Goal: Task Accomplishment & Management: Manage account settings

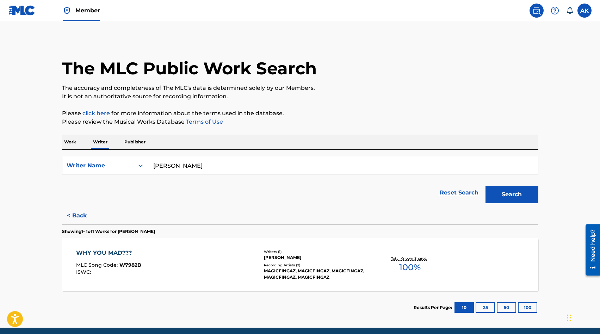
click at [54, 223] on div "The MLC Public Work Search The accuracy and completeness of The MLC's data is d…" at bounding box center [300, 181] width 493 height 285
click at [75, 213] on button "< Back" at bounding box center [83, 216] width 42 height 18
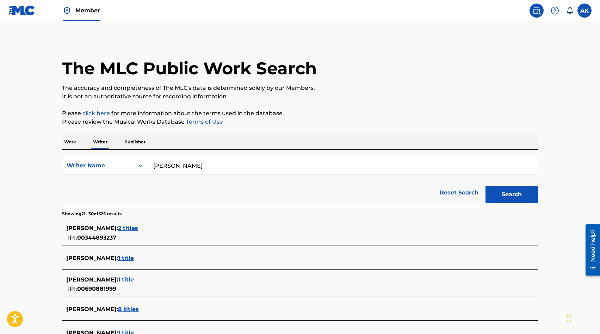
click at [19, 178] on main "The MLC Public Work Search The accuracy and completeness of The MLC's data is d…" at bounding box center [300, 263] width 600 height 485
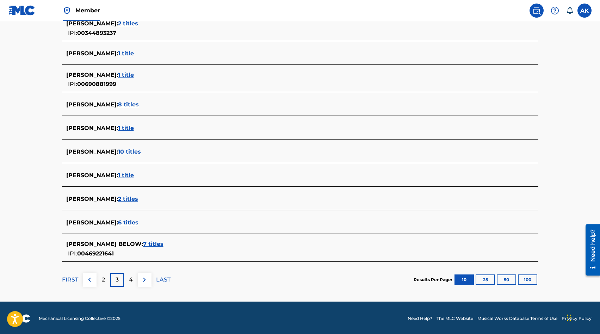
scroll to position [206, 0]
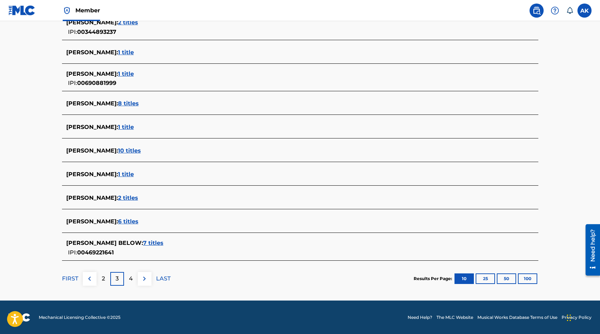
click at [143, 244] on span "7 titles" at bounding box center [153, 242] width 20 height 7
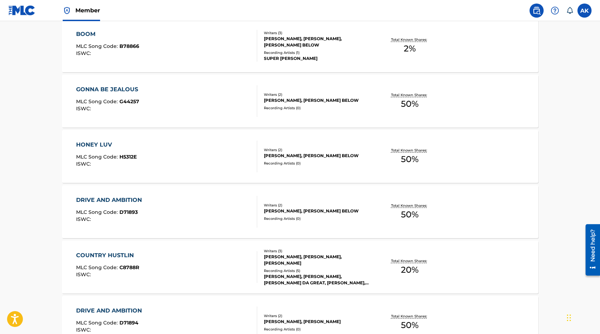
drag, startPoint x: 54, startPoint y: 223, endPoint x: 37, endPoint y: 188, distance: 38.4
click at [37, 188] on main "The MLC Public Work Search The accuracy and completeness of The MLC's data is d…" at bounding box center [300, 122] width 600 height 638
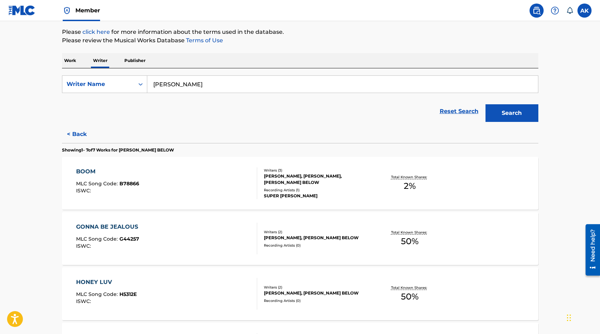
scroll to position [79, 0]
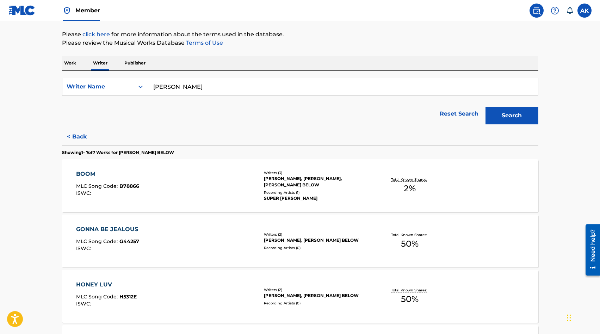
click at [80, 134] on button "< Back" at bounding box center [83, 137] width 42 height 18
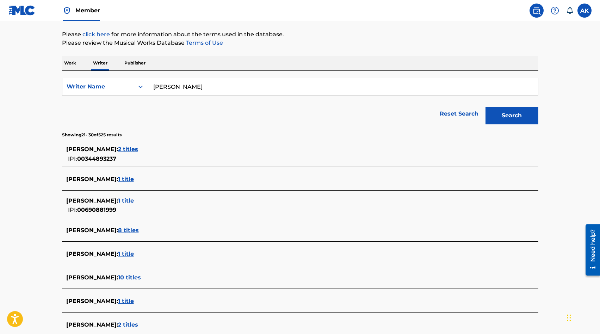
drag, startPoint x: 37, startPoint y: 188, endPoint x: 45, endPoint y: 159, distance: 30.1
click at [45, 159] on main "The MLC Public Work Search The accuracy and completeness of The MLC's data is d…" at bounding box center [300, 184] width 600 height 485
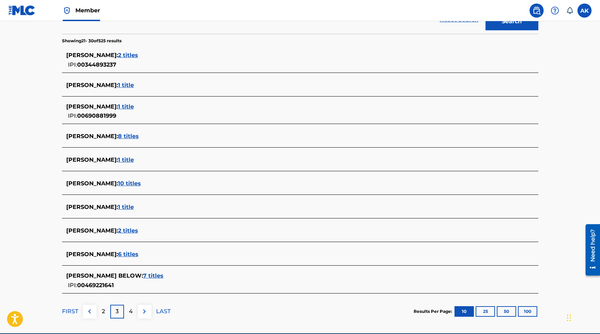
click at [32, 197] on main "The MLC Public Work Search The accuracy and completeness of The MLC's data is d…" at bounding box center [300, 90] width 600 height 485
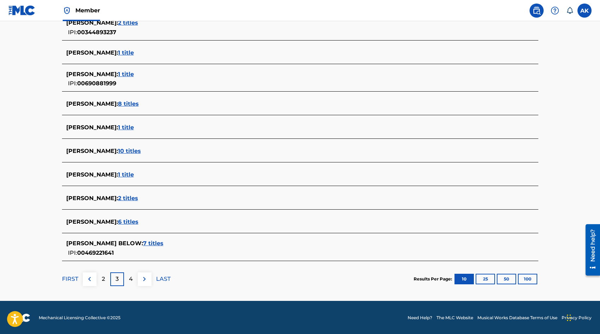
scroll to position [206, 0]
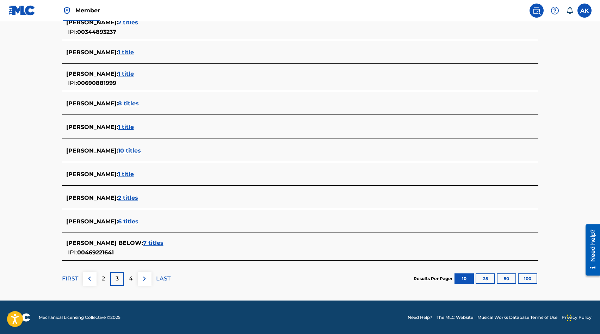
click at [130, 276] on p "4" at bounding box center [131, 278] width 4 height 8
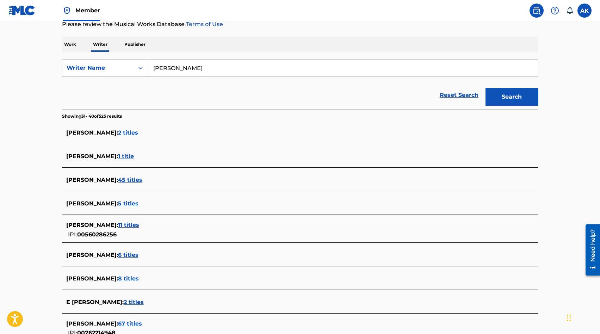
scroll to position [99, 0]
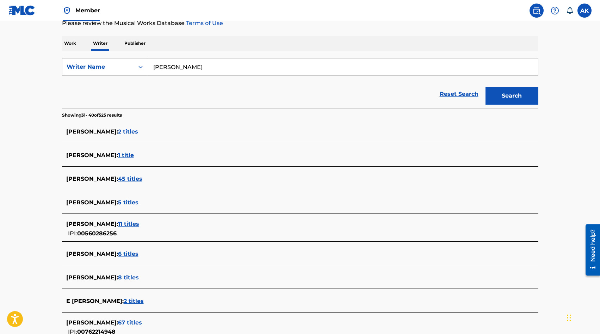
click at [124, 298] on span "2 titles" at bounding box center [134, 300] width 20 height 7
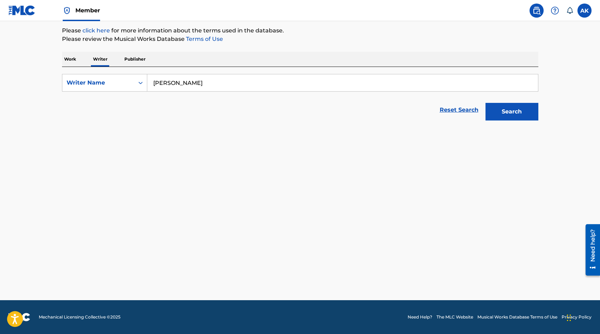
scroll to position [83, 0]
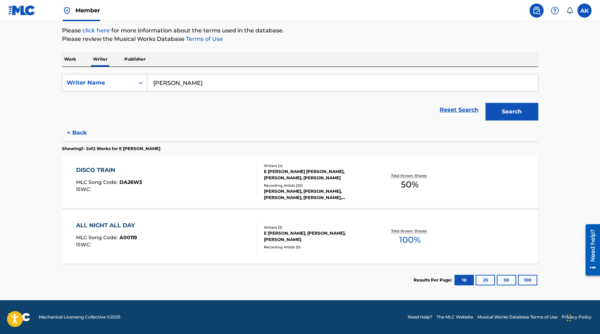
click at [84, 225] on div "ALL NIGHT ALL DAY" at bounding box center [107, 225] width 62 height 8
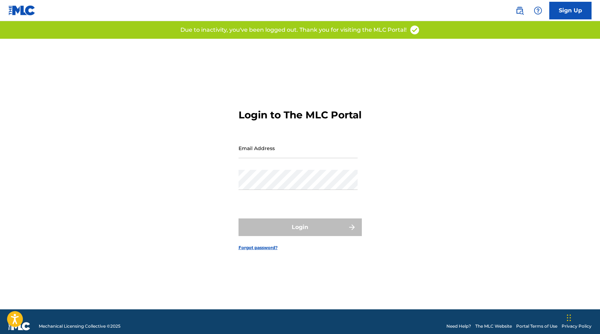
click at [273, 155] on input "Email Address" at bounding box center [297, 148] width 119 height 20
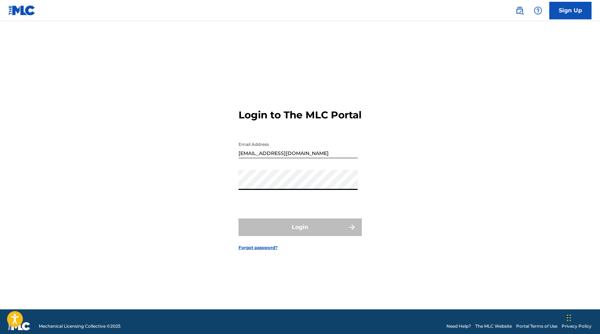
click at [277, 158] on input "[EMAIL_ADDRESS][DOMAIN_NAME]" at bounding box center [297, 148] width 119 height 20
drag, startPoint x: 310, startPoint y: 158, endPoint x: 209, endPoint y: 157, distance: 101.0
click at [209, 157] on div "Login to The MLC Portal Email Address [EMAIL_ADDRESS][DOMAIN_NAME] Password Log…" at bounding box center [300, 174] width 493 height 270
type input "[EMAIL_ADDRESS][DOMAIN_NAME]"
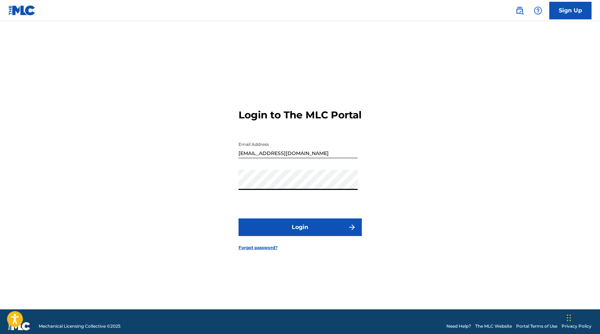
click at [296, 232] on button "Login" at bounding box center [299, 227] width 123 height 18
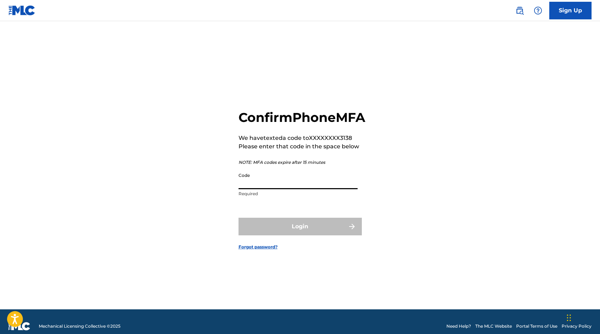
click at [261, 187] on input "Code" at bounding box center [297, 179] width 119 height 20
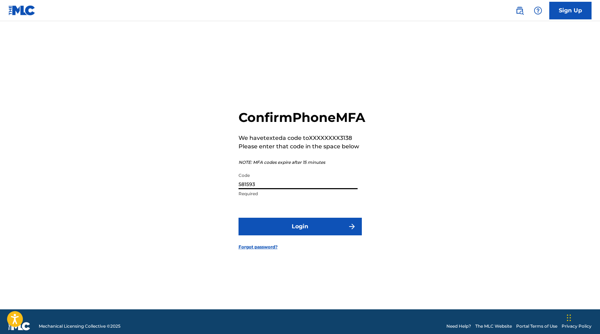
type input "581593"
click at [298, 235] on button "Login" at bounding box center [299, 227] width 123 height 18
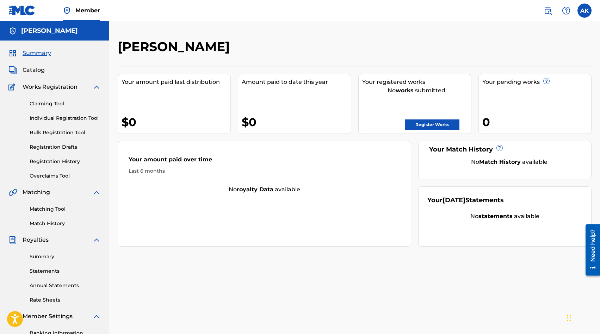
click at [32, 52] on span "Summary" at bounding box center [37, 53] width 29 height 8
click at [30, 84] on span "Works Registration" at bounding box center [50, 87] width 55 height 8
click at [42, 104] on link "Claiming Tool" at bounding box center [65, 103] width 71 height 7
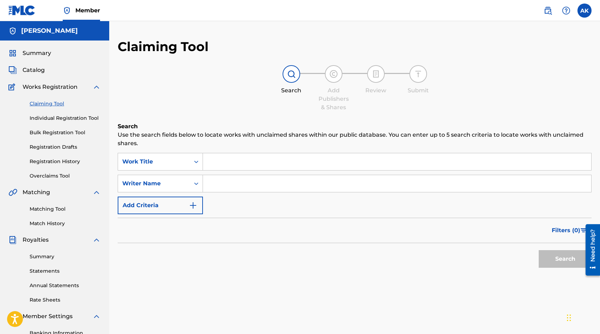
click at [215, 162] on input "Search Form" at bounding box center [397, 161] width 388 height 17
type input "I Got Heaven Right Here on Earth"
click at [538, 250] on button "Search" at bounding box center [564, 259] width 53 height 18
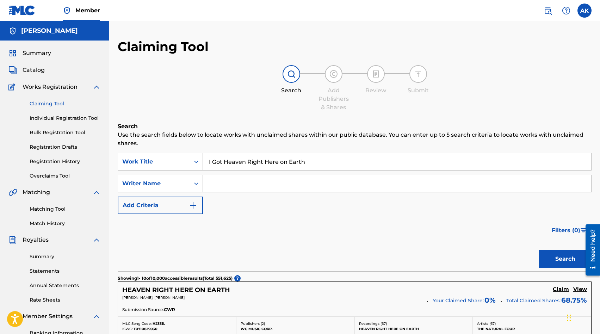
click at [301, 247] on div "Search" at bounding box center [355, 257] width 474 height 28
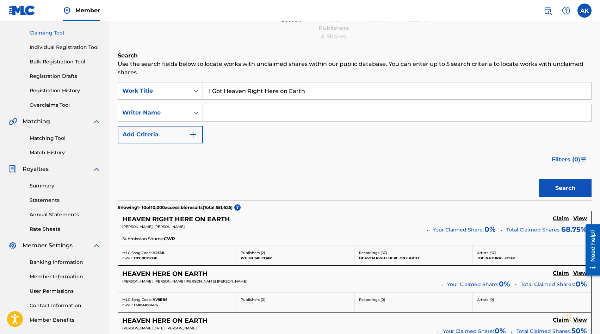
scroll to position [70, 0]
click at [231, 114] on input "Search Form" at bounding box center [397, 113] width 388 height 17
type input "[PERSON_NAME]"
click at [546, 188] on button "Search" at bounding box center [564, 189] width 53 height 18
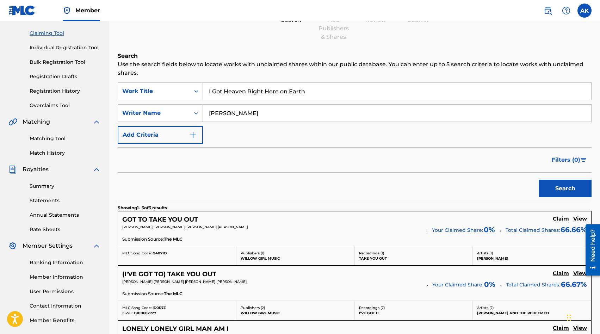
drag, startPoint x: 546, startPoint y: 188, endPoint x: 225, endPoint y: 196, distance: 320.8
click at [225, 196] on div "Search" at bounding box center [355, 187] width 474 height 28
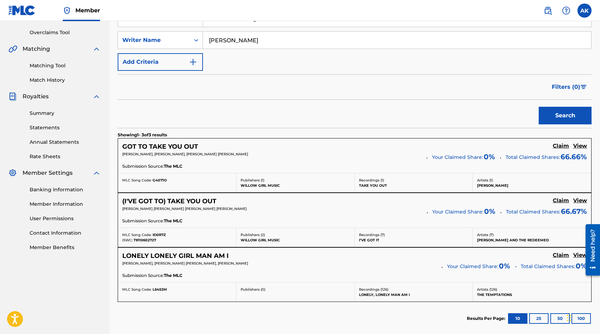
scroll to position [155, 0]
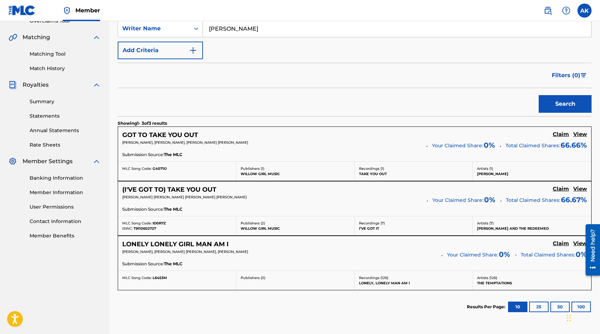
click at [558, 134] on h5 "Claim" at bounding box center [560, 134] width 16 height 7
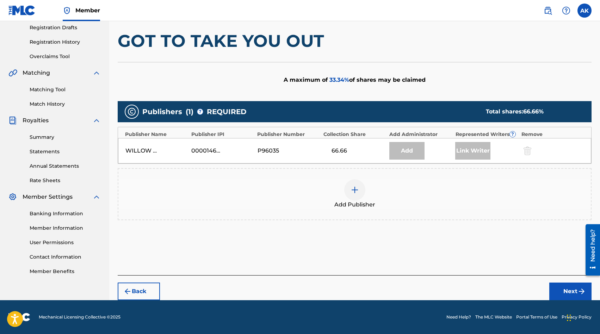
click at [409, 149] on div "Add" at bounding box center [406, 151] width 35 height 18
click at [351, 188] on img at bounding box center [354, 190] width 8 height 8
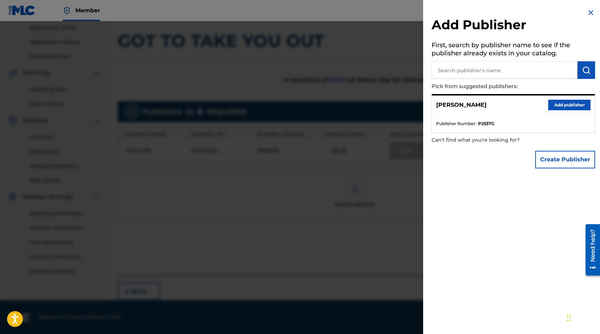
click at [558, 106] on button "Add publisher" at bounding box center [569, 105] width 42 height 11
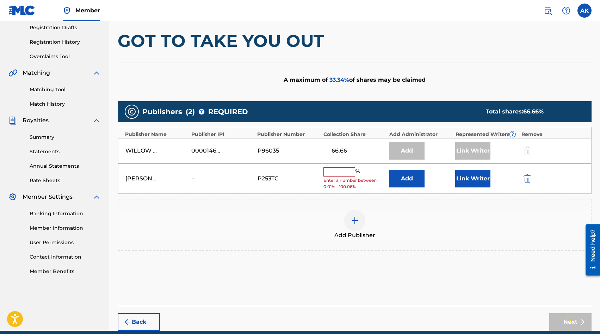
click at [336, 173] on input "text" at bounding box center [339, 171] width 32 height 9
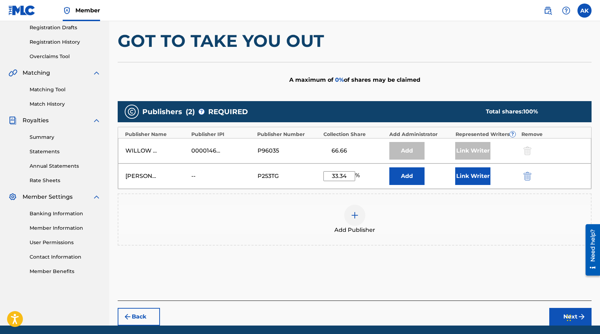
type input "33.34"
click at [470, 175] on button "Link Writer" at bounding box center [472, 176] width 35 height 18
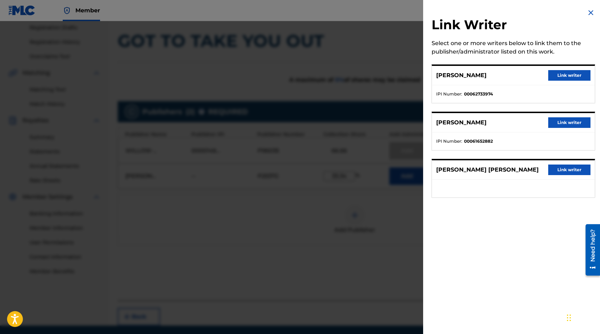
click at [567, 171] on button "Link writer" at bounding box center [569, 169] width 42 height 11
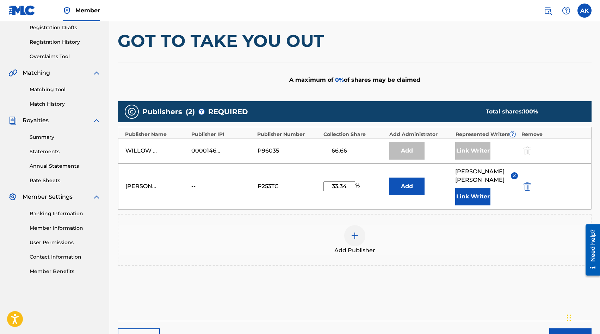
click at [478, 252] on div "Add Publisher" at bounding box center [354, 240] width 472 height 30
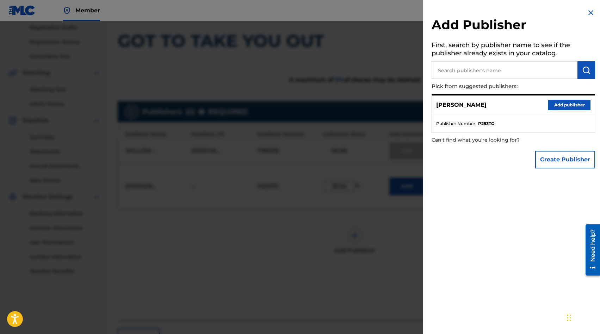
click at [379, 280] on div at bounding box center [300, 188] width 600 height 334
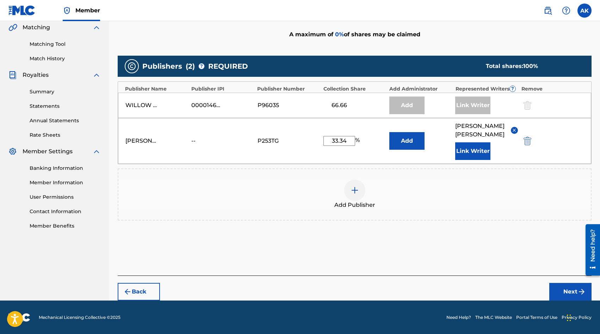
scroll to position [165, 0]
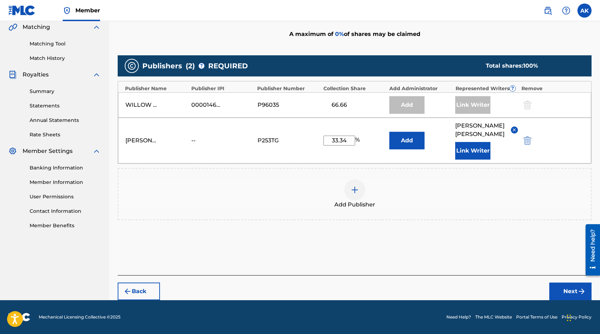
click at [570, 290] on button "Next" at bounding box center [570, 291] width 42 height 18
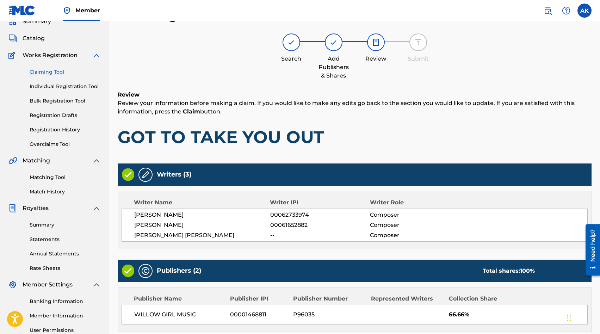
scroll to position [32, 0]
click at [513, 192] on div "Writer Name Writer IPI Writer Role [PERSON_NAME] 00062733974 Composer [PERSON_N…" at bounding box center [355, 220] width 474 height 58
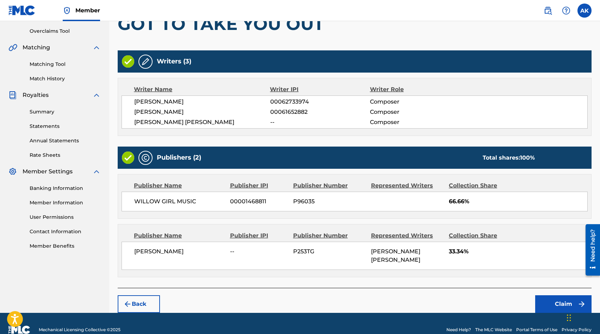
scroll to position [156, 0]
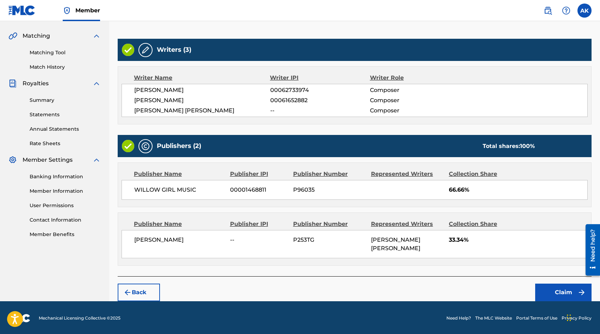
click at [558, 291] on button "Claim" at bounding box center [563, 292] width 56 height 18
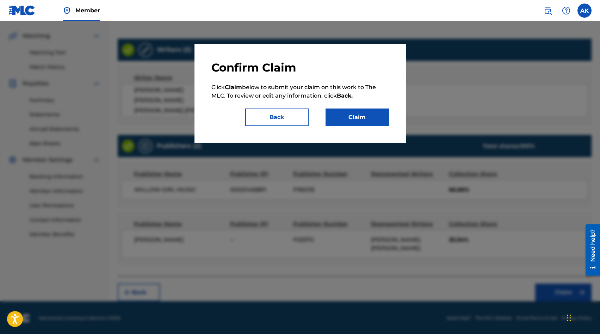
click at [348, 114] on button "Claim" at bounding box center [356, 117] width 63 height 18
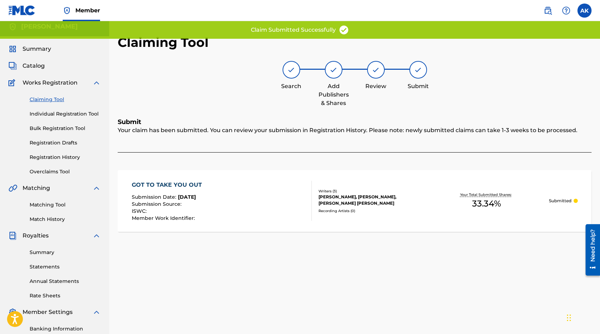
scroll to position [0, 0]
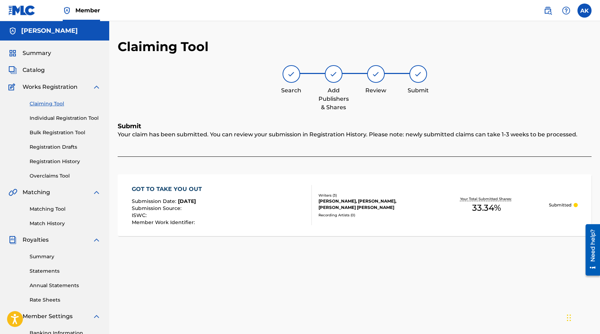
click at [43, 104] on link "Claiming Tool" at bounding box center [65, 103] width 71 height 7
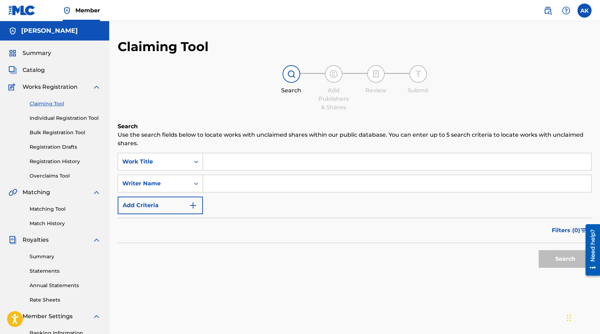
click at [212, 158] on input "Search Form" at bounding box center [397, 161] width 388 height 17
click at [217, 182] on input "Search Form" at bounding box center [397, 183] width 388 height 17
type input "[PERSON_NAME]"
click at [563, 259] on button "Search" at bounding box center [564, 259] width 53 height 18
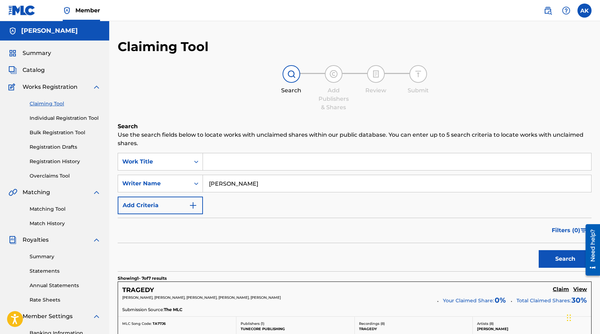
click at [270, 236] on div "Filters ( 0 )" at bounding box center [355, 230] width 474 height 25
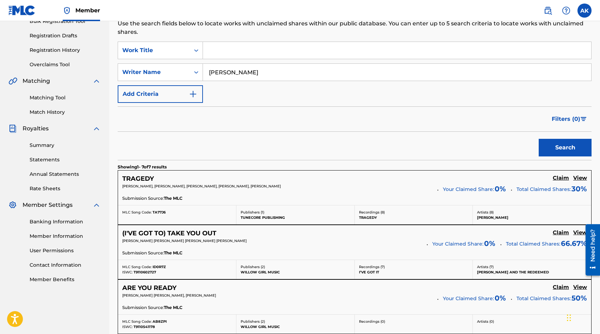
scroll to position [113, 0]
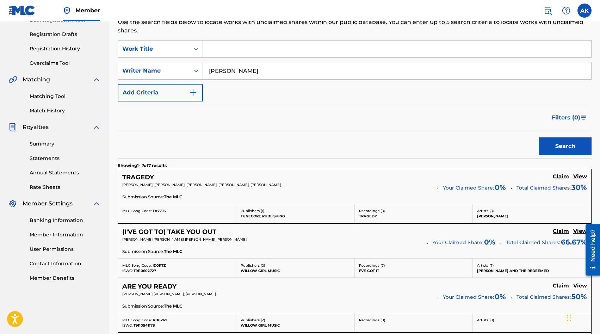
click at [558, 176] on h5 "Claim" at bounding box center [560, 176] width 16 height 7
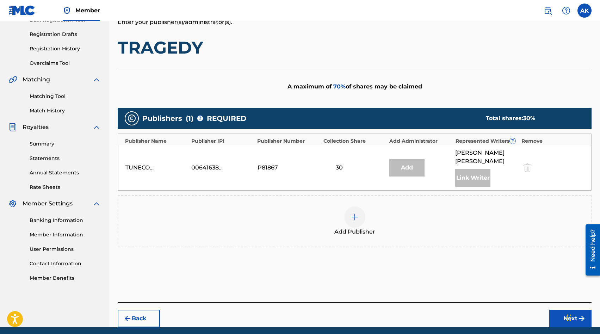
click at [351, 213] on div at bounding box center [354, 216] width 21 height 21
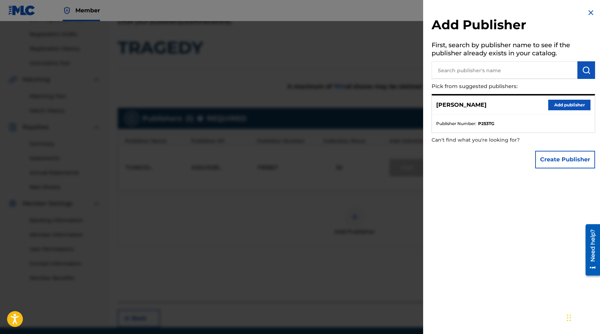
click at [572, 105] on button "Add publisher" at bounding box center [569, 105] width 42 height 11
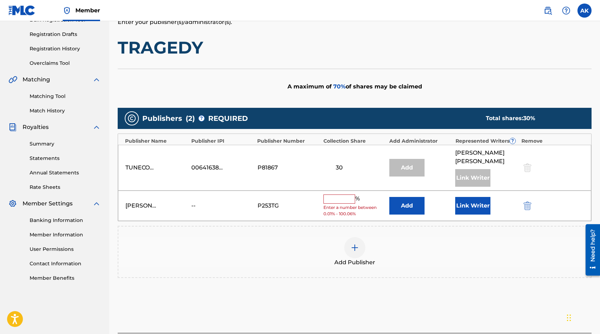
click at [328, 194] on input "text" at bounding box center [339, 198] width 32 height 9
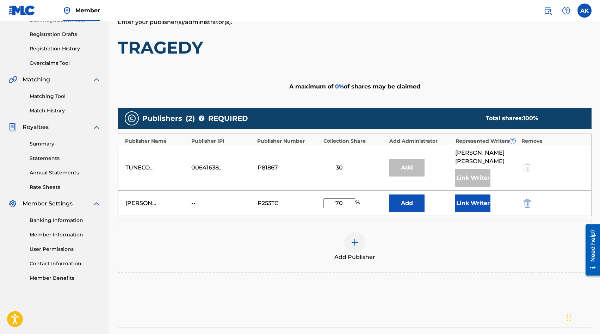
type input "70"
click at [470, 197] on button "Link Writer" at bounding box center [472, 203] width 35 height 18
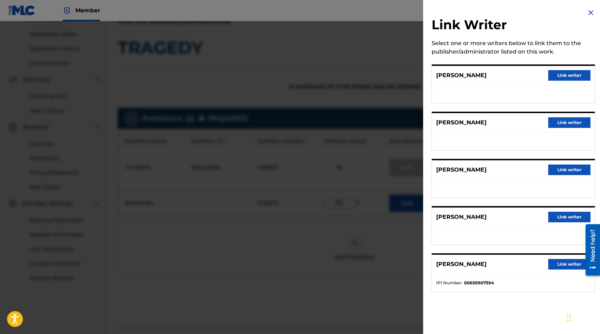
drag, startPoint x: 563, startPoint y: 259, endPoint x: 564, endPoint y: 72, distance: 187.3
click at [564, 72] on button "Link writer" at bounding box center [569, 75] width 42 height 11
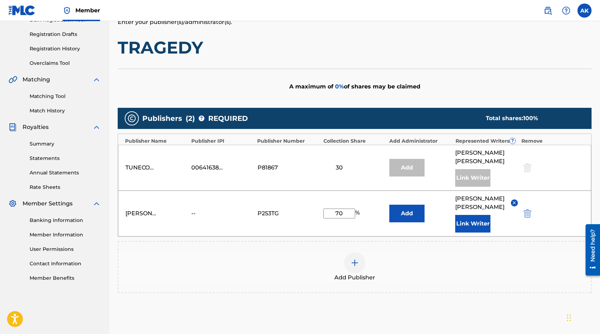
click at [525, 307] on div "Publishers ( 2 ) ? REQUIRED Total shares: 100 % Publisher Name Publisher IPI Pu…" at bounding box center [355, 210] width 474 height 213
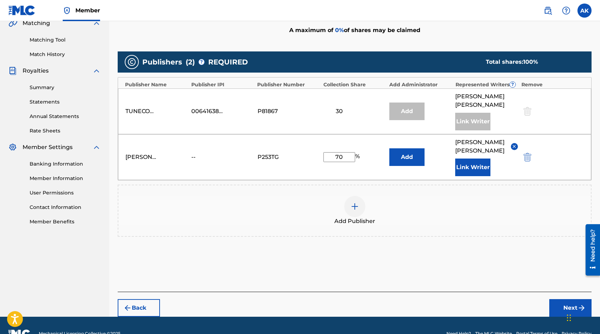
scroll to position [177, 0]
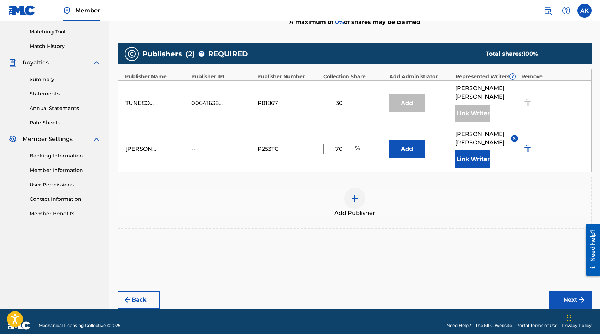
click at [569, 291] on button "Next" at bounding box center [570, 300] width 42 height 18
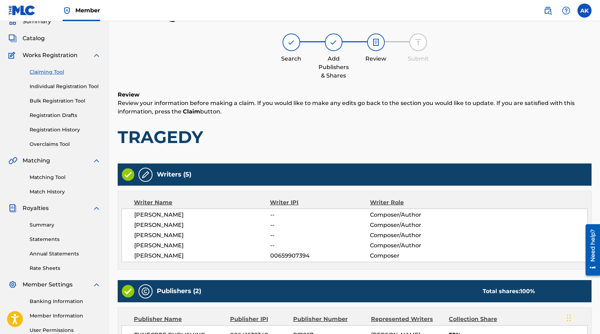
click at [510, 224] on div "[PERSON_NAME] -- Composer/Author" at bounding box center [360, 225] width 453 height 8
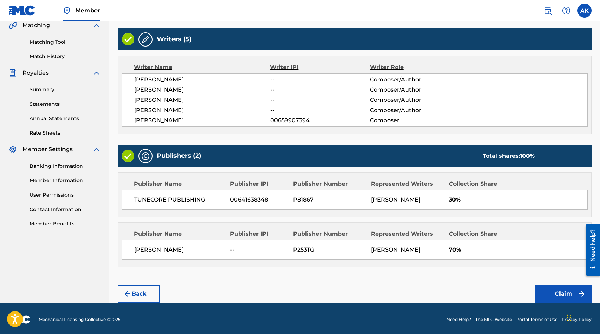
scroll to position [168, 0]
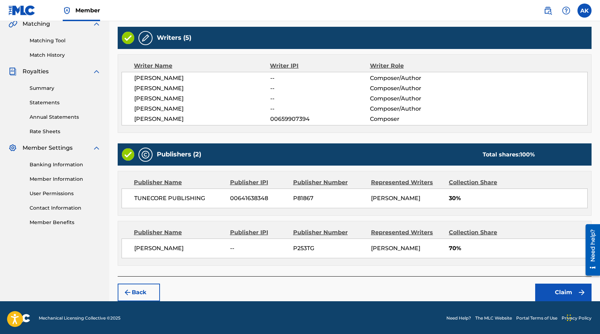
click at [566, 293] on button "Claim" at bounding box center [563, 292] width 56 height 18
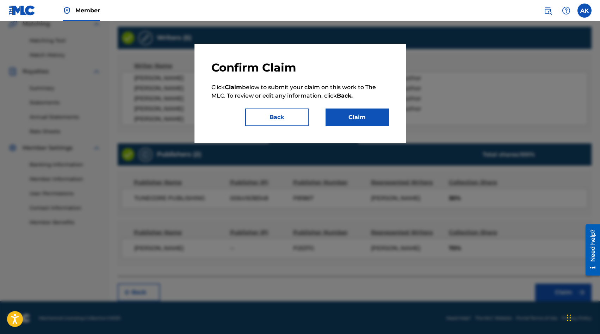
click at [342, 117] on button "Claim" at bounding box center [356, 117] width 63 height 18
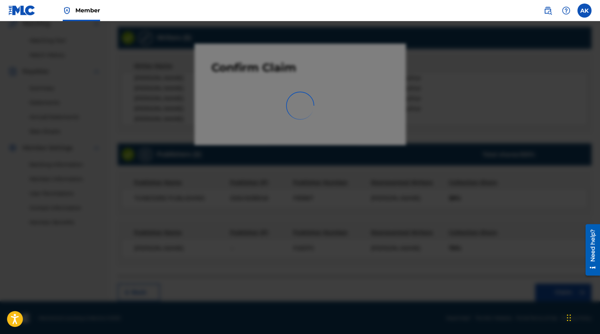
scroll to position [103, 0]
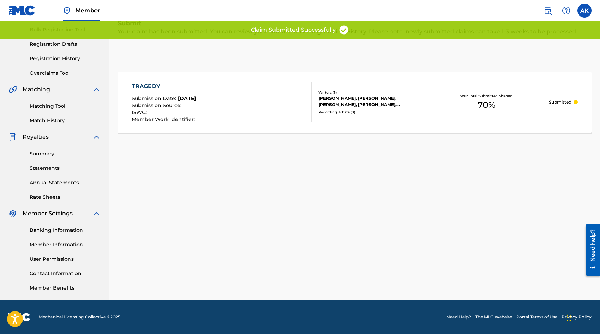
click at [230, 139] on div "Submit Your claim has been submitted. You can review your submission in Registr…" at bounding box center [355, 84] width 474 height 131
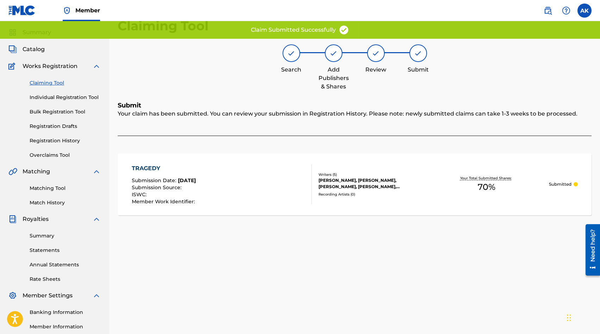
scroll to position [18, 0]
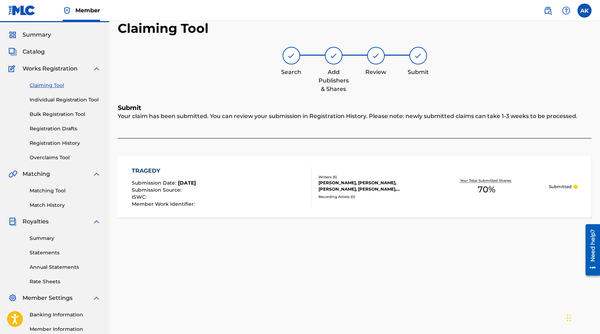
click at [45, 84] on link "Claiming Tool" at bounding box center [65, 85] width 71 height 7
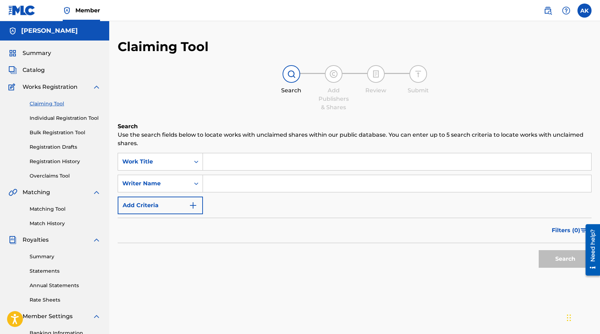
click at [220, 181] on input "Search Form" at bounding box center [397, 183] width 388 height 17
type input "[PERSON_NAME]"
click at [538, 250] on button "Search" at bounding box center [564, 259] width 53 height 18
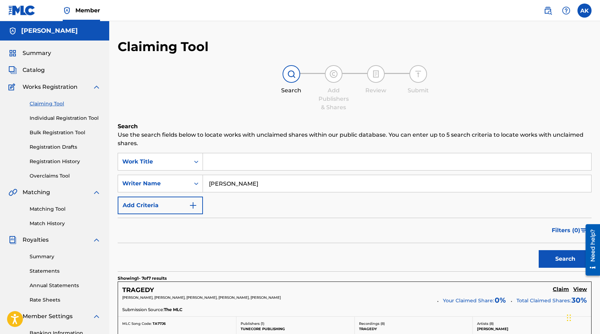
click at [148, 231] on div "Filters ( 0 )" at bounding box center [355, 230] width 474 height 25
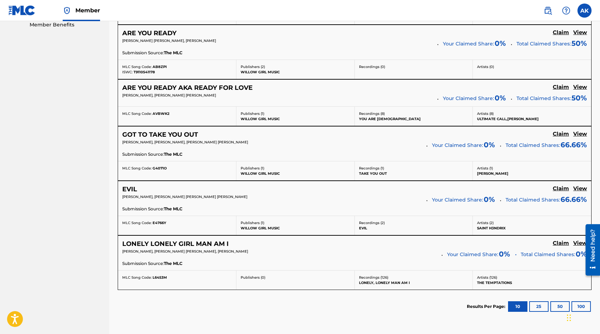
scroll to position [366, 0]
click at [555, 189] on h5 "Claim" at bounding box center [560, 188] width 16 height 7
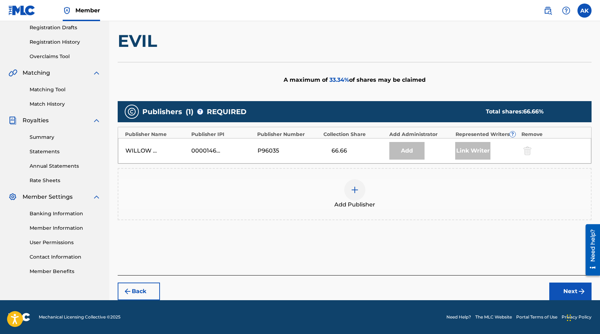
scroll to position [119, 0]
click at [351, 188] on img at bounding box center [354, 190] width 8 height 8
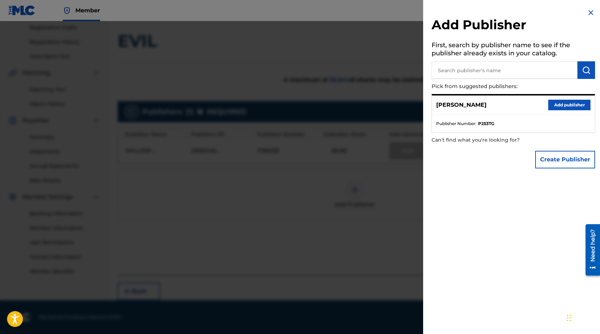
click at [562, 104] on button "Add publisher" at bounding box center [569, 105] width 42 height 11
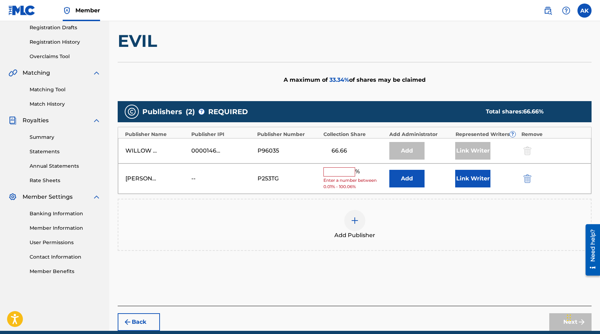
click at [339, 172] on input "text" at bounding box center [339, 171] width 32 height 9
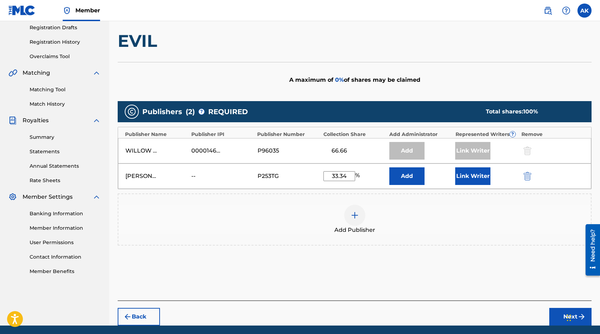
type input "33.34"
drag, startPoint x: 148, startPoint y: 231, endPoint x: 484, endPoint y: 176, distance: 341.0
click at [484, 176] on button "Link Writer" at bounding box center [472, 176] width 35 height 18
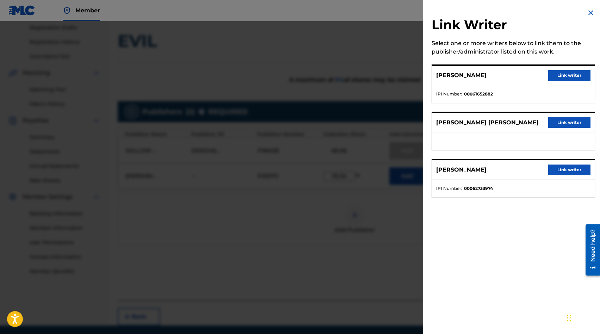
drag, startPoint x: 484, startPoint y: 176, endPoint x: 564, endPoint y: 121, distance: 96.7
click at [564, 121] on button "Link writer" at bounding box center [569, 122] width 42 height 11
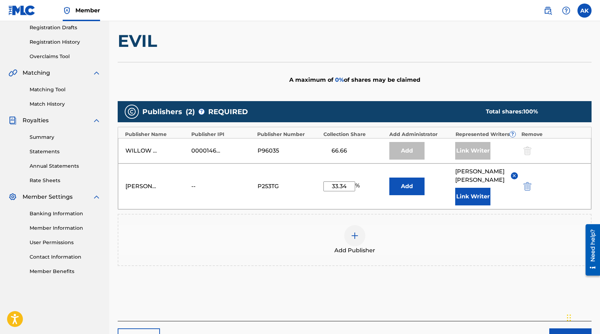
click at [563, 331] on button "Next" at bounding box center [570, 337] width 42 height 18
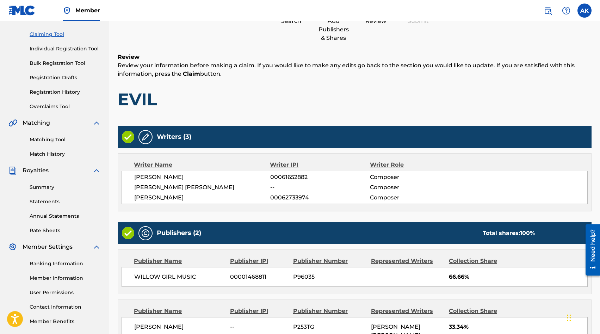
scroll to position [32, 0]
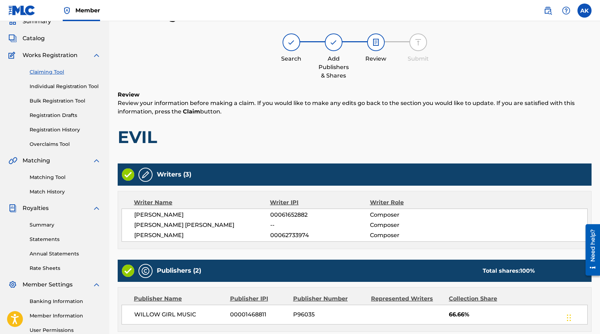
click at [453, 231] on span "Composer" at bounding box center [415, 235] width 90 height 8
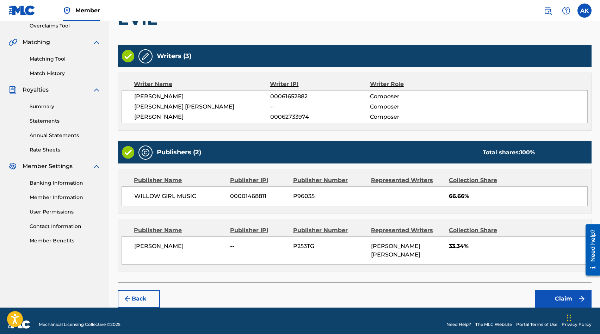
scroll to position [156, 0]
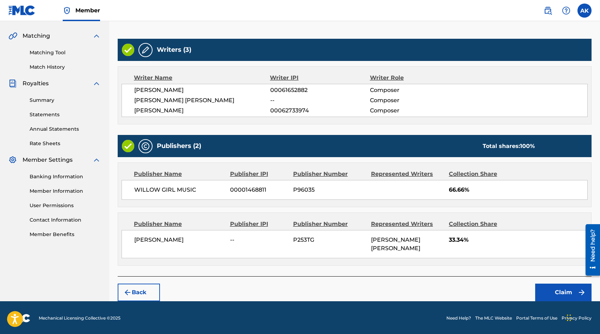
click at [556, 292] on button "Claim" at bounding box center [563, 292] width 56 height 18
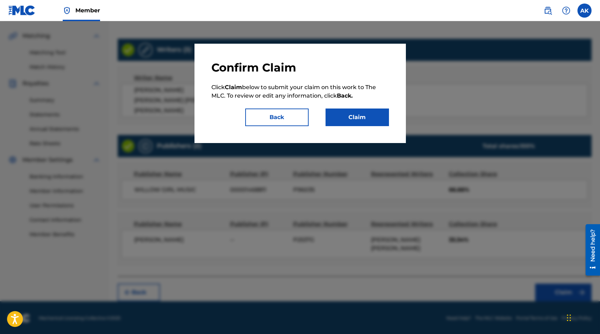
click at [346, 116] on button "Claim" at bounding box center [356, 117] width 63 height 18
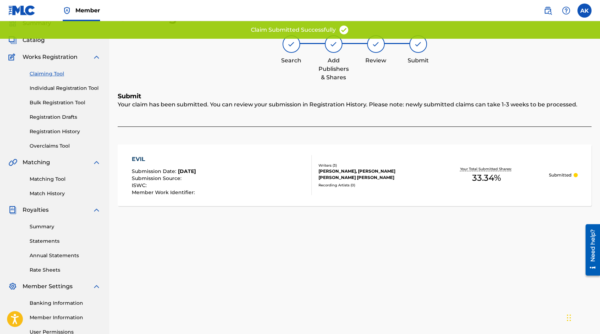
scroll to position [18, 0]
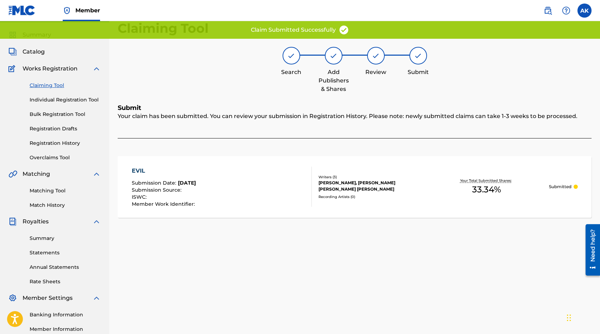
click at [45, 86] on link "Claiming Tool" at bounding box center [65, 85] width 71 height 7
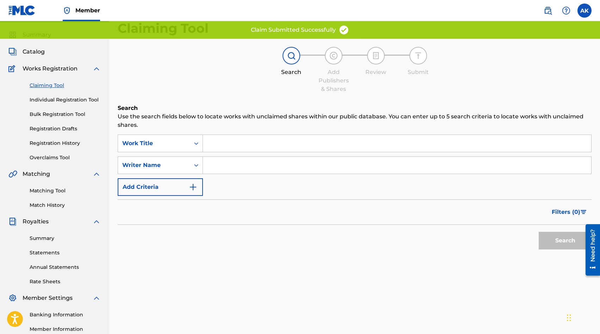
scroll to position [0, 0]
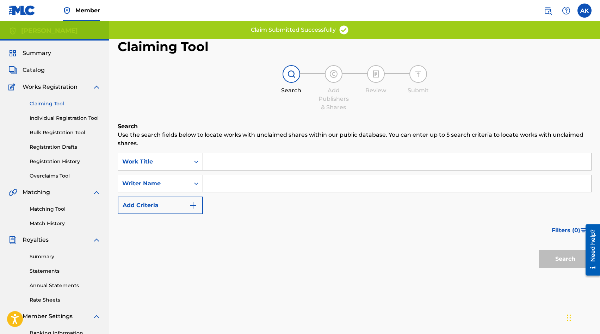
click at [230, 186] on input "Search Form" at bounding box center [397, 183] width 388 height 17
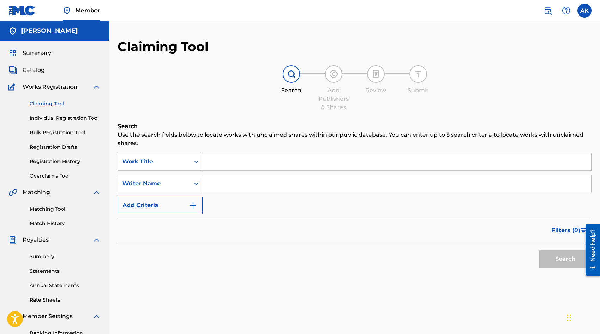
type input "[PERSON_NAME]"
click at [564, 258] on button "Search" at bounding box center [564, 259] width 53 height 18
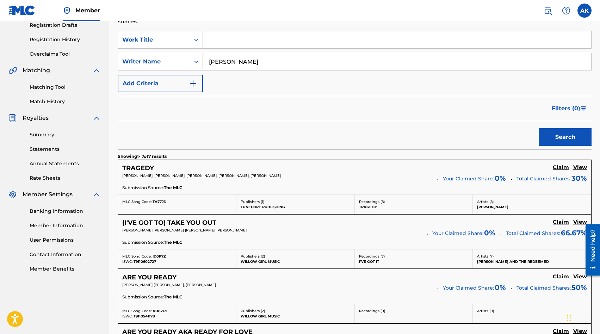
scroll to position [127, 0]
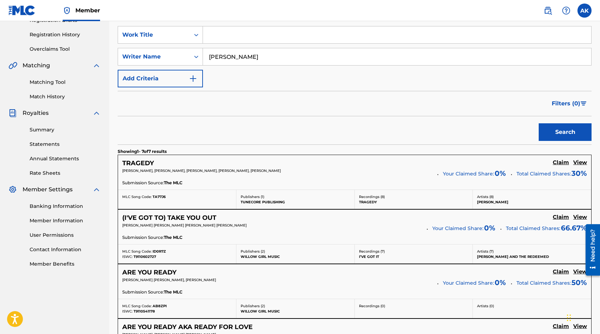
click at [558, 164] on h5 "Claim" at bounding box center [560, 162] width 16 height 7
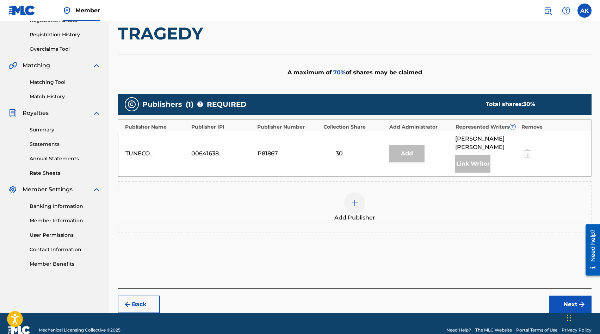
click at [351, 199] on img at bounding box center [354, 203] width 8 height 8
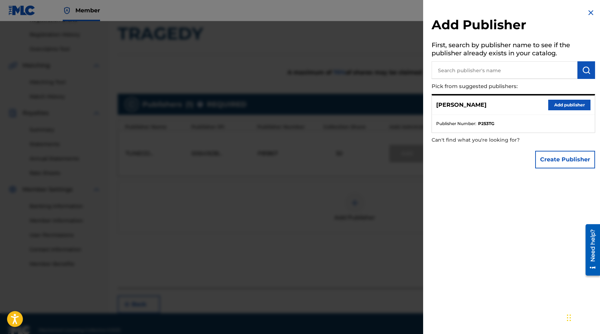
drag, startPoint x: 564, startPoint y: 258, endPoint x: 570, endPoint y: 106, distance: 152.9
click at [570, 106] on button "Add publisher" at bounding box center [569, 105] width 42 height 11
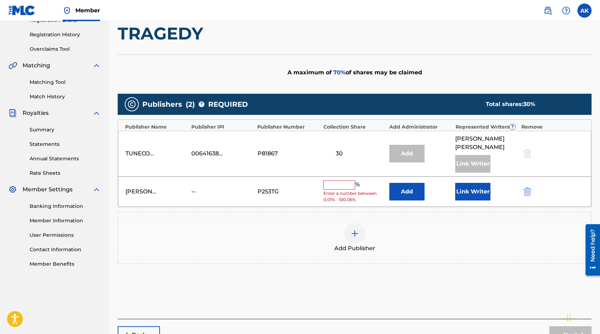
click at [340, 180] on input "text" at bounding box center [339, 184] width 32 height 9
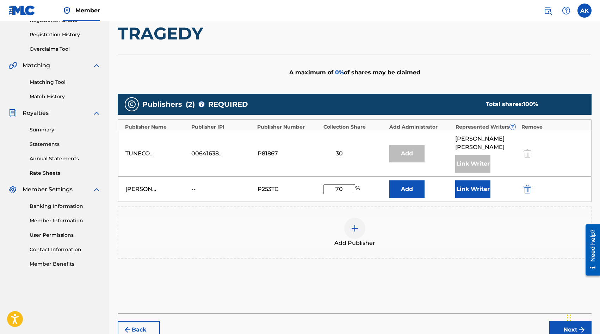
type input "70"
drag, startPoint x: 570, startPoint y: 106, endPoint x: 475, endPoint y: 181, distance: 120.8
click at [475, 181] on button "Link Writer" at bounding box center [472, 189] width 35 height 18
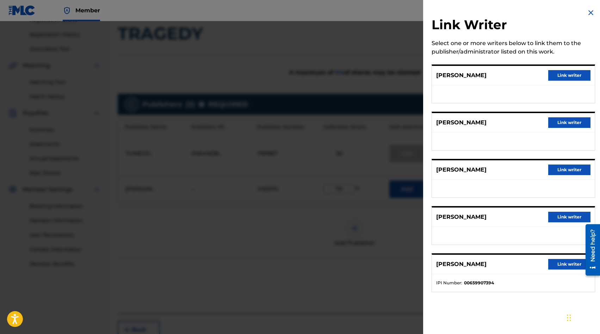
click at [568, 75] on button "Link writer" at bounding box center [569, 75] width 42 height 11
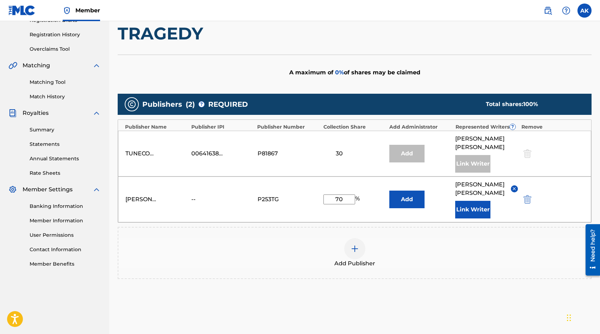
drag, startPoint x: 475, startPoint y: 181, endPoint x: 528, endPoint y: 303, distance: 133.9
click at [528, 303] on div "Add Publishers & Shares Enter your publisher(s)/administrator(s). TRAGEDY A max…" at bounding box center [355, 164] width 474 height 338
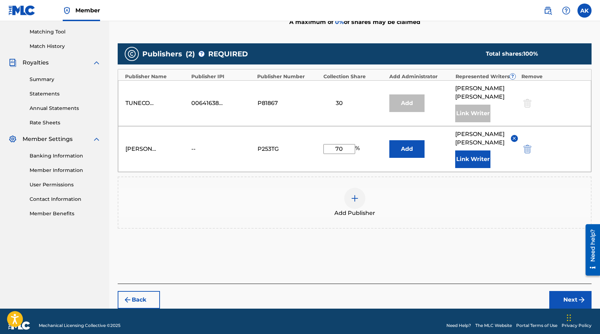
click at [564, 291] on button "Next" at bounding box center [570, 300] width 42 height 18
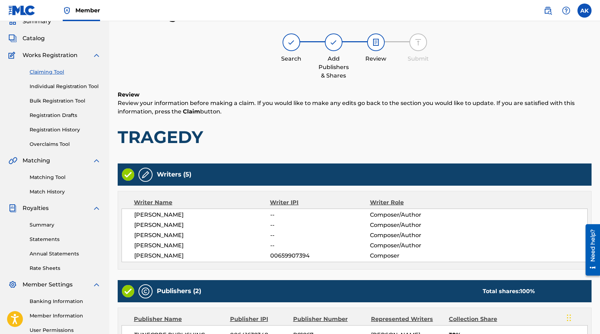
click at [504, 221] on div "[PERSON_NAME] -- Composer/Author" at bounding box center [360, 225] width 453 height 8
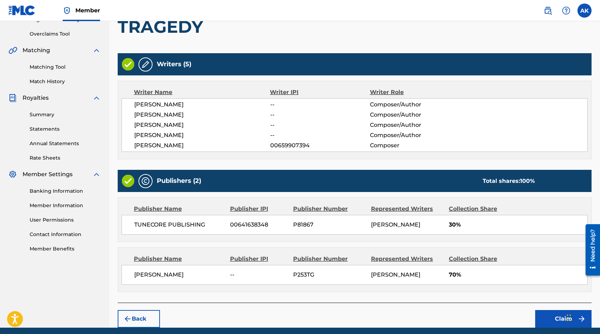
scroll to position [168, 0]
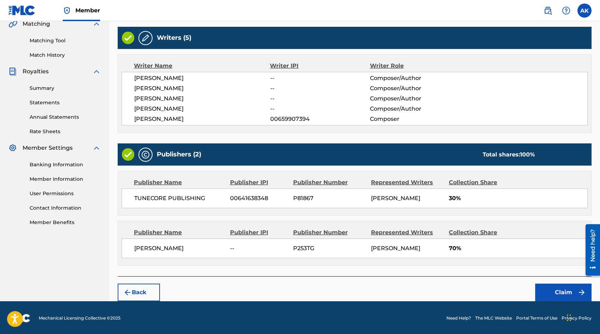
drag, startPoint x: 528, startPoint y: 303, endPoint x: 565, endPoint y: 290, distance: 38.7
click at [565, 290] on button "Claim" at bounding box center [563, 292] width 56 height 18
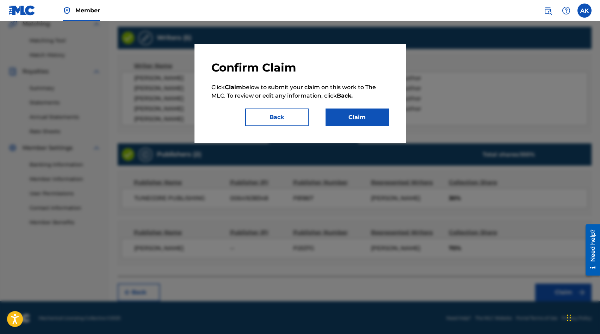
click at [358, 114] on button "Claim" at bounding box center [356, 117] width 63 height 18
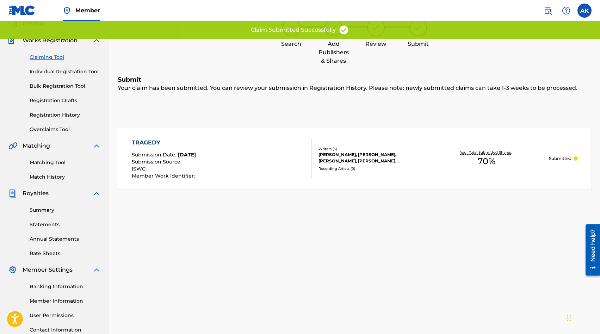
scroll to position [32, 0]
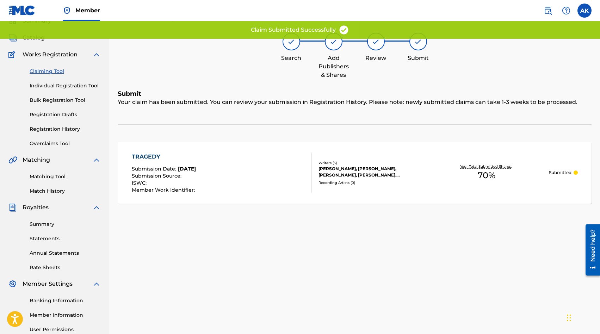
click at [37, 70] on link "Claiming Tool" at bounding box center [65, 71] width 71 height 7
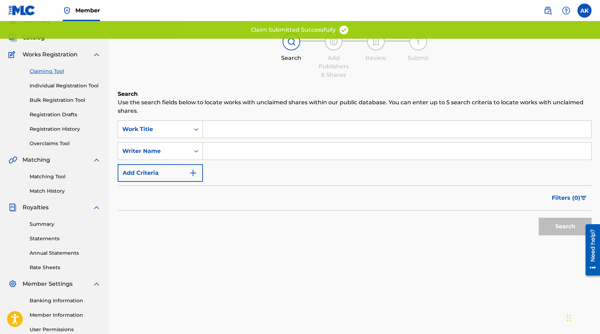
scroll to position [0, 0]
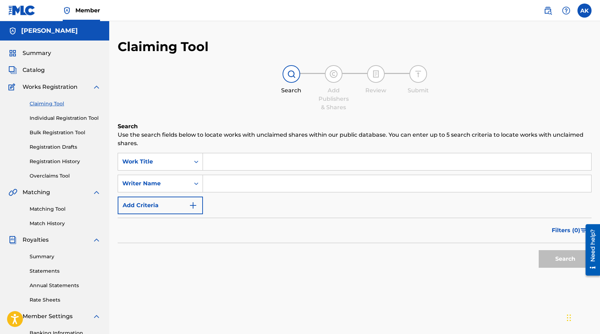
click at [217, 182] on input "Search Form" at bounding box center [397, 183] width 388 height 17
type input "[PERSON_NAME]"
click at [547, 260] on button "Search" at bounding box center [564, 259] width 53 height 18
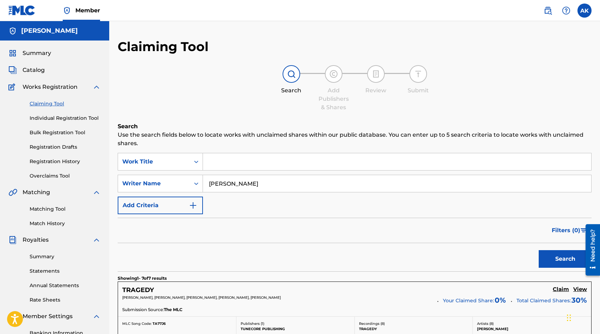
drag, startPoint x: 547, startPoint y: 260, endPoint x: 416, endPoint y: 246, distance: 131.7
click at [416, 246] on div "Search" at bounding box center [355, 257] width 474 height 28
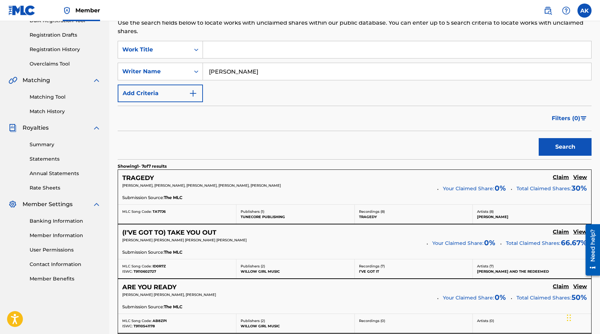
scroll to position [113, 0]
drag, startPoint x: 416, startPoint y: 246, endPoint x: 557, endPoint y: 171, distance: 159.9
click at [557, 171] on div "TRAGEDY Claim View [PERSON_NAME], [PERSON_NAME], [PERSON_NAME], [PERSON_NAME], …" at bounding box center [354, 186] width 473 height 35
click at [559, 177] on h5 "Claim" at bounding box center [560, 176] width 16 height 7
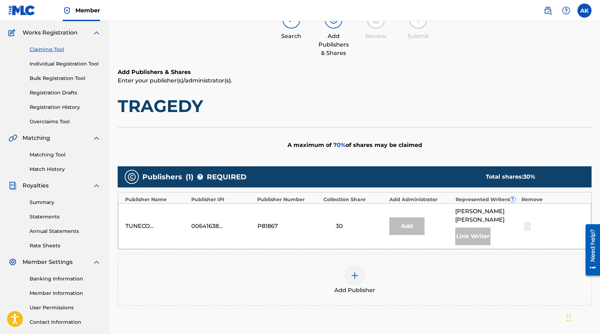
scroll to position [47, 0]
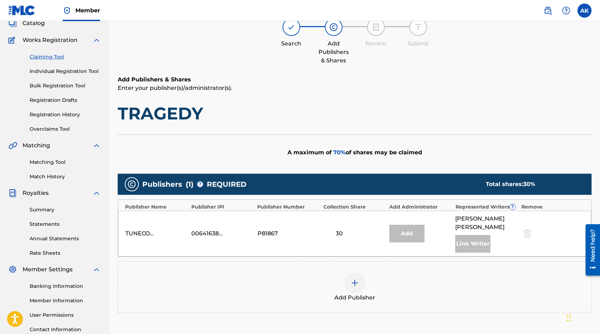
click at [43, 55] on link "Claiming Tool" at bounding box center [65, 56] width 71 height 7
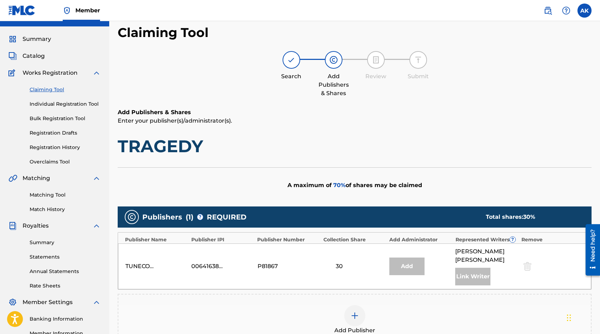
scroll to position [0, 0]
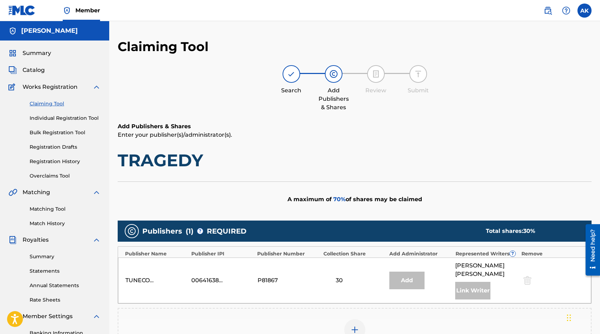
click at [46, 102] on link "Claiming Tool" at bounding box center [65, 103] width 71 height 7
click at [46, 101] on link "Claiming Tool" at bounding box center [65, 103] width 71 height 7
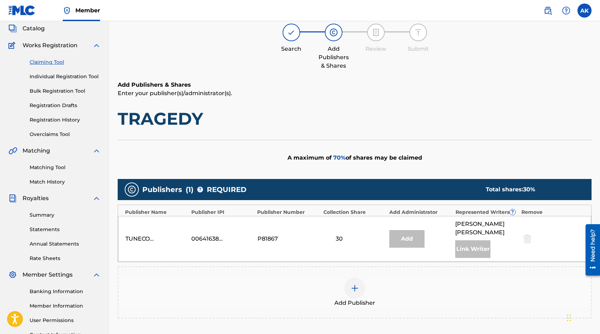
scroll to position [42, 0]
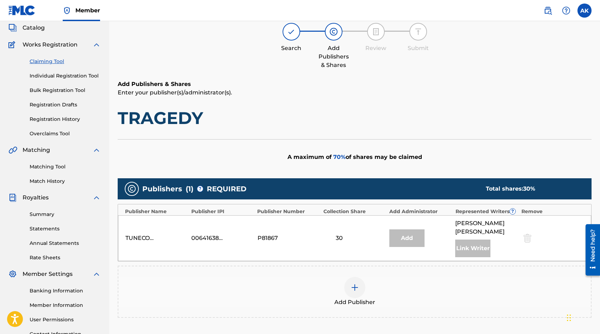
click at [45, 45] on span "Works Registration" at bounding box center [50, 44] width 55 height 8
click at [40, 62] on link "Claiming Tool" at bounding box center [65, 61] width 71 height 7
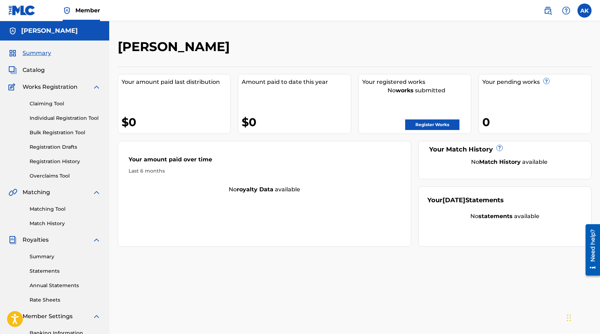
click at [44, 102] on link "Claiming Tool" at bounding box center [65, 103] width 71 height 7
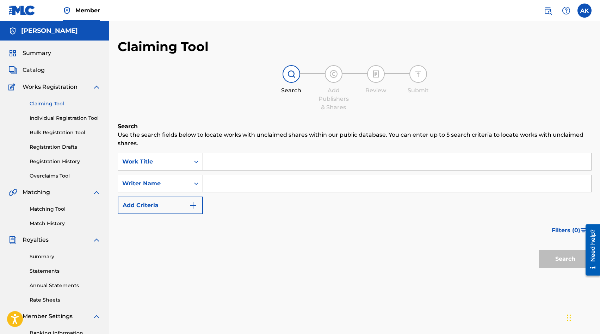
drag, startPoint x: 557, startPoint y: 171, endPoint x: 220, endPoint y: 162, distance: 336.7
click at [220, 162] on input "Search Form" at bounding box center [397, 161] width 388 height 17
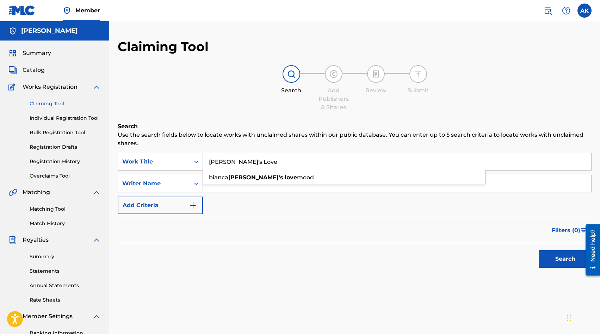
type input "[PERSON_NAME]'s Love"
click at [538, 250] on button "Search" at bounding box center [564, 259] width 53 height 18
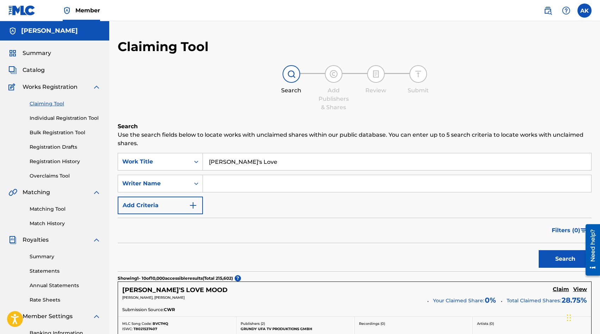
click at [222, 184] on input "Search Form" at bounding box center [397, 183] width 388 height 17
type input "[PERSON_NAME]"
click at [538, 250] on button "Search" at bounding box center [564, 259] width 53 height 18
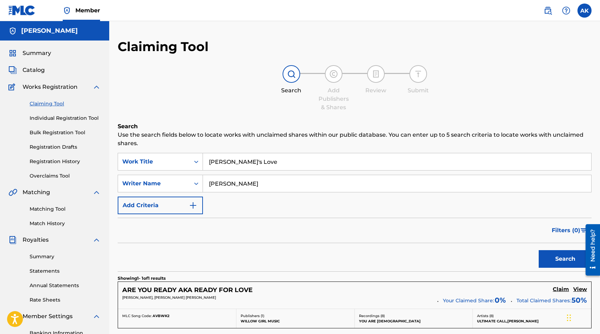
click at [219, 258] on div "Search" at bounding box center [355, 257] width 474 height 28
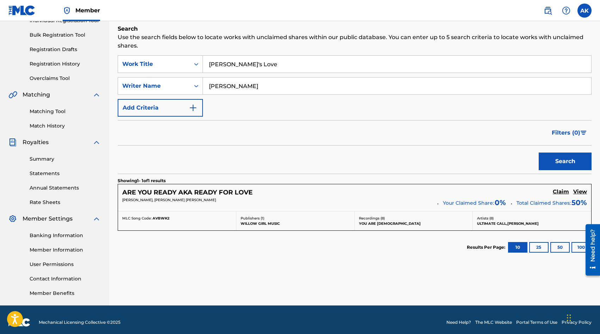
scroll to position [103, 0]
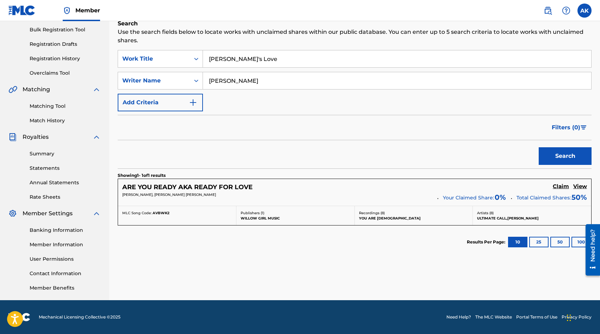
click at [209, 186] on h5 "ARE YOU READY AKA READY FOR LOVE" at bounding box center [187, 187] width 130 height 8
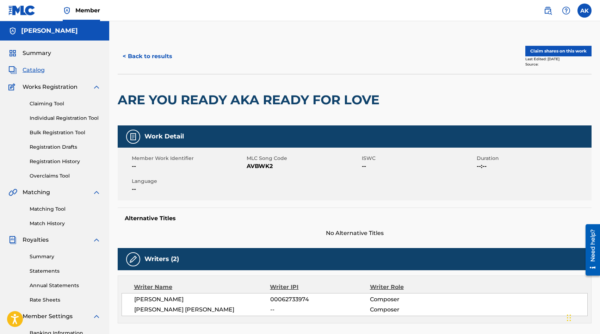
scroll to position [14, 0]
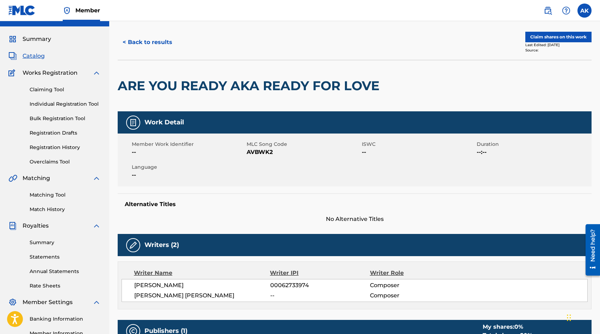
click at [551, 38] on button "Claim shares on this work" at bounding box center [558, 37] width 66 height 11
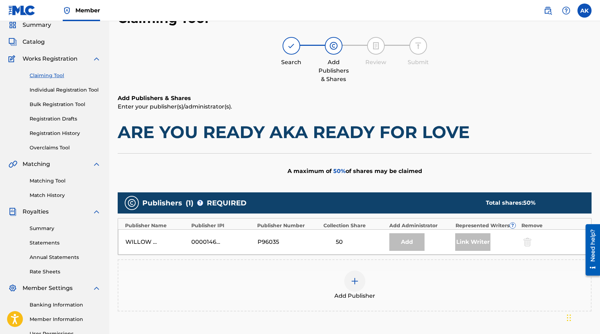
scroll to position [42, 0]
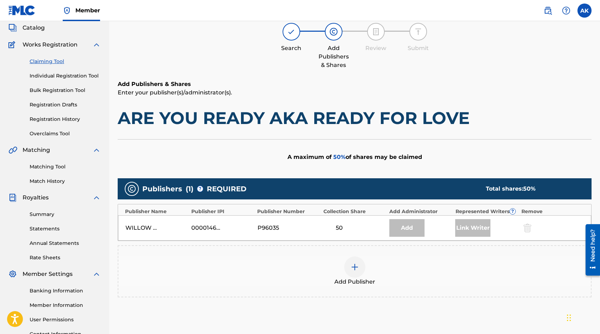
click at [405, 229] on div "Add" at bounding box center [406, 228] width 35 height 18
click at [360, 269] on div at bounding box center [354, 266] width 21 height 21
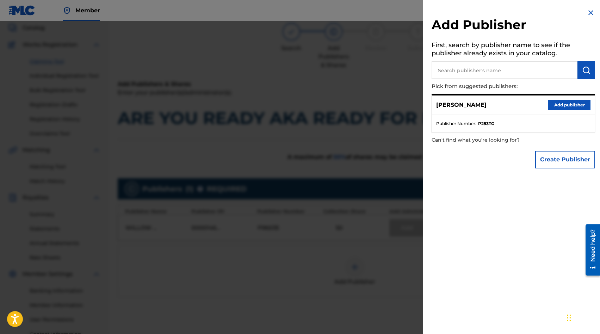
click at [558, 101] on button "Add publisher" at bounding box center [569, 105] width 42 height 11
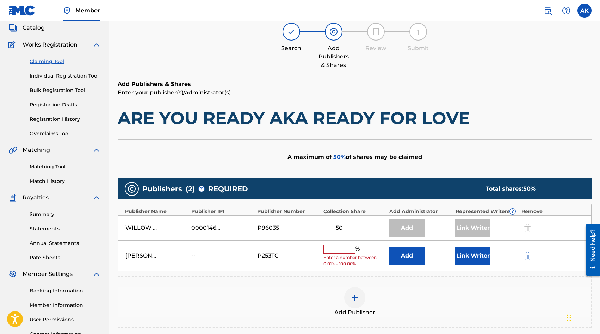
click at [344, 250] on input "text" at bounding box center [339, 248] width 32 height 9
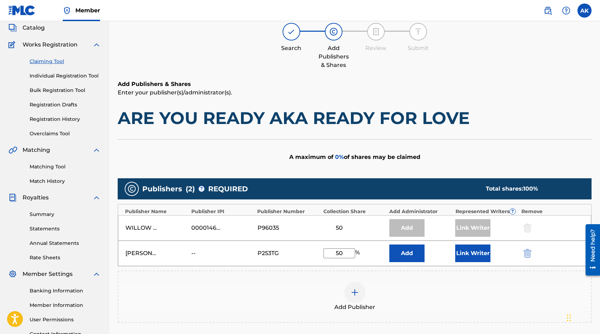
type input "50"
click at [416, 296] on div "Add Publisher" at bounding box center [354, 297] width 472 height 30
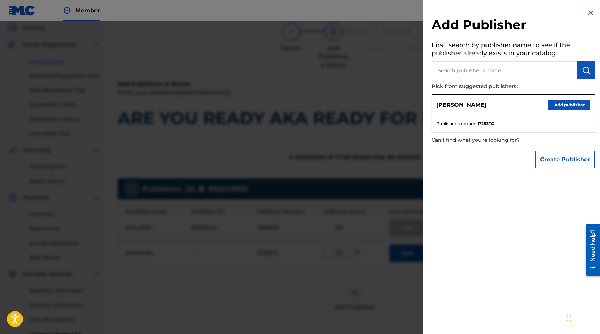
drag, startPoint x: 219, startPoint y: 258, endPoint x: 587, endPoint y: 11, distance: 443.4
click at [587, 11] on img at bounding box center [590, 12] width 8 height 8
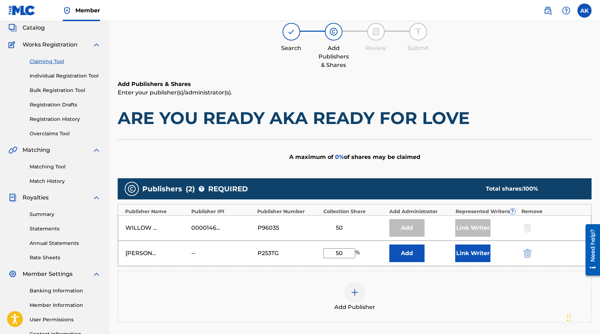
click at [466, 250] on button "Link Writer" at bounding box center [472, 253] width 35 height 18
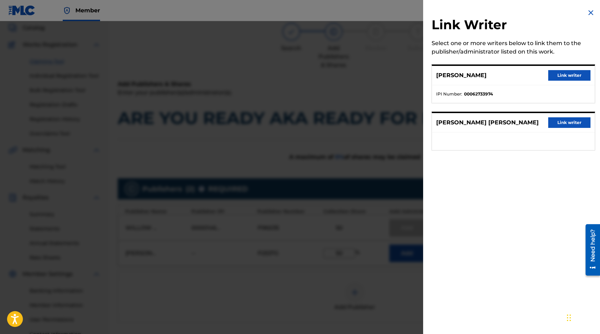
click at [453, 118] on p "[PERSON_NAME] [PERSON_NAME]" at bounding box center [487, 122] width 102 height 8
click at [553, 122] on button "Link writer" at bounding box center [569, 122] width 42 height 11
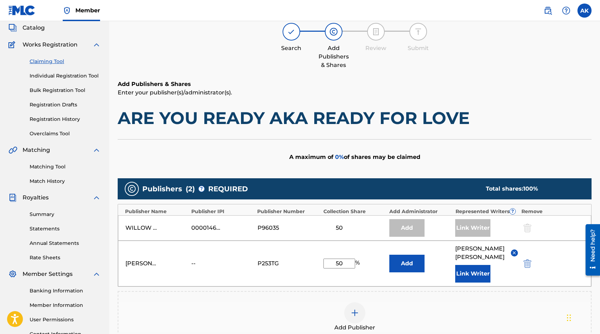
click at [440, 308] on div "Add Publisher" at bounding box center [354, 317] width 472 height 30
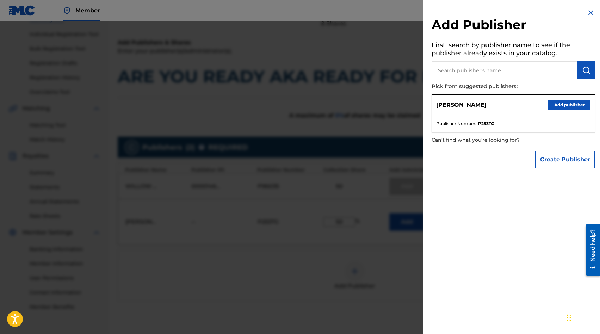
scroll to position [84, 0]
click at [587, 10] on img at bounding box center [590, 12] width 8 height 8
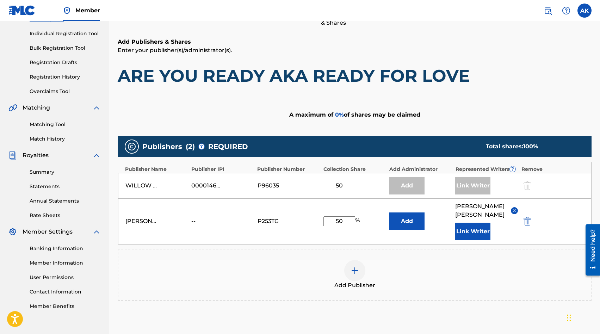
click at [526, 295] on div "Publishers ( 2 ) ? REQUIRED Total shares: 100 % Publisher Name Publisher IPI Pu…" at bounding box center [355, 222] width 474 height 172
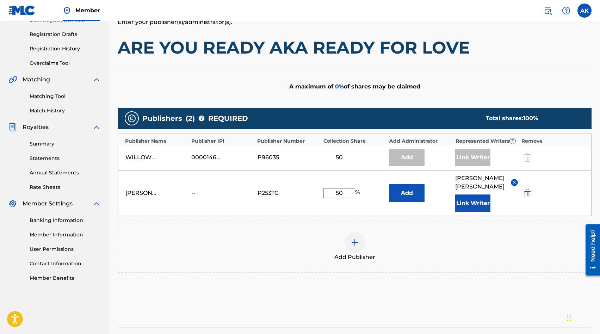
drag, startPoint x: 587, startPoint y: 11, endPoint x: 526, endPoint y: 295, distance: 290.9
click at [526, 295] on div "Publishers ( 2 ) ? REQUIRED Total shares: 100 % Publisher Name Publisher IPI Pu…" at bounding box center [355, 200] width 474 height 192
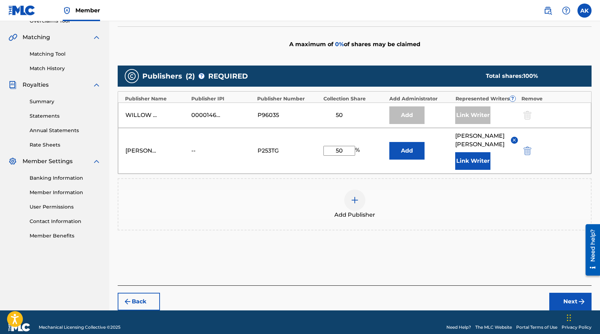
click at [559, 301] on button "Next" at bounding box center [570, 302] width 42 height 18
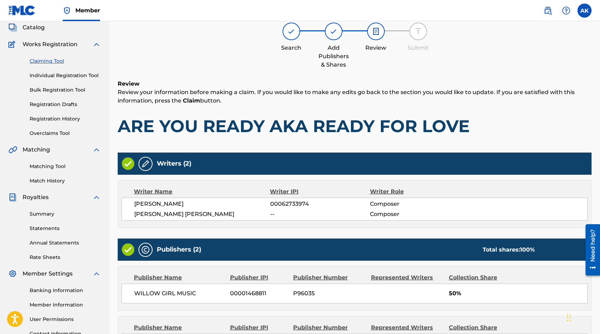
scroll to position [32, 0]
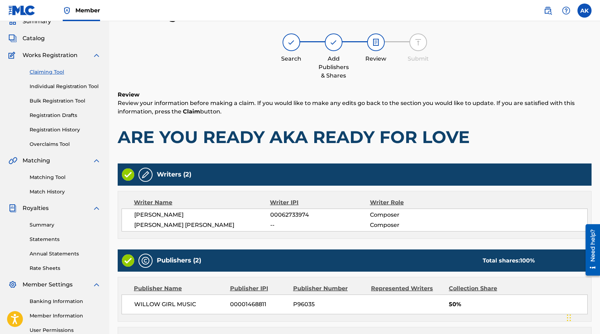
click at [512, 126] on div "Review Review your information before making a claim. If you would like to make…" at bounding box center [355, 124] width 474 height 68
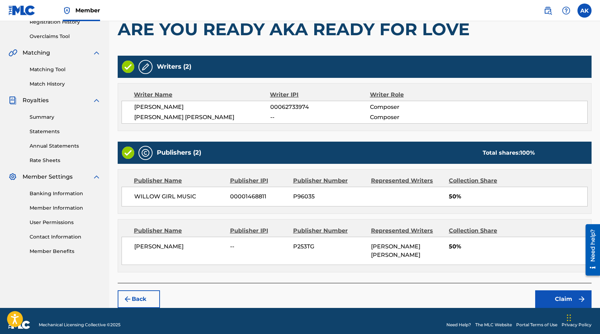
scroll to position [146, 0]
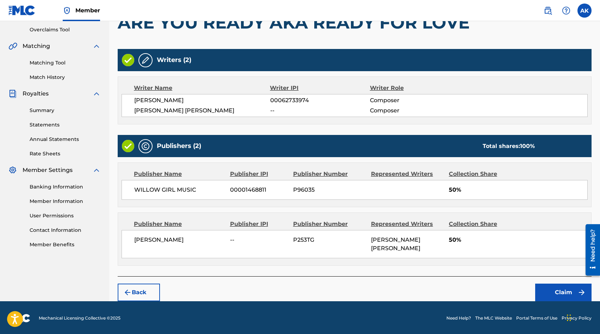
click at [559, 289] on button "Claim" at bounding box center [563, 292] width 56 height 18
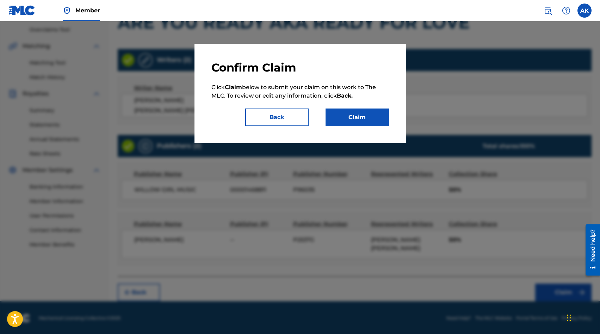
click at [341, 118] on button "Claim" at bounding box center [356, 117] width 63 height 18
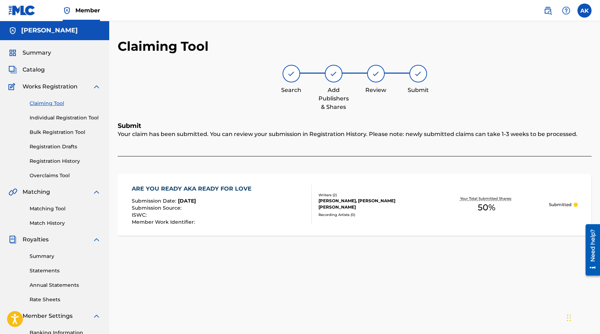
scroll to position [0, 0]
drag, startPoint x: 526, startPoint y: 295, endPoint x: 41, endPoint y: 105, distance: 520.8
click at [41, 105] on link "Claiming Tool" at bounding box center [65, 103] width 71 height 7
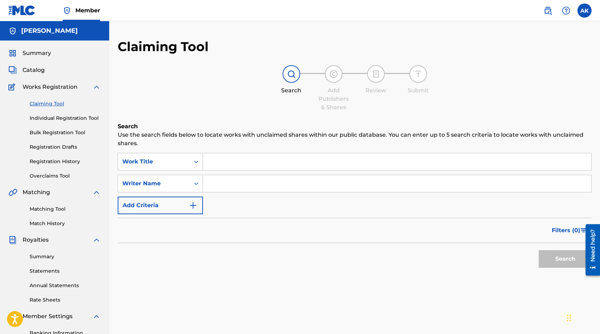
drag, startPoint x: 41, startPoint y: 105, endPoint x: 220, endPoint y: 185, distance: 196.3
click at [220, 185] on input "Search Form" at bounding box center [397, 183] width 388 height 17
click at [538, 250] on button "Search" at bounding box center [564, 259] width 53 height 18
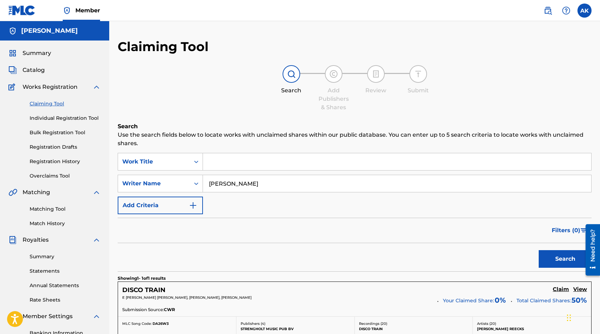
click at [119, 252] on div "Search" at bounding box center [355, 257] width 474 height 28
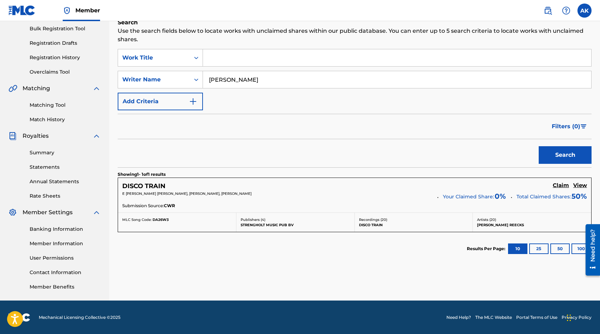
scroll to position [104, 0]
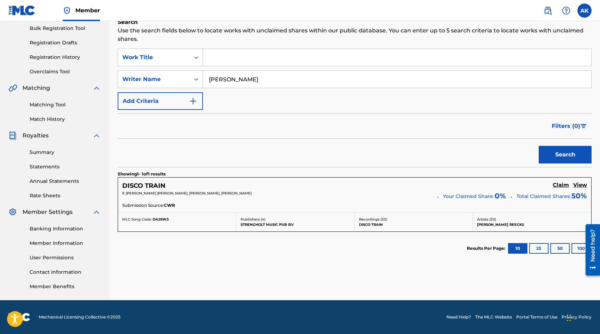
click at [213, 80] on input "[PERSON_NAME]" at bounding box center [397, 79] width 388 height 17
type input "[PERSON_NAME]"
click at [538, 146] on button "Search" at bounding box center [564, 155] width 53 height 18
click at [559, 185] on h5 "Claim" at bounding box center [560, 185] width 16 height 7
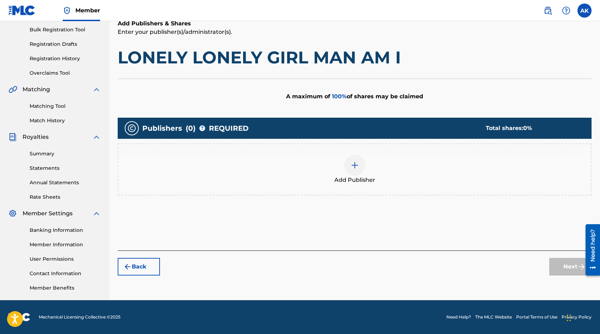
click at [559, 185] on div "Add Publisher" at bounding box center [355, 169] width 474 height 52
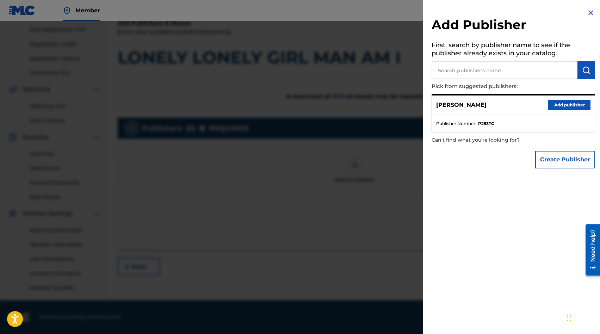
drag, startPoint x: 119, startPoint y: 252, endPoint x: 588, endPoint y: 9, distance: 527.5
click at [588, 9] on img at bounding box center [590, 12] width 8 height 8
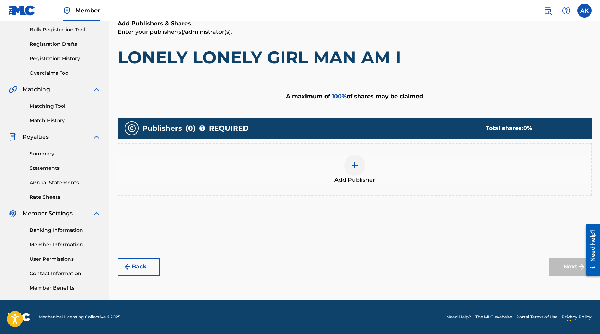
click at [353, 166] on img at bounding box center [354, 165] width 8 height 8
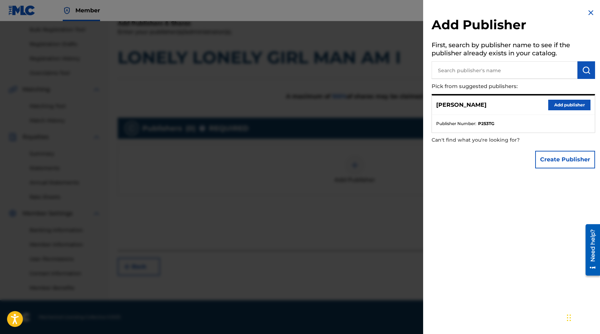
click at [559, 103] on button "Add publisher" at bounding box center [569, 105] width 42 height 11
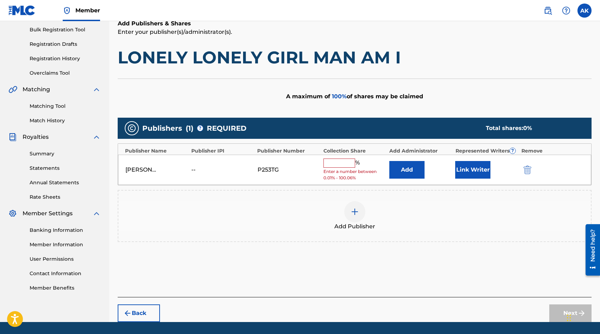
drag, startPoint x: 588, startPoint y: 9, endPoint x: 338, endPoint y: 162, distance: 292.7
click at [338, 162] on input "text" at bounding box center [339, 162] width 32 height 9
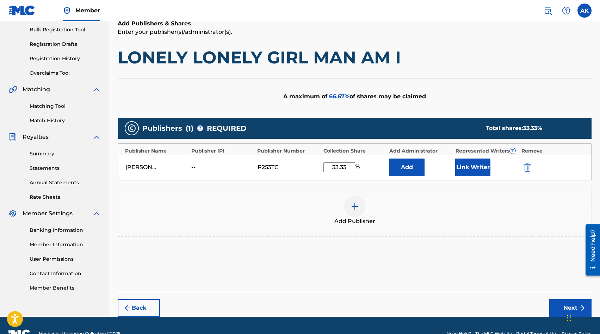
type input "33.33"
click at [407, 168] on button "Add" at bounding box center [406, 167] width 35 height 18
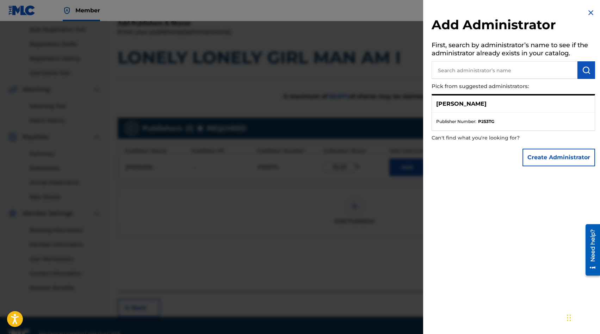
click at [588, 11] on img at bounding box center [590, 12] width 8 height 8
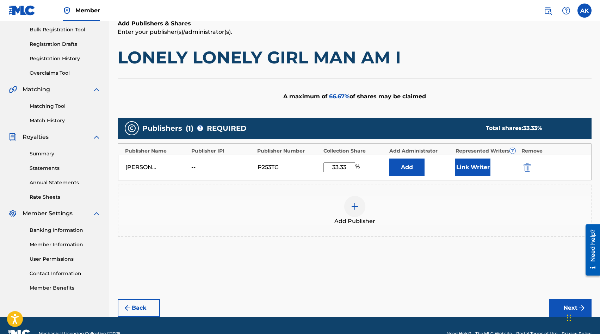
click at [478, 168] on button "Link Writer" at bounding box center [472, 167] width 35 height 18
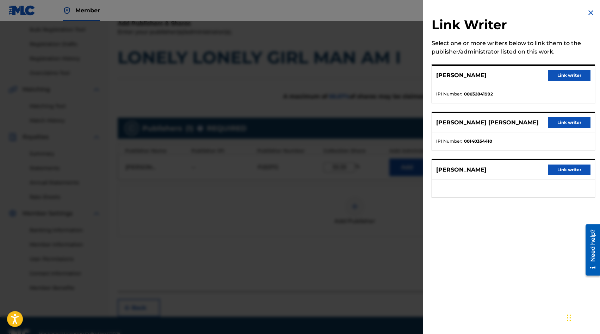
click at [558, 168] on button "Link writer" at bounding box center [569, 169] width 42 height 11
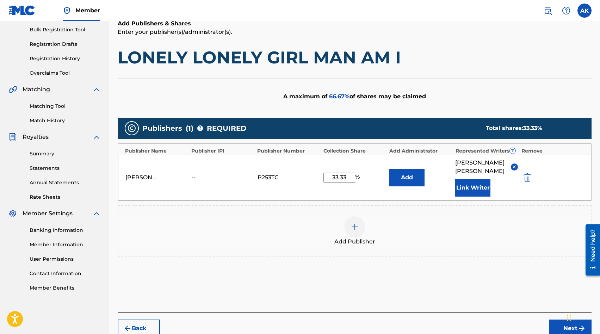
click at [561, 326] on button "Next" at bounding box center [570, 328] width 42 height 18
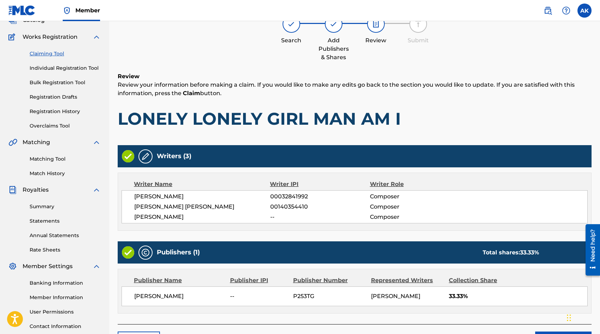
scroll to position [32, 0]
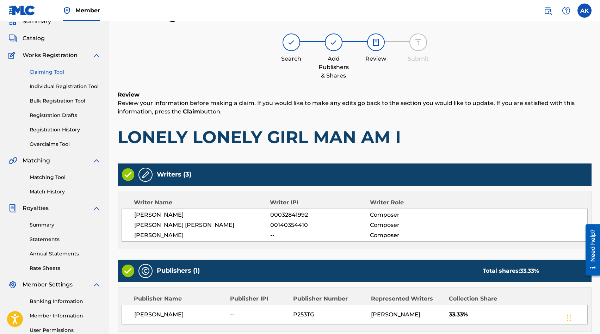
drag, startPoint x: 338, startPoint y: 162, endPoint x: 521, endPoint y: 303, distance: 231.3
click at [521, 303] on div "Publisher Name Publisher IPI Publisher Number Represented Writers Collection Sh…" at bounding box center [354, 309] width 473 height 44
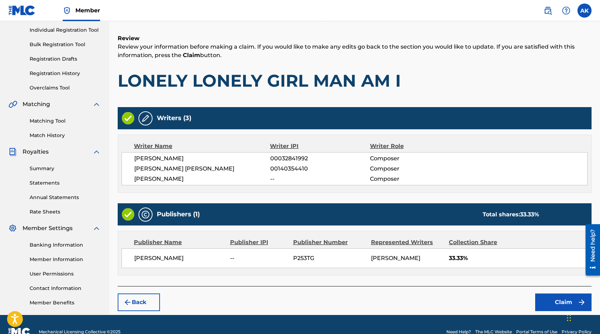
scroll to position [102, 0]
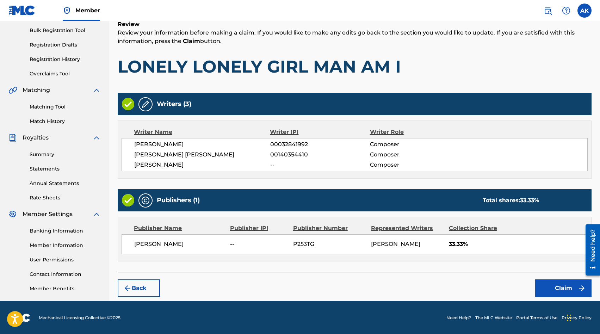
click at [553, 287] on button "Claim" at bounding box center [563, 288] width 56 height 18
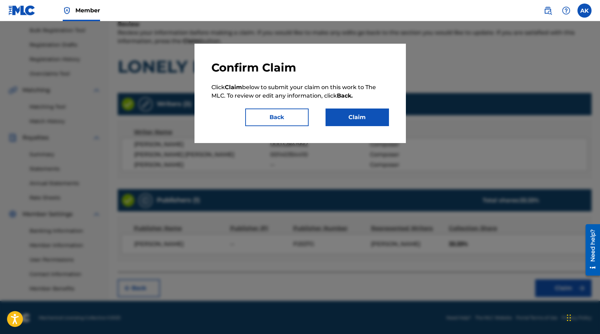
click at [340, 116] on button "Claim" at bounding box center [356, 117] width 63 height 18
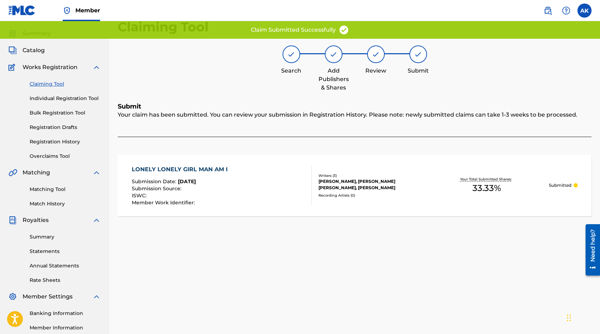
scroll to position [0, 0]
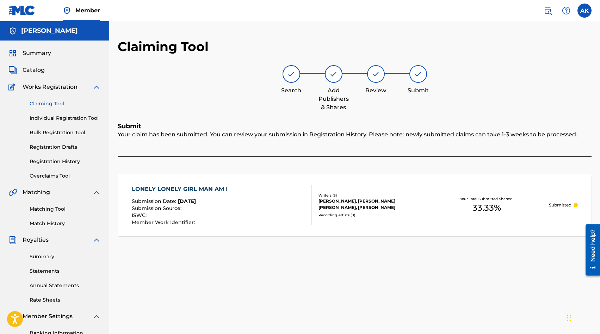
click at [40, 106] on link "Claiming Tool" at bounding box center [65, 103] width 71 height 7
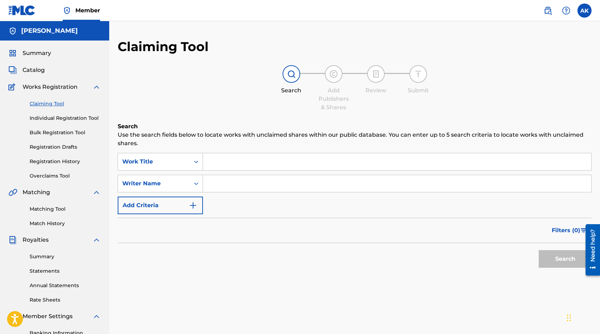
click at [214, 183] on input "Search Form" at bounding box center [397, 183] width 388 height 17
click at [217, 162] on input "Search Form" at bounding box center [397, 161] width 388 height 17
drag, startPoint x: 521, startPoint y: 303, endPoint x: 215, endPoint y: 182, distance: 328.5
click at [215, 182] on input "Search Form" at bounding box center [397, 183] width 388 height 17
click at [538, 250] on button "Search" at bounding box center [564, 259] width 53 height 18
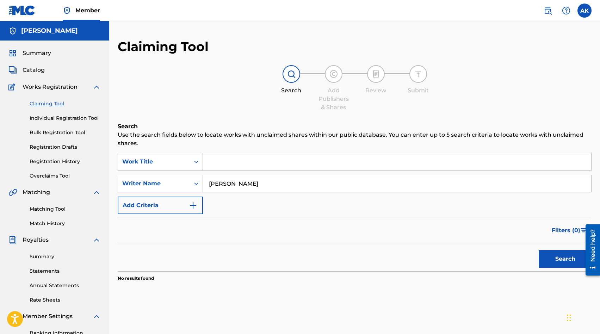
click at [538, 250] on button "Search" at bounding box center [564, 259] width 53 height 18
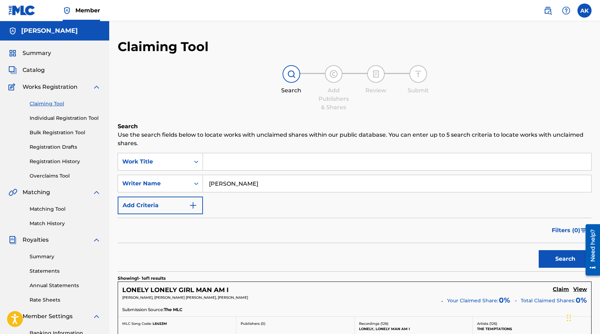
click at [126, 253] on div "Search" at bounding box center [355, 257] width 474 height 28
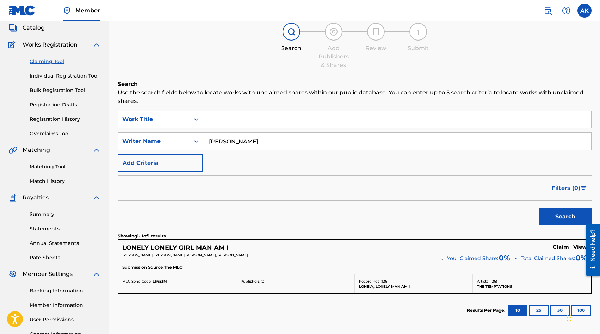
scroll to position [56, 0]
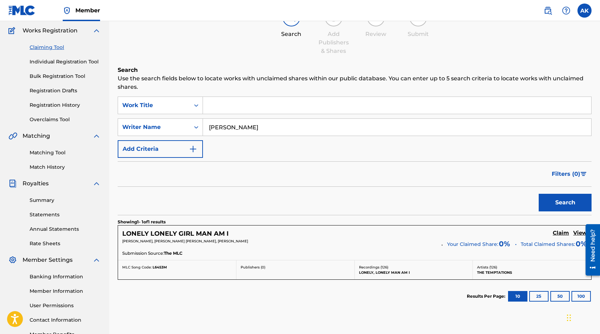
click at [229, 127] on input "[PERSON_NAME]" at bounding box center [397, 127] width 388 height 17
type input "[PERSON_NAME] [PERSON_NAME]"
click at [538, 194] on button "Search" at bounding box center [564, 203] width 53 height 18
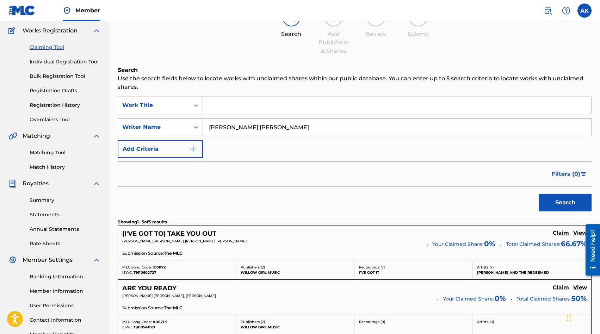
click at [137, 190] on div "Search" at bounding box center [355, 201] width 474 height 28
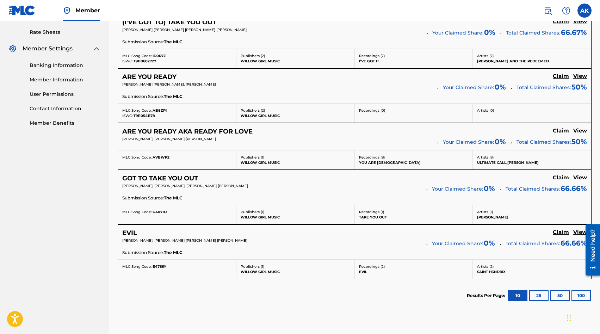
scroll to position [282, 0]
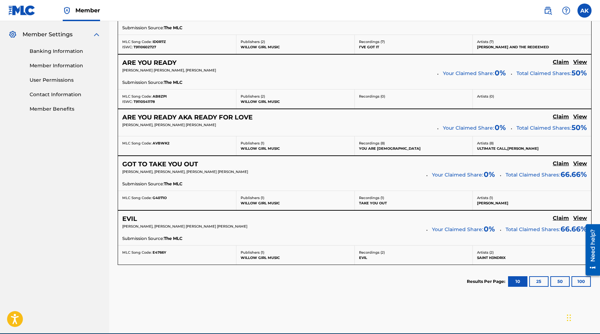
drag, startPoint x: 215, startPoint y: 182, endPoint x: 128, endPoint y: 217, distance: 94.2
click at [128, 217] on h5 "EVIL" at bounding box center [129, 219] width 15 height 8
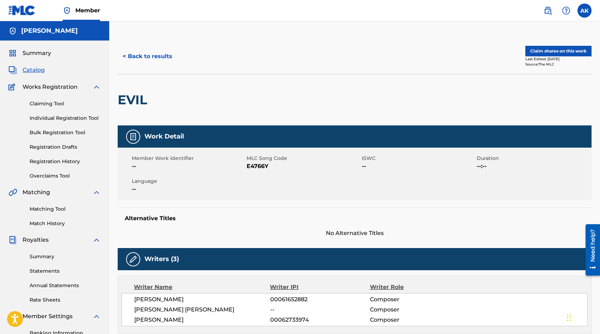
drag, startPoint x: 128, startPoint y: 217, endPoint x: 129, endPoint y: 225, distance: 8.2
click at [129, 225] on div "Alternative Titles No Alternative Titles" at bounding box center [355, 222] width 474 height 30
click at [142, 55] on button "< Back to results" at bounding box center [147, 57] width 59 height 18
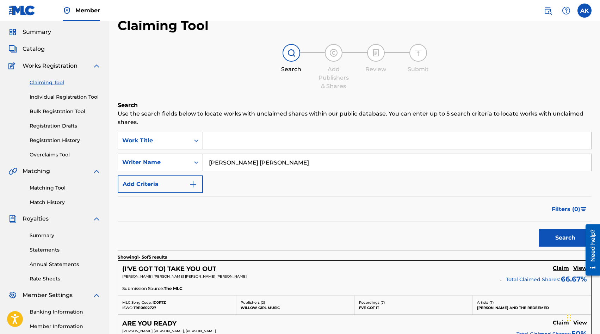
scroll to position [7, 0]
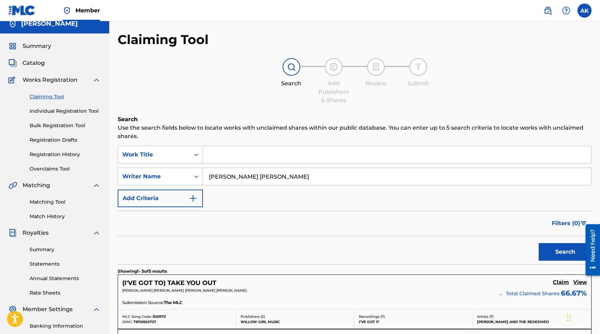
drag, startPoint x: 129, startPoint y: 225, endPoint x: 272, endPoint y: 176, distance: 151.5
click at [272, 176] on input "[PERSON_NAME] [PERSON_NAME]" at bounding box center [397, 176] width 388 height 17
click at [538, 243] on button "Search" at bounding box center [564, 252] width 53 height 18
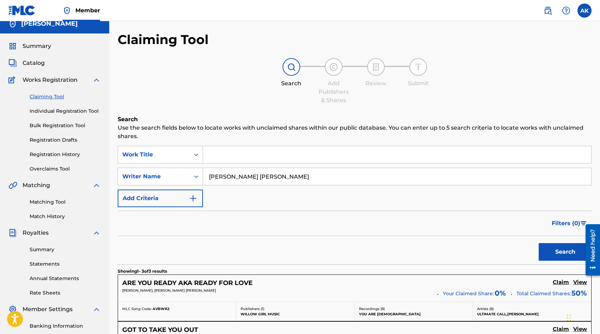
click at [270, 252] on div "Search" at bounding box center [355, 250] width 474 height 28
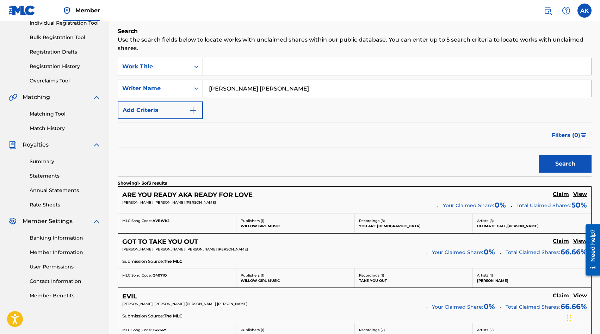
scroll to position [92, 0]
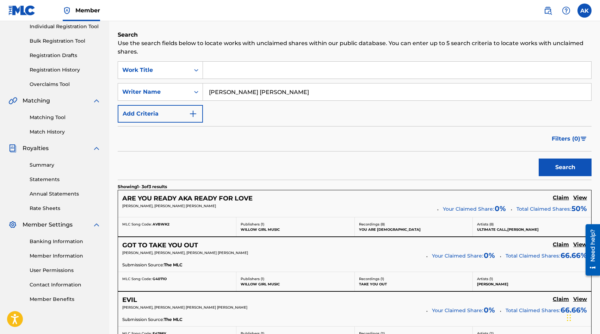
click at [275, 93] on input "[PERSON_NAME] [PERSON_NAME]" at bounding box center [397, 91] width 388 height 17
type input "[PERSON_NAME] [PERSON_NAME]"
click at [547, 168] on button "Search" at bounding box center [564, 167] width 53 height 18
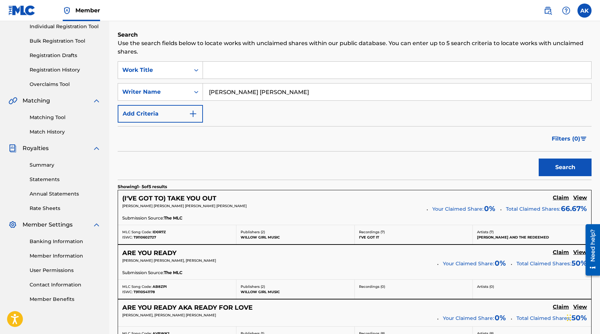
click at [215, 65] on input "Search Form" at bounding box center [397, 70] width 388 height 17
type input "I'm DOing It All"
click at [538, 158] on button "Search" at bounding box center [564, 167] width 53 height 18
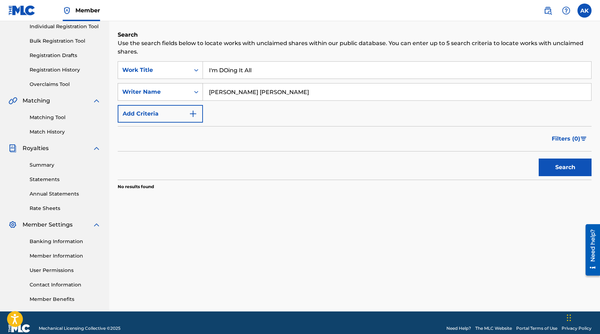
drag, startPoint x: 547, startPoint y: 168, endPoint x: 190, endPoint y: 89, distance: 365.6
click at [190, 89] on div "SearchWithCriteria3897c9fd-5170-4871-ac5c-e4e0353c60eb Writer Name [PERSON_NAME…" at bounding box center [355, 92] width 474 height 18
click at [538, 158] on button "Search" at bounding box center [564, 167] width 53 height 18
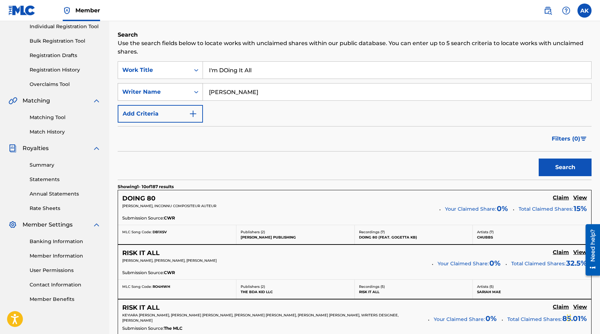
click at [228, 178] on div "Search" at bounding box center [355, 165] width 474 height 28
click at [234, 92] on input "[PERSON_NAME]" at bounding box center [397, 91] width 388 height 17
type input "[PERSON_NAME]"
click at [538, 158] on button "Search" at bounding box center [564, 167] width 53 height 18
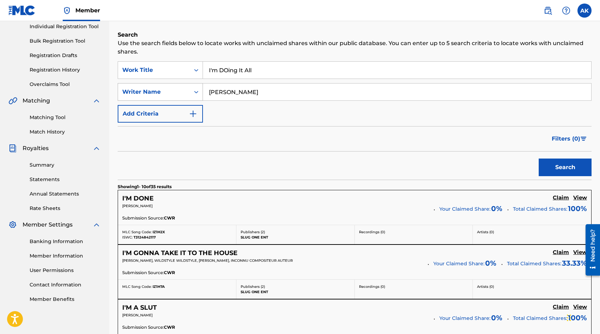
click at [217, 167] on div "Search" at bounding box center [355, 165] width 474 height 28
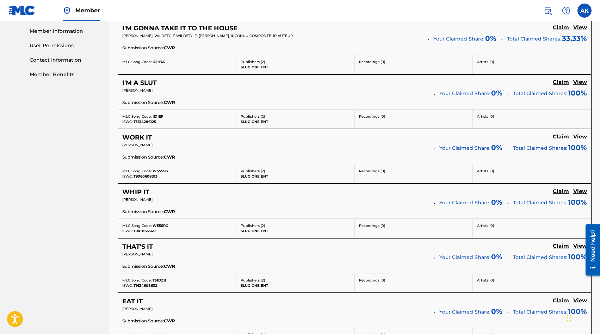
scroll to position [317, 0]
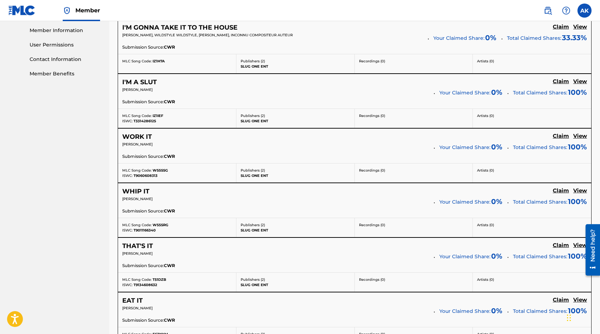
click at [136, 187] on div "WHIP IT Claim View [PERSON_NAME] Your Claimed Share: 0 % Total Claimed Shares: …" at bounding box center [354, 200] width 473 height 35
click at [136, 194] on h5 "WHIP IT" at bounding box center [135, 191] width 27 height 8
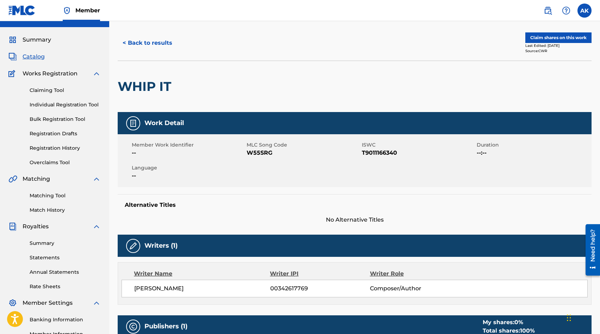
scroll to position [14, 0]
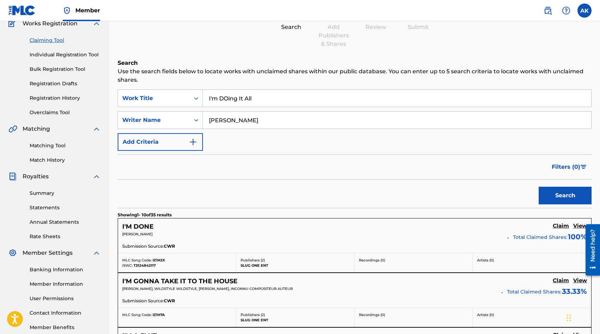
scroll to position [49, 0]
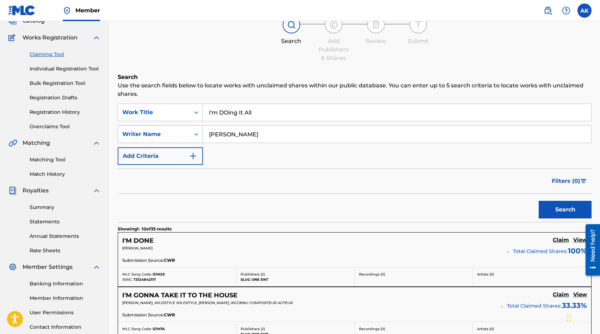
drag, startPoint x: 190, startPoint y: 89, endPoint x: 194, endPoint y: 126, distance: 36.5
click at [194, 126] on div "SearchWithCriteria3897c9fd-5170-4871-ac5c-e4e0353c60eb Writer Name [PERSON_NAME]" at bounding box center [355, 134] width 474 height 18
type input "s"
click at [538, 201] on button "Search" at bounding box center [564, 210] width 53 height 18
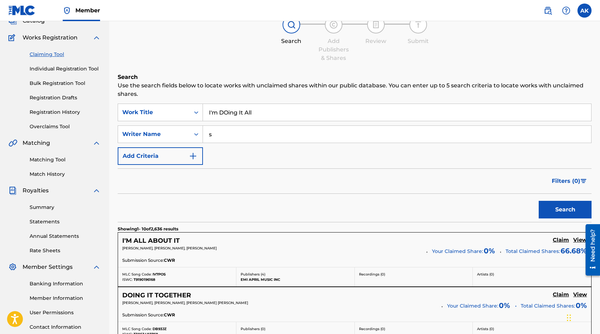
drag, startPoint x: 194, startPoint y: 126, endPoint x: 205, endPoint y: 134, distance: 14.0
click at [205, 134] on input "s" at bounding box center [397, 134] width 388 height 17
type input "a"
click at [538, 201] on button "Search" at bounding box center [564, 210] width 53 height 18
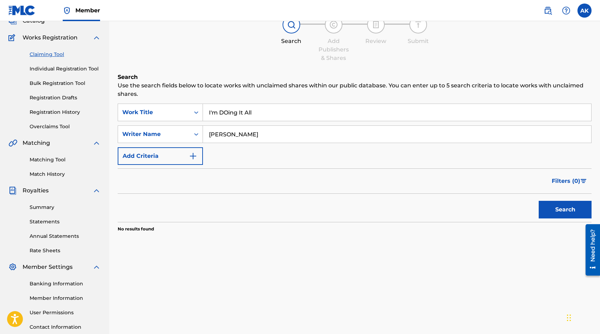
type input "[PERSON_NAME]"
click at [538, 201] on button "Search" at bounding box center [564, 210] width 53 height 18
drag, startPoint x: 259, startPoint y: 111, endPoint x: 213, endPoint y: 111, distance: 46.1
click at [213, 111] on input "I'm DOing It All" at bounding box center [397, 112] width 388 height 17
type input "I"
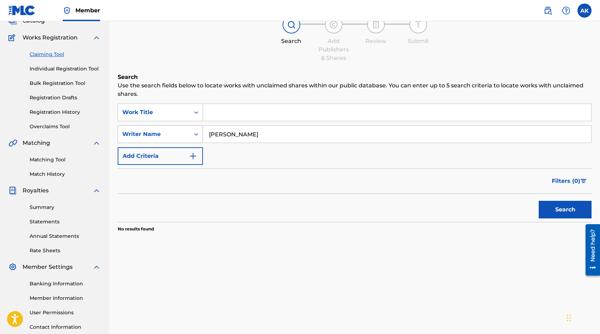
drag, startPoint x: 213, startPoint y: 111, endPoint x: 202, endPoint y: 132, distance: 24.2
click at [202, 132] on div "SearchWithCriteria3897c9fd-5170-4871-ac5c-e4e0353c60eb Writer Name [PERSON_NAME]" at bounding box center [355, 134] width 474 height 18
click at [213, 112] on input "Search Form" at bounding box center [397, 112] width 388 height 17
click at [238, 133] on input "Search Form" at bounding box center [397, 134] width 388 height 17
drag, startPoint x: 202, startPoint y: 132, endPoint x: 217, endPoint y: 115, distance: 23.0
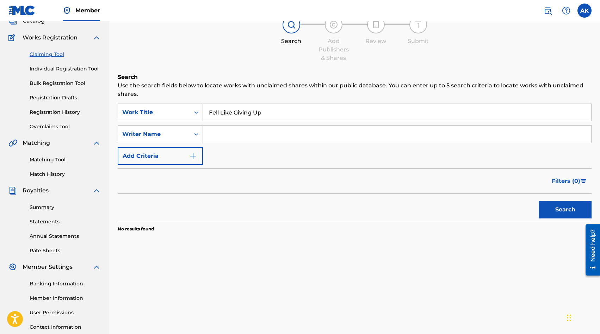
click at [217, 115] on input "Fell Like Giving Up" at bounding box center [397, 112] width 388 height 17
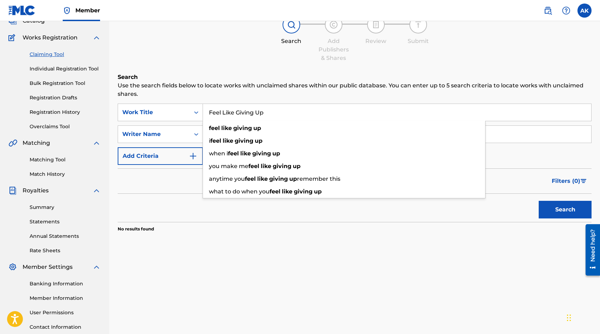
type input "Feel Like Giving Up"
click at [210, 247] on div "Search Use the search fields below to locate works with unclaimed shares within…" at bounding box center [355, 170] width 474 height 194
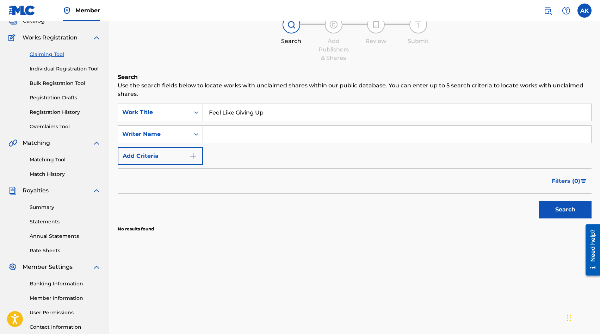
click at [217, 131] on input "Search Form" at bounding box center [397, 134] width 388 height 17
click at [538, 201] on button "Search" at bounding box center [564, 210] width 53 height 18
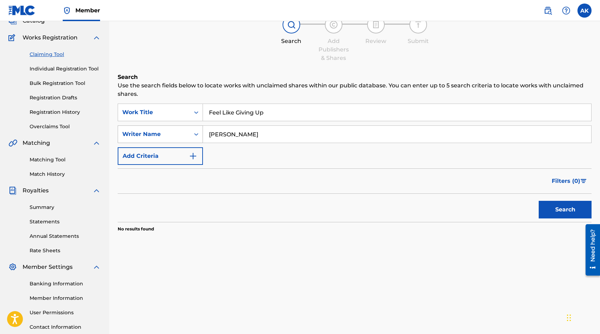
drag, startPoint x: 217, startPoint y: 115, endPoint x: 200, endPoint y: 134, distance: 25.9
click at [200, 134] on div "SearchWithCriteria3897c9fd-5170-4871-ac5c-e4e0353c60eb Writer Name [PERSON_NAME]" at bounding box center [355, 134] width 474 height 18
drag, startPoint x: 200, startPoint y: 134, endPoint x: 238, endPoint y: 133, distance: 38.0
click at [238, 133] on input "[PERSON_NAME]" at bounding box center [397, 134] width 388 height 17
type input "[PERSON_NAME]"
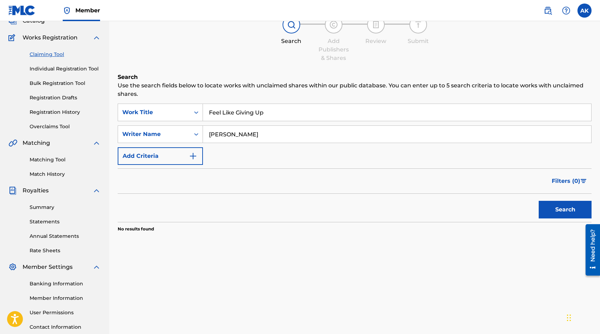
click at [538, 201] on button "Search" at bounding box center [564, 210] width 53 height 18
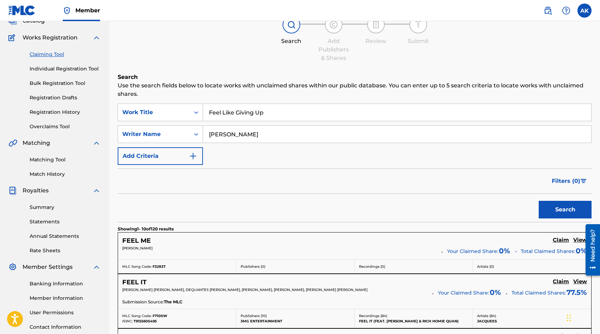
click at [306, 192] on div "Filters ( 0 )" at bounding box center [355, 180] width 474 height 25
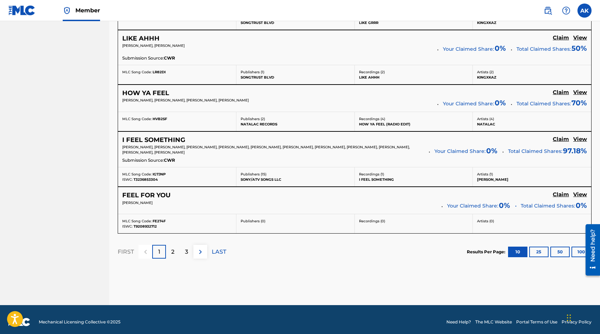
scroll to position [570, 0]
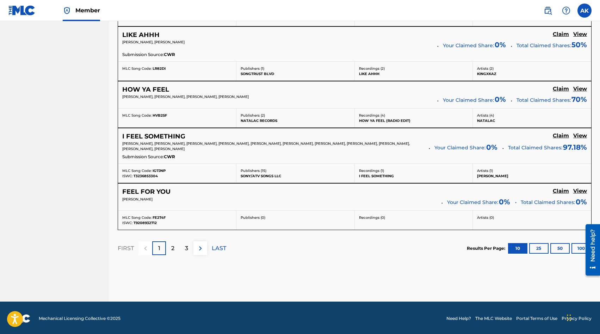
click at [172, 248] on p "2" at bounding box center [172, 248] width 3 height 8
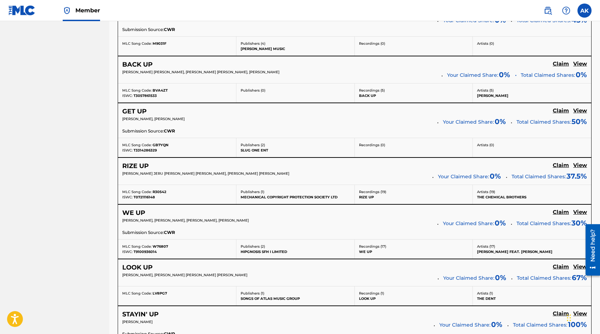
scroll to position [0, 0]
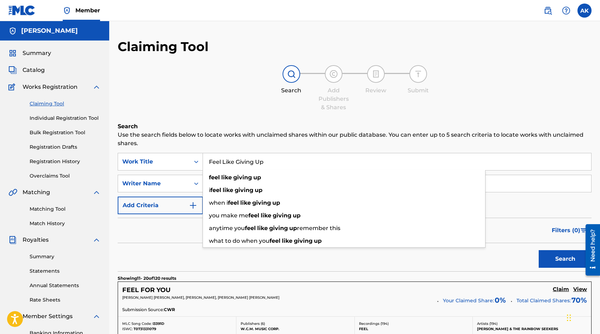
drag, startPoint x: 306, startPoint y: 192, endPoint x: 163, endPoint y: 152, distance: 147.7
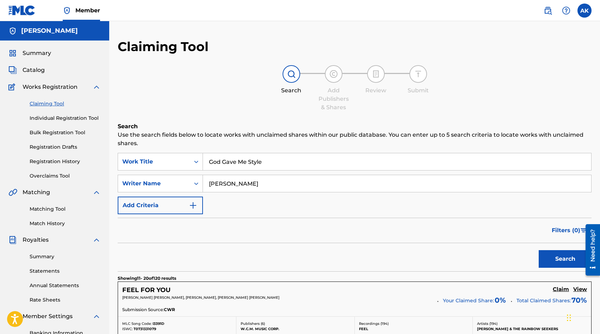
type input "God Gave Me Style"
drag, startPoint x: 163, startPoint y: 152, endPoint x: 199, endPoint y: 181, distance: 45.8
click at [199, 181] on div "SearchWithCriteria3897c9fd-5170-4871-ac5c-e4e0353c60eb Writer Name [PERSON_NAME]" at bounding box center [355, 184] width 474 height 18
click at [538, 250] on button "Search" at bounding box center [564, 259] width 53 height 18
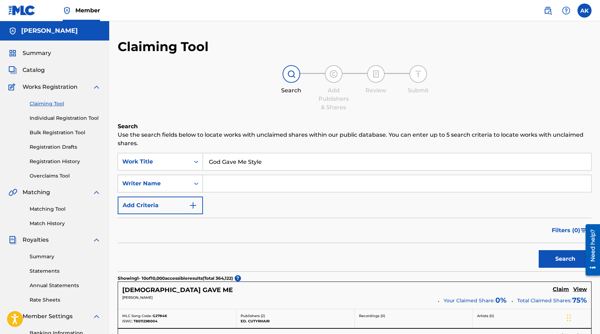
click at [226, 234] on div "Filters ( 0 )" at bounding box center [355, 230] width 474 height 25
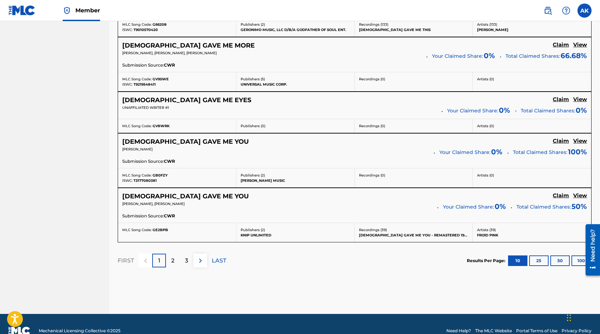
scroll to position [549, 0]
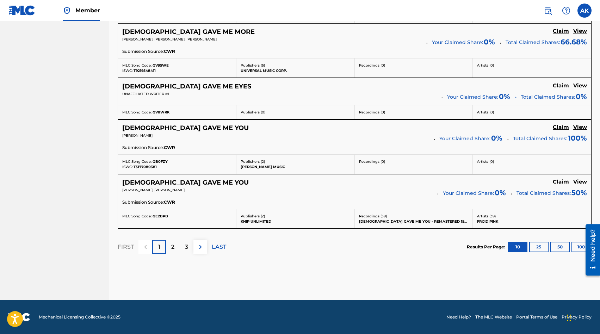
click at [187, 246] on p "3" at bounding box center [186, 247] width 3 height 8
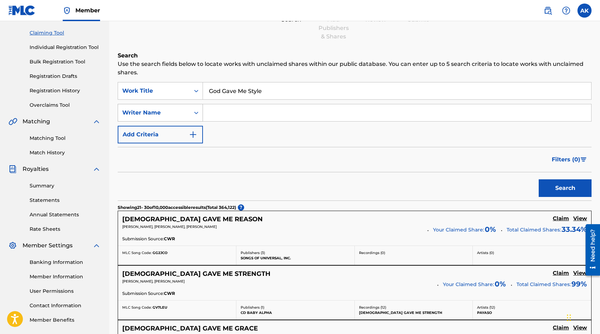
scroll to position [70, 0]
drag, startPoint x: 199, startPoint y: 181, endPoint x: 199, endPoint y: 83, distance: 97.9
click at [199, 83] on div "SearchWithCriteriabb15eab3-88de-45fd-a553-36e231e1b8f5 Work Title God Gave Me S…" at bounding box center [355, 91] width 474 height 18
drag, startPoint x: 199, startPoint y: 83, endPoint x: 228, endPoint y: 112, distance: 41.1
click at [228, 112] on input "Search Form" at bounding box center [397, 113] width 388 height 17
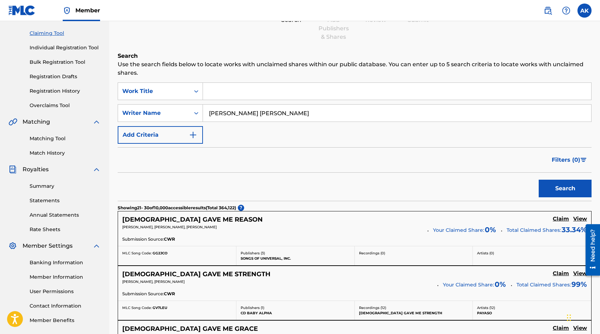
type input "[PERSON_NAME] [PERSON_NAME]"
click at [538, 180] on button "Search" at bounding box center [564, 189] width 53 height 18
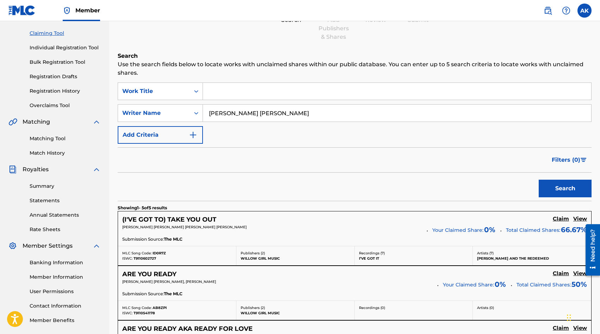
click at [144, 177] on div "Search" at bounding box center [355, 187] width 474 height 28
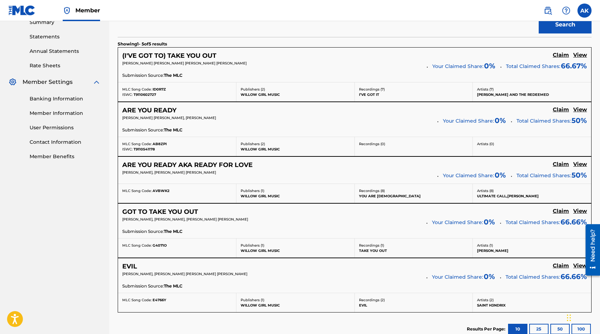
scroll to position [239, 0]
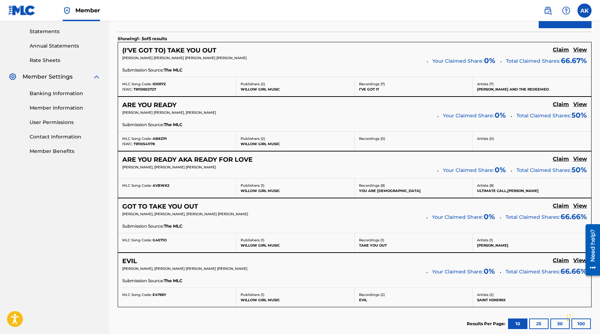
drag, startPoint x: 228, startPoint y: 112, endPoint x: 102, endPoint y: 130, distance: 127.0
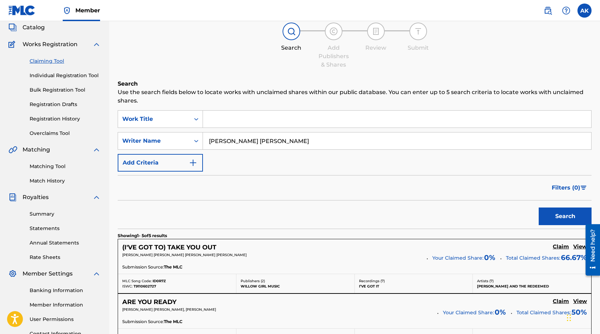
scroll to position [42, 0]
click at [211, 115] on input "Search Form" at bounding box center [397, 119] width 388 height 17
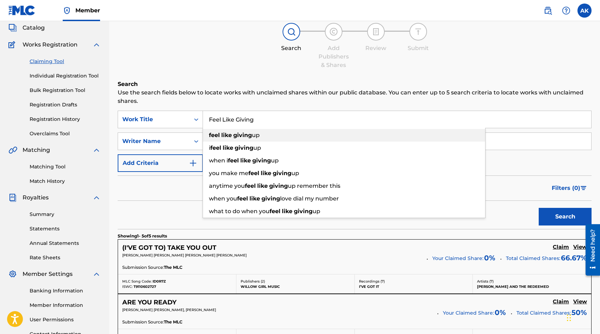
type input "Feel Like Giving"
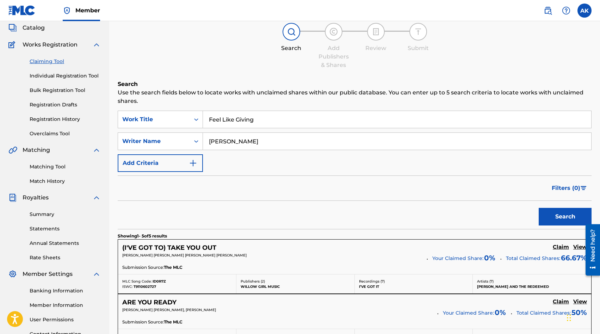
type input "[PERSON_NAME]"
click at [538, 208] on button "Search" at bounding box center [564, 217] width 53 height 18
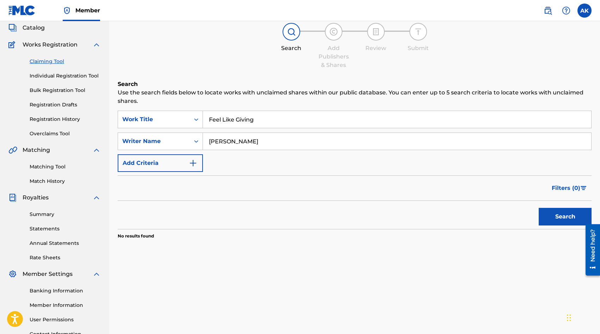
drag, startPoint x: 102, startPoint y: 130, endPoint x: 266, endPoint y: 120, distance: 164.0
click at [266, 120] on input "Feel Like Giving" at bounding box center [397, 119] width 388 height 17
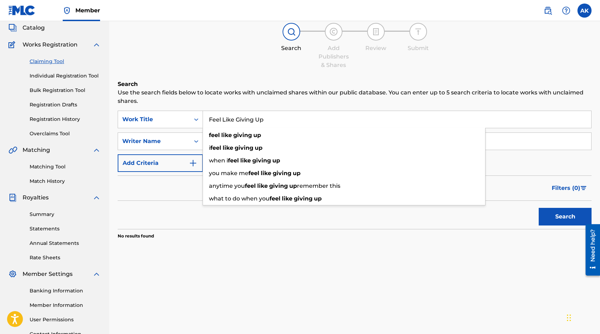
type input "Feel Like Giving Up"
click at [538, 208] on button "Search" at bounding box center [564, 217] width 53 height 18
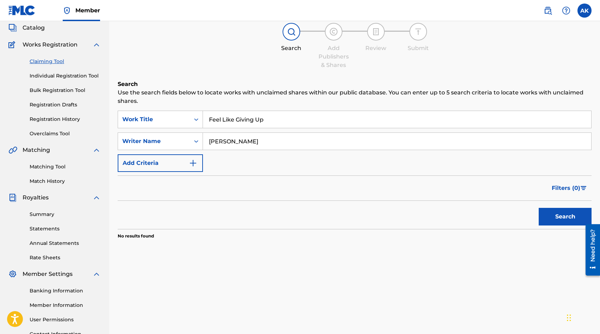
click at [228, 141] on input "[PERSON_NAME]" at bounding box center [397, 141] width 388 height 17
click at [538, 208] on button "Search" at bounding box center [564, 217] width 53 height 18
type input "[PERSON_NAME]"
click at [538, 208] on button "Search" at bounding box center [564, 217] width 53 height 18
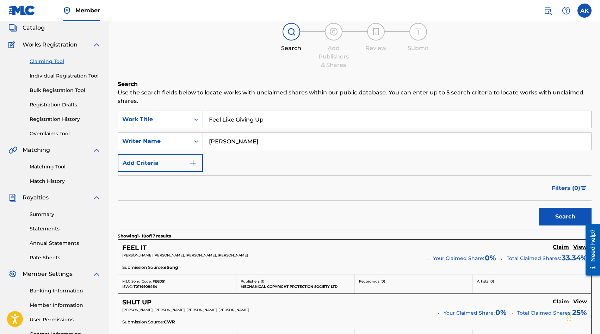
drag, startPoint x: 266, startPoint y: 120, endPoint x: 305, endPoint y: 190, distance: 79.9
click at [305, 190] on div "Filters ( 0 )" at bounding box center [355, 187] width 474 height 25
drag, startPoint x: 305, startPoint y: 190, endPoint x: 192, endPoint y: 117, distance: 134.7
click at [192, 117] on div "SearchWithCriteriabb15eab3-88de-45fd-a553-36e231e1b8f5 Work Title Feel Like Giv…" at bounding box center [355, 120] width 474 height 18
drag, startPoint x: 192, startPoint y: 117, endPoint x: 204, endPoint y: 141, distance: 26.6
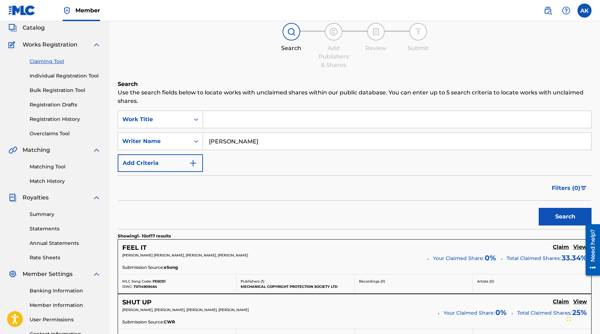
click at [204, 141] on input "[PERSON_NAME]" at bounding box center [397, 141] width 388 height 17
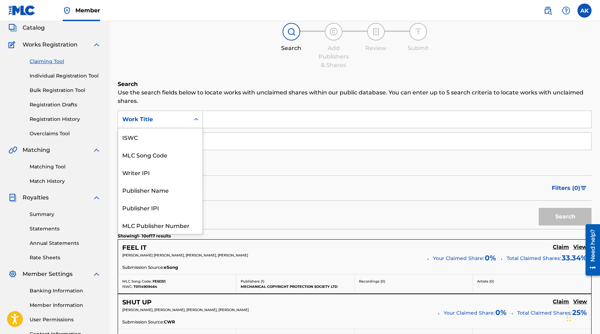
drag, startPoint x: 204, startPoint y: 141, endPoint x: 196, endPoint y: 119, distance: 22.7
click at [196, 119] on icon "Search Form" at bounding box center [196, 119] width 4 height 2
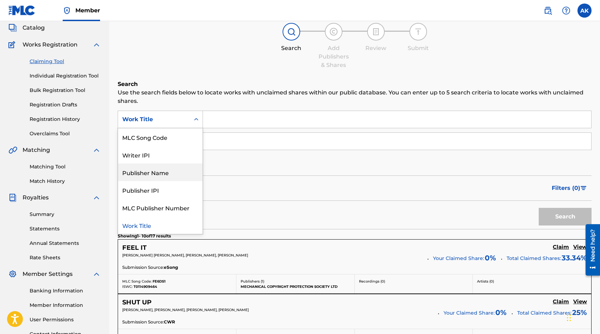
drag, startPoint x: 196, startPoint y: 119, endPoint x: 171, endPoint y: 173, distance: 59.4
click at [171, 173] on div "Publisher Name" at bounding box center [160, 172] width 84 height 18
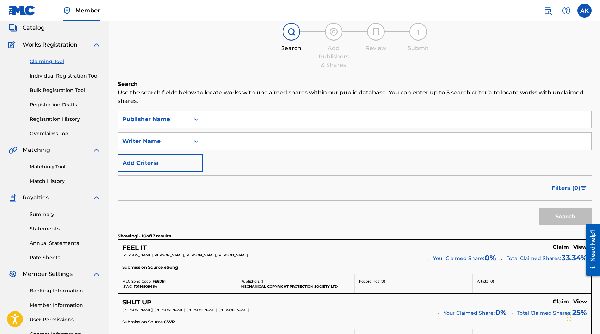
drag, startPoint x: 171, startPoint y: 173, endPoint x: 214, endPoint y: 119, distance: 68.5
click at [214, 119] on input "Search Form" at bounding box center [397, 119] width 388 height 17
click at [538, 208] on button "Search" at bounding box center [564, 217] width 53 height 18
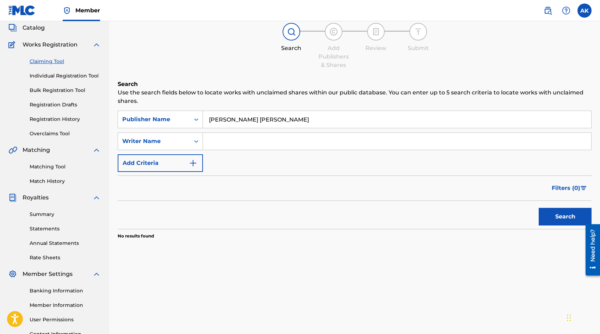
click at [538, 208] on button "Search" at bounding box center [564, 217] width 53 height 18
type input "[PERSON_NAME]"
click at [538, 208] on button "Search" at bounding box center [564, 217] width 53 height 18
drag, startPoint x: 214, startPoint y: 119, endPoint x: 198, endPoint y: 119, distance: 15.9
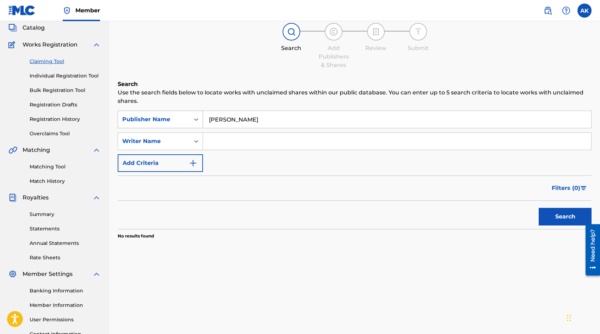
click at [198, 119] on icon "Search Form" at bounding box center [196, 119] width 7 height 7
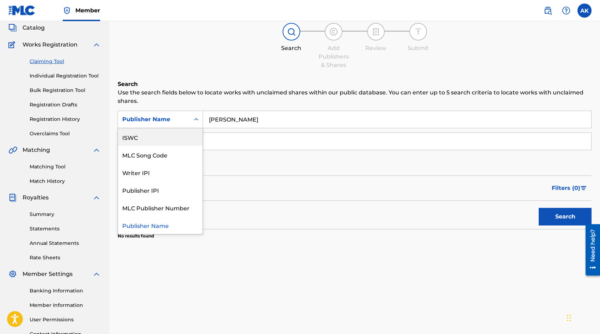
click at [159, 140] on div "ISWC" at bounding box center [160, 137] width 84 height 18
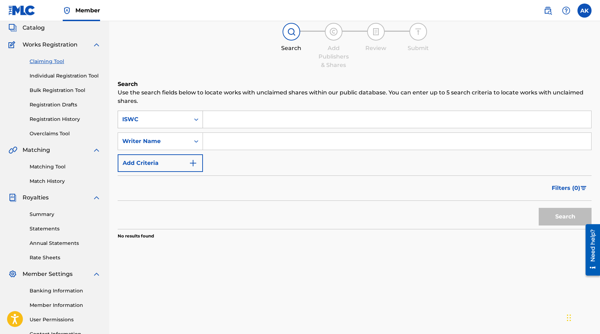
drag, startPoint x: 198, startPoint y: 119, endPoint x: 192, endPoint y: 118, distance: 6.0
click at [192, 118] on div "Search Form" at bounding box center [196, 119] width 13 height 13
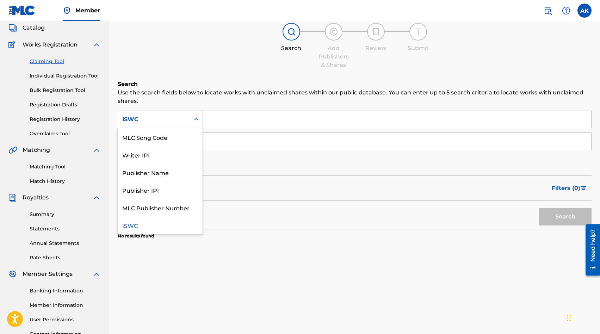
click at [183, 138] on div "MLC Song Code" at bounding box center [160, 137] width 84 height 18
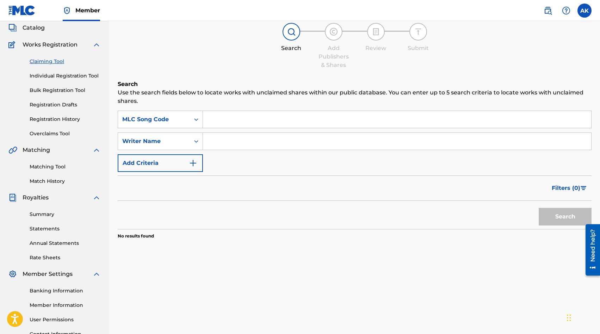
click at [198, 120] on icon "Search Form" at bounding box center [196, 119] width 7 height 7
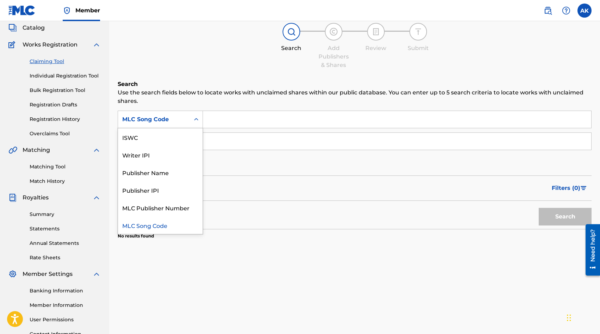
scroll to position [0, 0]
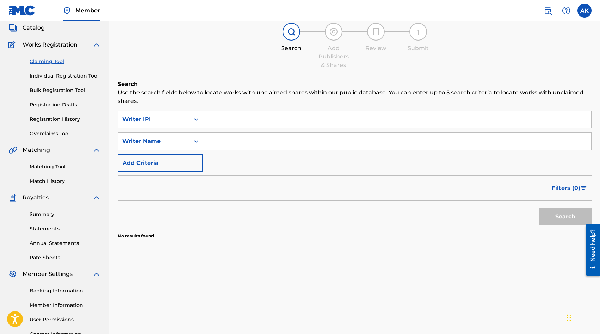
click at [215, 120] on input "Search Form" at bounding box center [397, 119] width 388 height 17
click at [561, 218] on button "Search" at bounding box center [564, 217] width 53 height 18
drag, startPoint x: 192, startPoint y: 118, endPoint x: 194, endPoint y: 114, distance: 4.9
click at [194, 114] on div "SearchWithCriteria43b2416c-0fb4-463a-87ce-e772f34a0b23 Writer IPI 62731196" at bounding box center [355, 120] width 474 height 18
drag, startPoint x: 194, startPoint y: 114, endPoint x: 182, endPoint y: 123, distance: 15.3
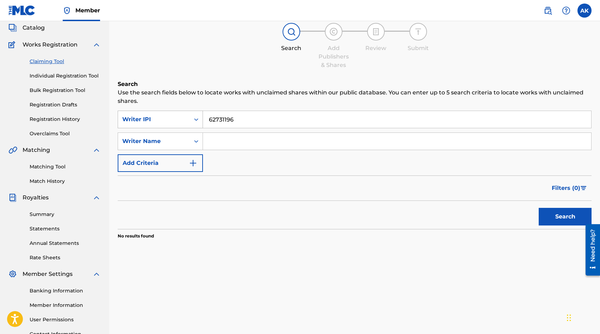
click at [182, 123] on div "SearchWithCriteria43b2416c-0fb4-463a-87ce-e772f34a0b23 Writer IPI 62731196" at bounding box center [355, 120] width 474 height 18
type input "6"
type input "61653487"
click at [558, 224] on button "Search" at bounding box center [564, 217] width 53 height 18
click at [558, 218] on button "Search" at bounding box center [564, 217] width 53 height 18
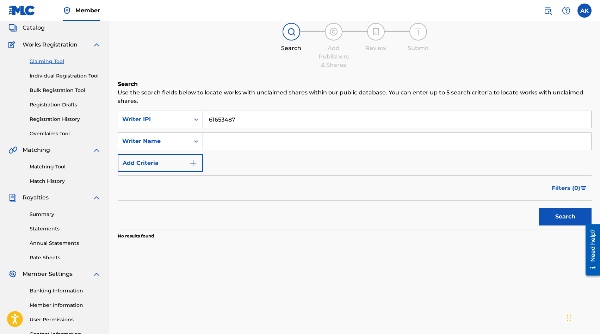
drag, startPoint x: 182, startPoint y: 123, endPoint x: 187, endPoint y: 115, distance: 9.6
click at [187, 115] on div "SearchWithCriteria43b2416c-0fb4-463a-87ce-e772f34a0b23 Writer IPI 61653487" at bounding box center [355, 120] width 474 height 18
click at [226, 144] on input "Search Form" at bounding box center [397, 141] width 388 height 17
click at [538, 208] on button "Search" at bounding box center [564, 217] width 53 height 18
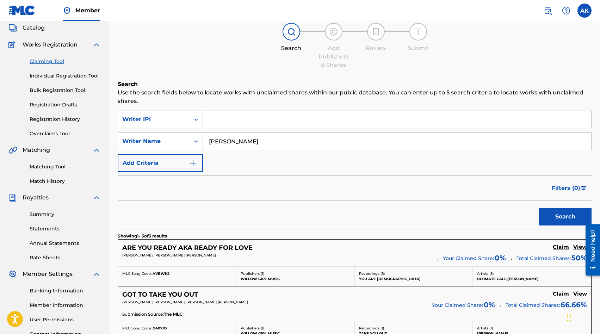
click at [249, 209] on div "Search" at bounding box center [355, 215] width 474 height 28
drag, startPoint x: 249, startPoint y: 209, endPoint x: 434, endPoint y: 193, distance: 185.2
click at [434, 193] on div "Filters ( 0 )" at bounding box center [355, 187] width 474 height 25
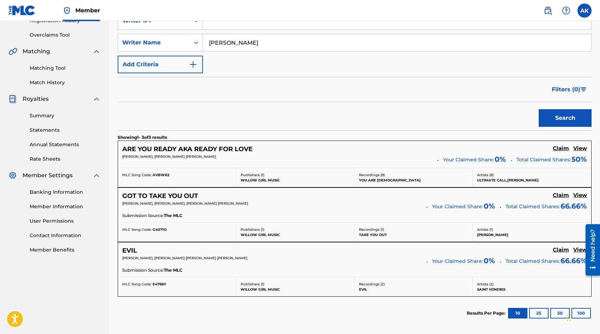
scroll to position [127, 0]
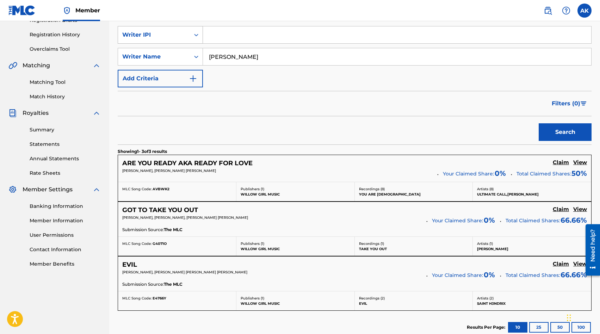
drag, startPoint x: 434, startPoint y: 193, endPoint x: 175, endPoint y: 43, distance: 299.7
click at [175, 43] on div "SearchWithCriteria43b2416c-0fb4-463a-87ce-e772f34a0b23 Writer IPI SearchWithCri…" at bounding box center [355, 56] width 474 height 61
click at [538, 123] on button "Search" at bounding box center [564, 132] width 53 height 18
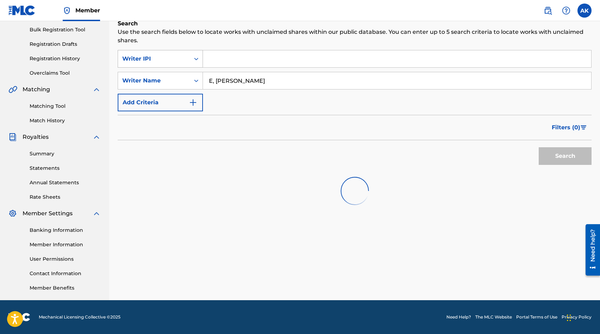
scroll to position [103, 0]
click at [538, 147] on button "Search" at bounding box center [564, 156] width 53 height 18
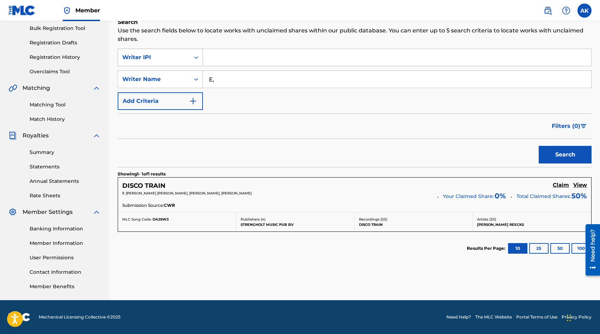
type input "E"
click at [37, 72] on link "Overclaims Tool" at bounding box center [65, 71] width 71 height 7
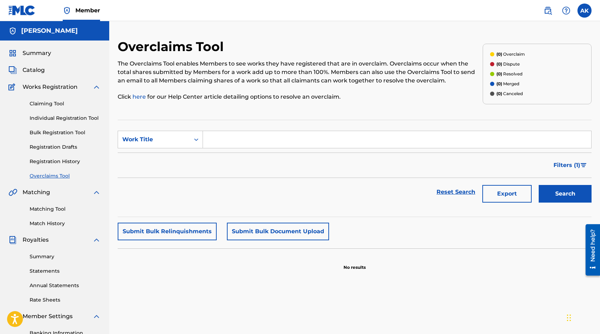
click at [43, 105] on link "Claiming Tool" at bounding box center [65, 103] width 71 height 7
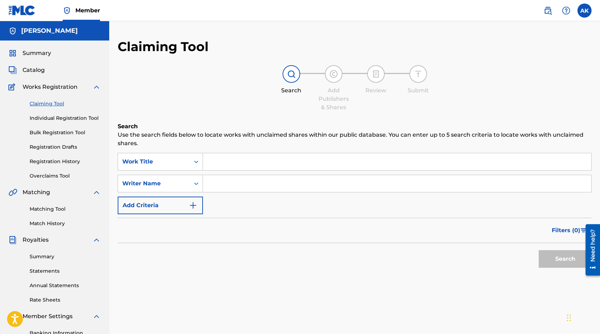
drag, startPoint x: 175, startPoint y: 43, endPoint x: 45, endPoint y: 127, distance: 155.2
click at [45, 127] on div "Claiming Tool Individual Registration Tool Bulk Registration Tool Registration …" at bounding box center [54, 135] width 92 height 88
drag, startPoint x: 45, startPoint y: 127, endPoint x: 46, endPoint y: 135, distance: 7.5
click at [46, 135] on link "Bulk Registration Tool" at bounding box center [65, 132] width 71 height 7
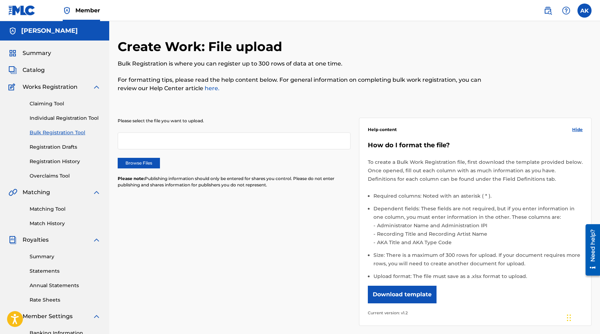
click at [47, 150] on link "Registration Drafts" at bounding box center [65, 146] width 71 height 7
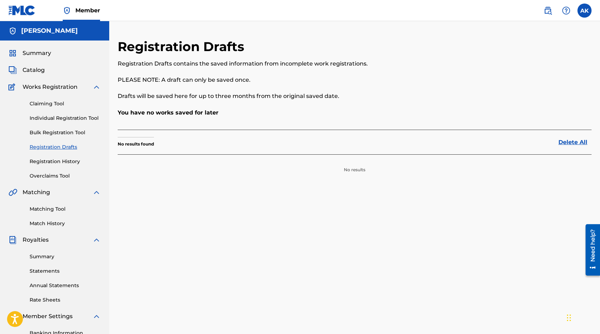
drag, startPoint x: 46, startPoint y: 135, endPoint x: 48, endPoint y: 159, distance: 24.4
click at [48, 159] on link "Registration History" at bounding box center [65, 161] width 71 height 7
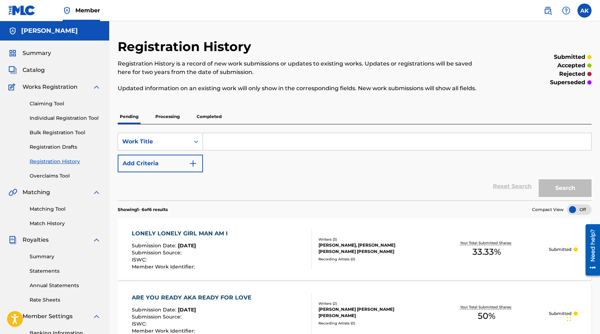
drag, startPoint x: 48, startPoint y: 159, endPoint x: 317, endPoint y: 189, distance: 270.9
click at [317, 189] on div "Reset Search Search" at bounding box center [355, 186] width 474 height 28
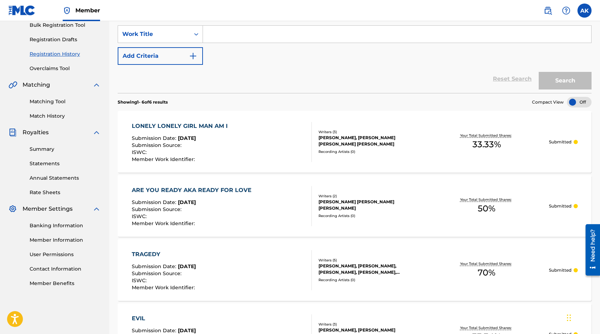
scroll to position [105, 0]
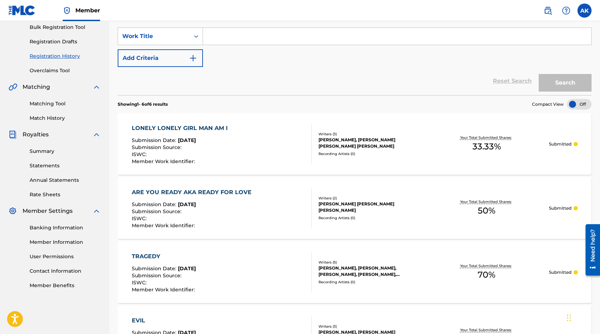
click at [338, 144] on div "[PERSON_NAME], [PERSON_NAME] [PERSON_NAME] [PERSON_NAME]" at bounding box center [371, 143] width 106 height 13
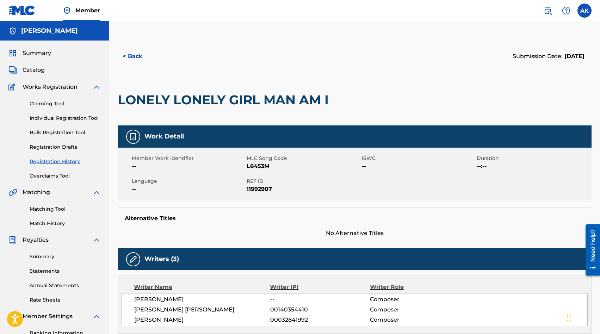
click at [435, 218] on h5 "Alternative Titles" at bounding box center [354, 218] width 459 height 7
drag, startPoint x: 317, startPoint y: 189, endPoint x: 130, endPoint y: 55, distance: 230.4
click at [130, 55] on button "< Back" at bounding box center [139, 57] width 42 height 18
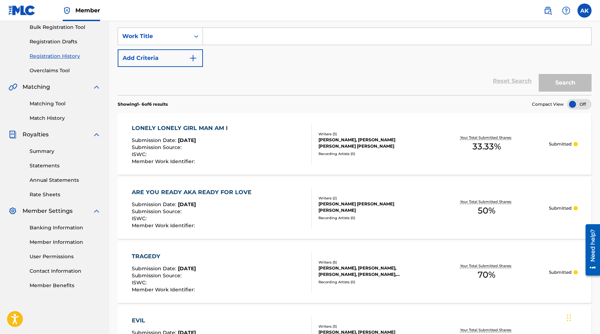
click at [320, 149] on div "Writers ( 3 ) [PERSON_NAME], [PERSON_NAME] [PERSON_NAME] [PERSON_NAME] Recordin…" at bounding box center [368, 143] width 112 height 25
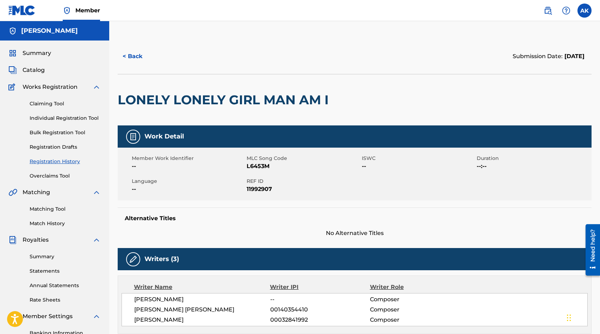
click at [390, 191] on div "Member Work Identifier -- MLC Song Code L6453M ISWC -- Duration --:-- Language …" at bounding box center [355, 174] width 474 height 53
click at [46, 173] on link "Overclaims Tool" at bounding box center [65, 175] width 71 height 7
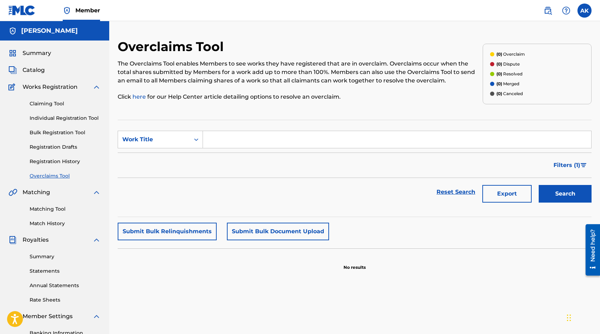
click at [245, 139] on input "Search Form" at bounding box center [397, 139] width 388 height 17
click at [196, 140] on icon "Search Form" at bounding box center [196, 139] width 7 height 7
drag, startPoint x: 130, startPoint y: 55, endPoint x: 189, endPoint y: 157, distance: 118.6
click at [189, 157] on div "MLC Song Code" at bounding box center [160, 157] width 84 height 18
click at [219, 138] on input "Search Form" at bounding box center [397, 139] width 388 height 17
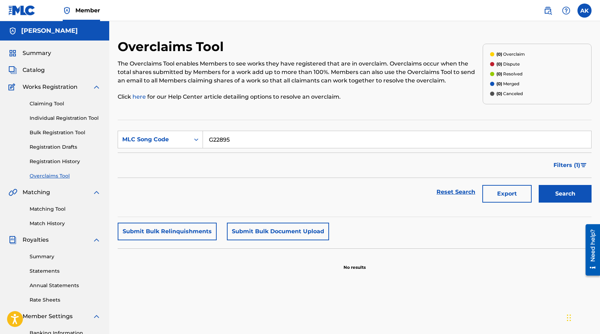
type input "G22895"
click at [559, 199] on button "Search" at bounding box center [564, 194] width 53 height 18
drag, startPoint x: 189, startPoint y: 157, endPoint x: 185, endPoint y: 138, distance: 19.9
click at [185, 138] on div "SearchWithCriteria4af666ca-fd01-4f74-894a-e64f0084bdc5 MLC Song Code G22895" at bounding box center [355, 140] width 474 height 18
type input "133045"
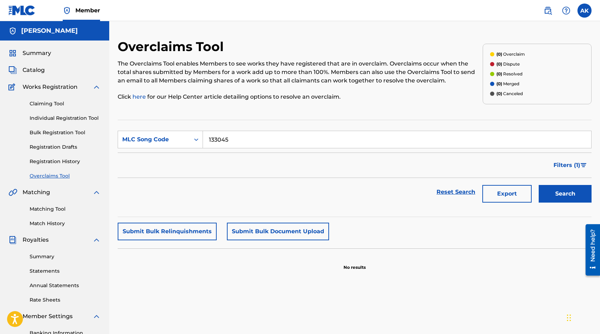
drag, startPoint x: 185, startPoint y: 138, endPoint x: 572, endPoint y: 195, distance: 391.4
click at [572, 195] on button "Search" at bounding box center [564, 194] width 53 height 18
click at [39, 53] on span "Summary" at bounding box center [37, 53] width 29 height 8
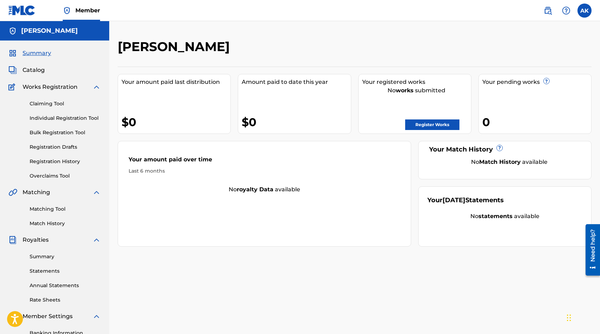
click at [524, 83] on div "Your pending works ?" at bounding box center [536, 82] width 109 height 8
click at [42, 175] on link "Overclaims Tool" at bounding box center [65, 175] width 71 height 7
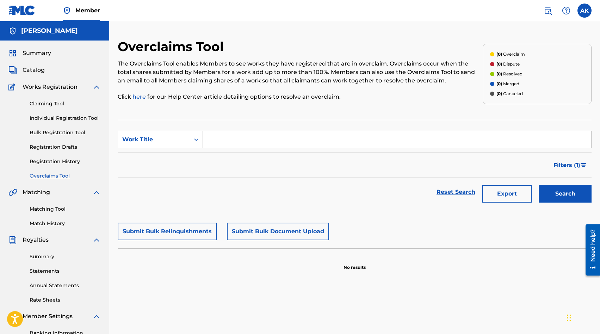
click at [30, 52] on span "Summary" at bounding box center [37, 53] width 29 height 8
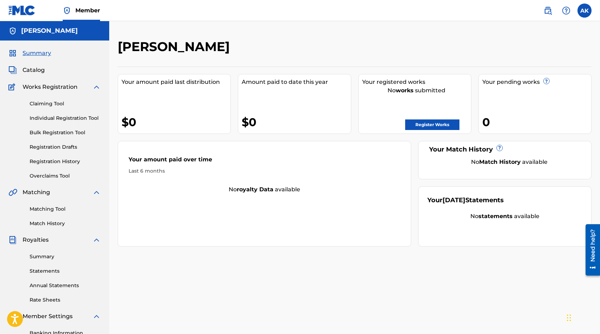
click at [29, 69] on span "Catalog" at bounding box center [34, 70] width 22 height 8
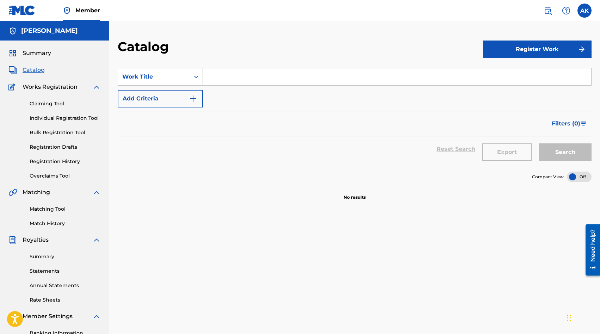
click at [31, 86] on span "Works Registration" at bounding box center [50, 87] width 55 height 8
click at [42, 105] on link "Claiming Tool" at bounding box center [65, 103] width 71 height 7
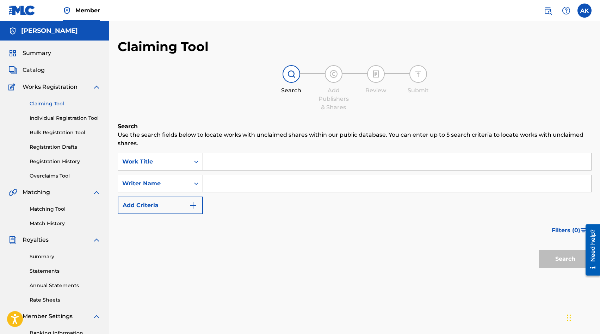
click at [45, 118] on link "Individual Registration Tool" at bounding box center [65, 117] width 71 height 7
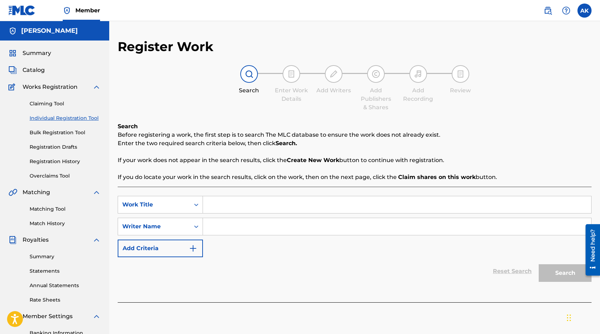
click at [49, 133] on link "Bulk Registration Tool" at bounding box center [65, 132] width 71 height 7
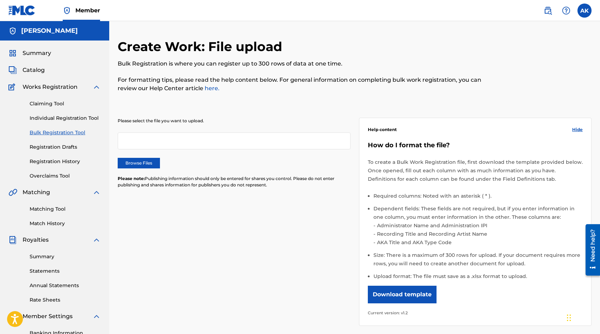
click at [51, 147] on link "Registration Drafts" at bounding box center [65, 146] width 71 height 7
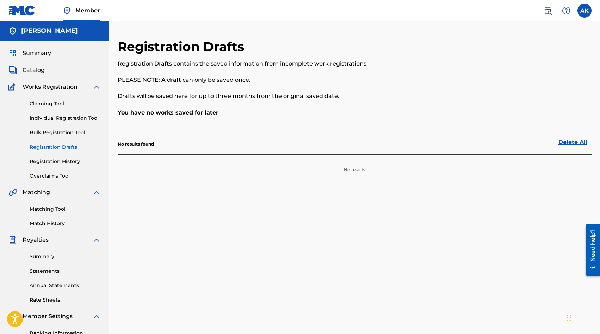
click at [54, 166] on div "Claiming Tool Individual Registration Tool Bulk Registration Tool Registration …" at bounding box center [54, 135] width 92 height 88
click at [52, 159] on link "Registration History" at bounding box center [65, 161] width 71 height 7
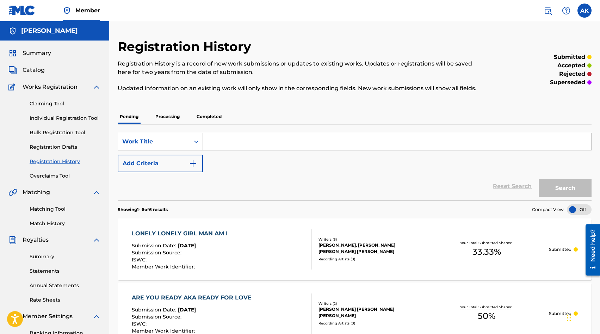
click at [223, 199] on div "Reset Search Search" at bounding box center [355, 186] width 474 height 28
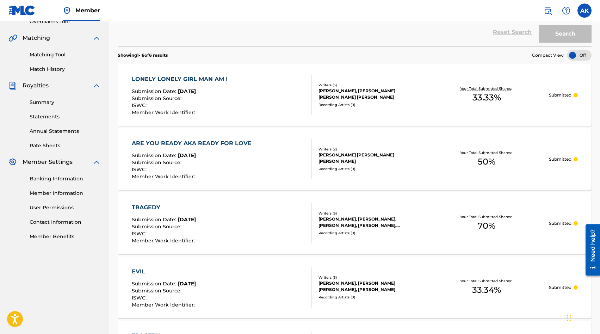
scroll to position [155, 0]
click at [452, 214] on div "Your Total Submitted Shares: 70 %" at bounding box center [486, 222] width 124 height 21
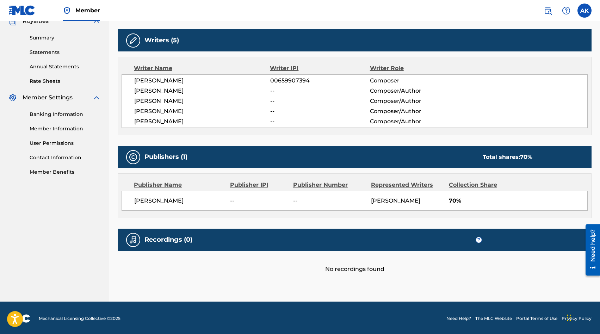
scroll to position [219, 0]
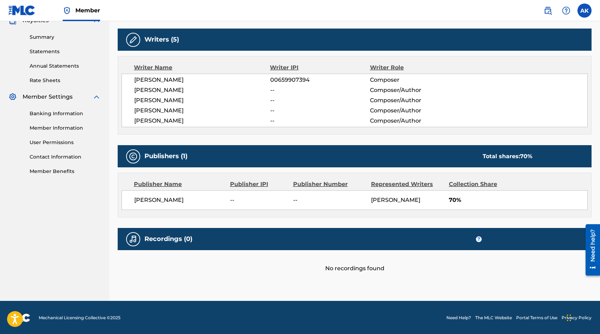
click at [463, 200] on span "70%" at bounding box center [518, 200] width 138 height 8
click at [450, 197] on span "70%" at bounding box center [518, 200] width 138 height 8
drag, startPoint x: 572, startPoint y: 195, endPoint x: 451, endPoint y: 170, distance: 123.4
click at [451, 170] on div "Publishers (1) Total shares: 70 % Publisher Name Publisher IPI Publisher Number…" at bounding box center [355, 181] width 474 height 72
drag, startPoint x: 451, startPoint y: 170, endPoint x: 453, endPoint y: 182, distance: 12.8
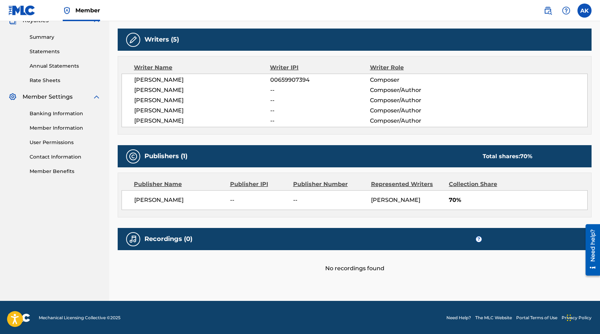
click at [453, 182] on div "Collection Share" at bounding box center [483, 184] width 68 height 8
click at [154, 196] on span "[PERSON_NAME]" at bounding box center [179, 200] width 90 height 8
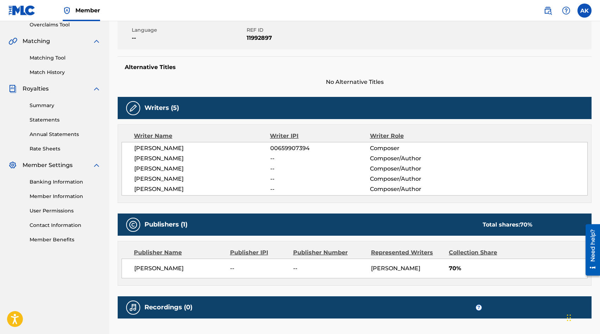
scroll to position [149, 0]
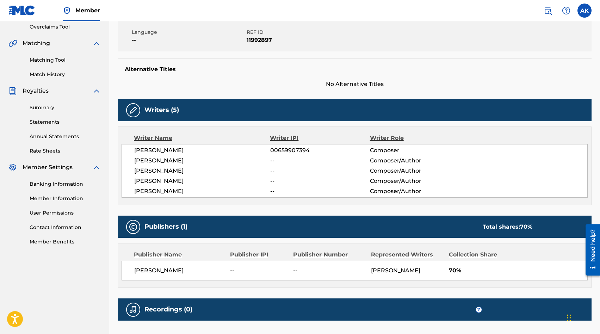
click at [59, 181] on link "Banking Information" at bounding box center [65, 183] width 71 height 7
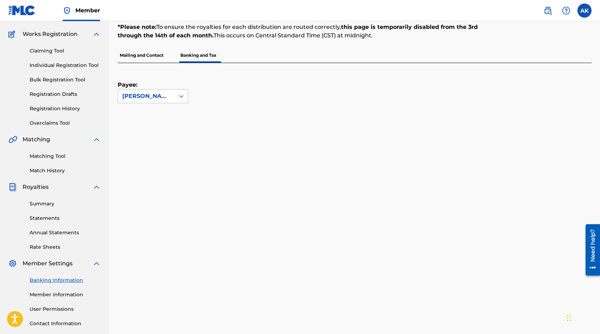
scroll to position [42, 0]
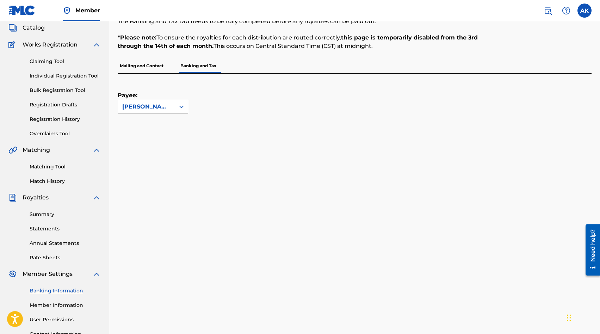
click at [156, 107] on div "[PERSON_NAME]" at bounding box center [146, 106] width 49 height 8
click at [217, 113] on div "Payee: Use Up and Down to choose options, press Enter to select the currently f…" at bounding box center [346, 94] width 457 height 40
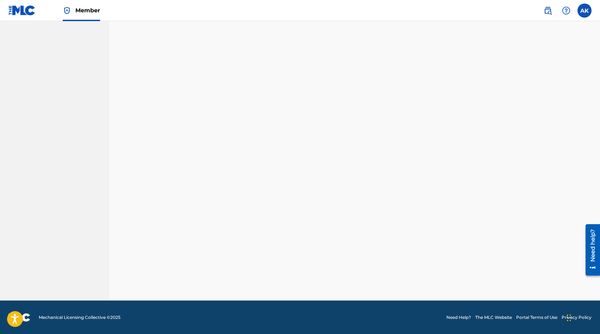
scroll to position [103, 0]
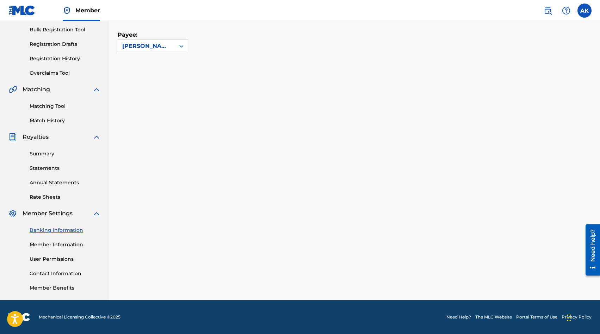
click at [61, 242] on link "Member Information" at bounding box center [65, 244] width 71 height 7
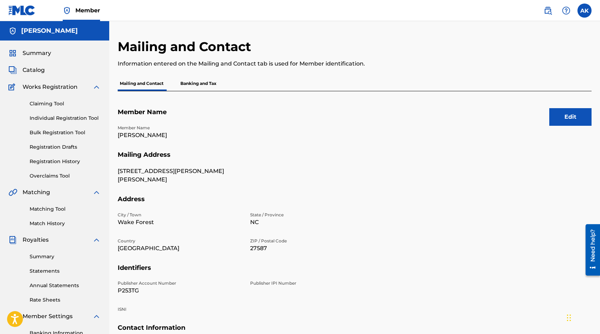
click at [558, 115] on button "Edit" at bounding box center [570, 117] width 42 height 18
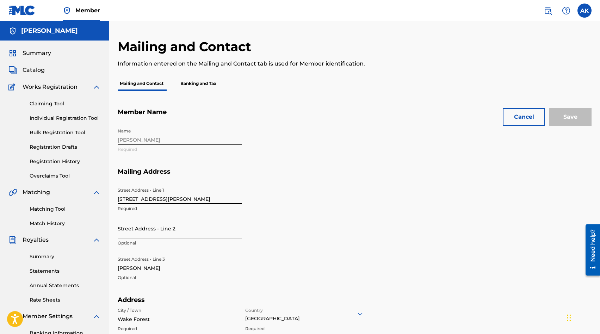
drag, startPoint x: 347, startPoint y: 97, endPoint x: 155, endPoint y: 198, distance: 217.0
click at [155, 198] on input "[STREET_ADDRESS][PERSON_NAME]" at bounding box center [180, 194] width 124 height 20
type input "8"
type input "[STREET_ADDRESS]"
type input "WAKE FOREST"
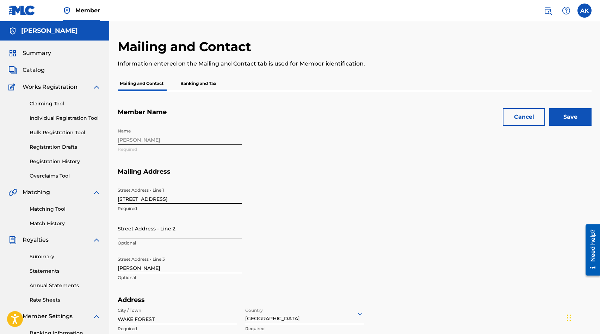
type input "[GEOGRAPHIC_DATA]"
type input "NC"
type input "[EMAIL_ADDRESS][DOMAIN_NAME]"
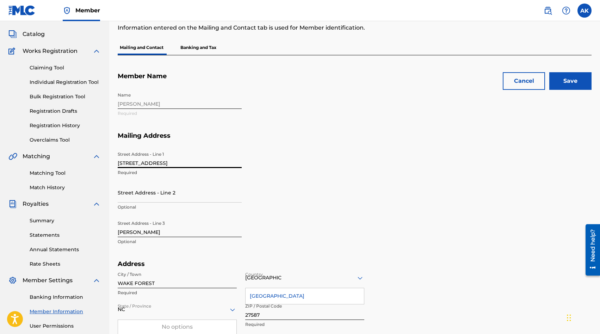
click at [267, 227] on div "Street Address - Line 1 [STREET_ADDRESS] Required Street Address - Line 2 Optio…" at bounding box center [246, 204] width 256 height 112
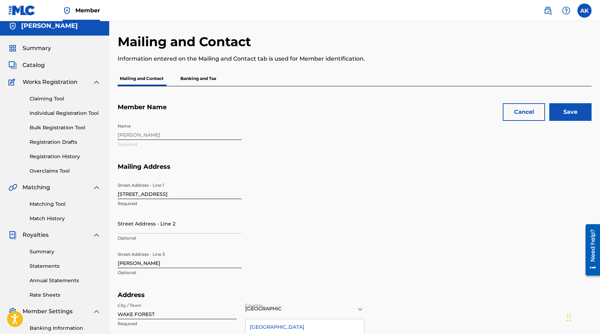
scroll to position [0, 0]
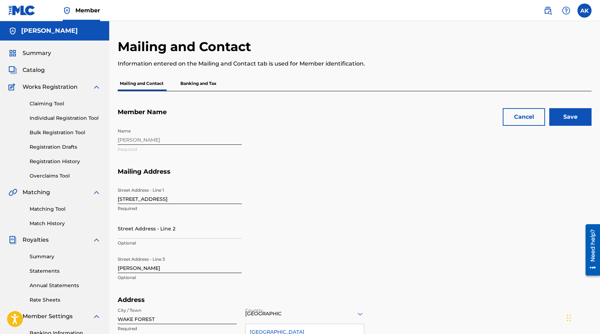
click at [568, 117] on input "Save" at bounding box center [570, 117] width 42 height 18
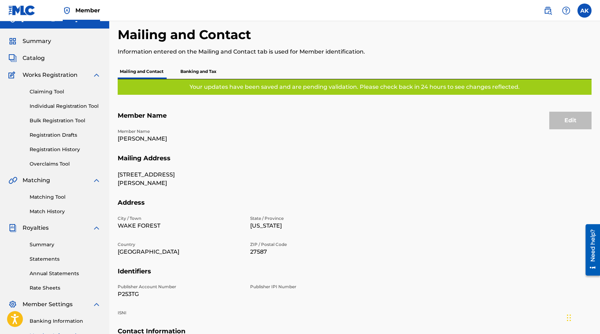
scroll to position [14, 0]
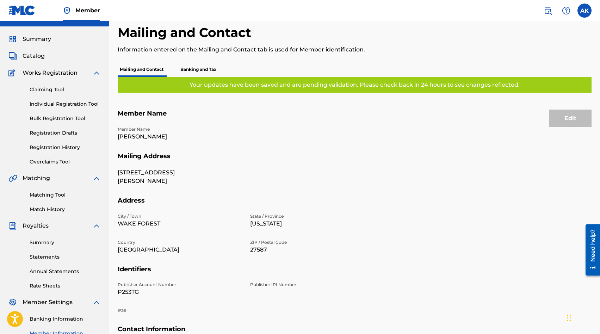
click at [194, 71] on p "Banking and Tax" at bounding box center [198, 69] width 40 height 15
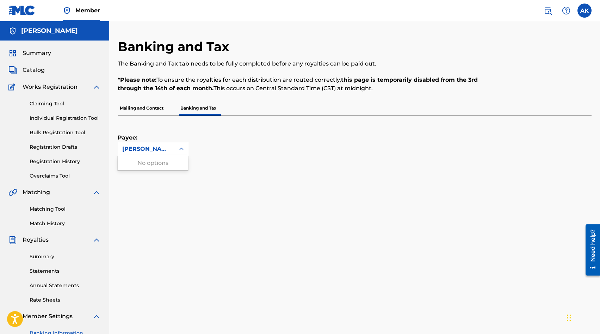
drag, startPoint x: 267, startPoint y: 227, endPoint x: 148, endPoint y: 146, distance: 143.7
click at [148, 146] on div "[PERSON_NAME]" at bounding box center [146, 149] width 49 height 8
click at [269, 151] on div "Payee: Use Up and Down to choose options, press Enter to select the currently f…" at bounding box center [346, 136] width 457 height 40
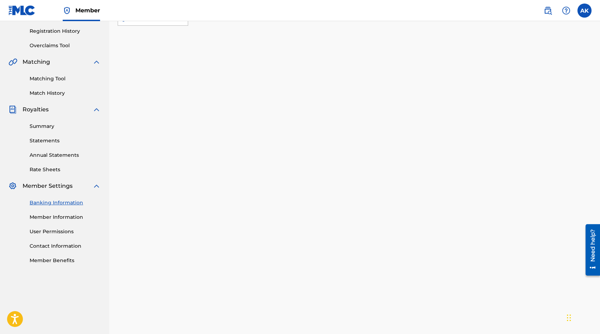
scroll to position [130, 0]
drag, startPoint x: 148, startPoint y: 146, endPoint x: 43, endPoint y: 245, distance: 144.2
click at [43, 245] on link "Contact Information" at bounding box center [65, 246] width 71 height 7
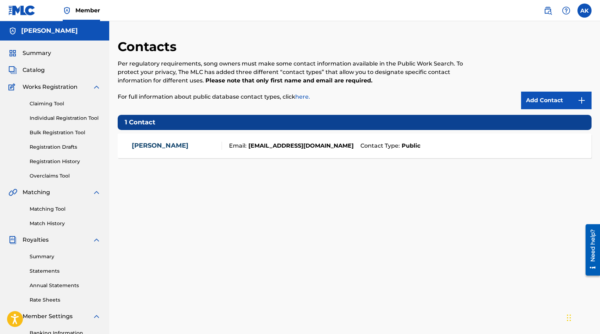
drag, startPoint x: 43, startPoint y: 245, endPoint x: 37, endPoint y: 239, distance: 8.5
click at [37, 239] on span "Royalties" at bounding box center [36, 240] width 26 height 8
click at [38, 256] on link "Summary" at bounding box center [65, 256] width 71 height 7
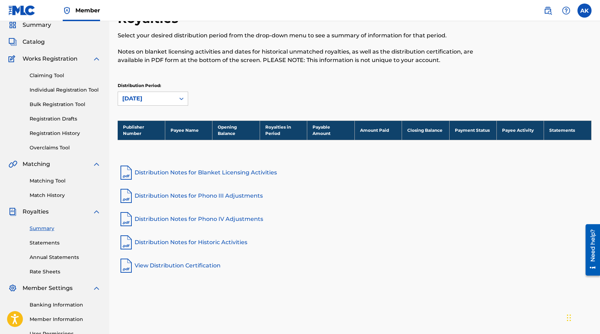
scroll to position [42, 0]
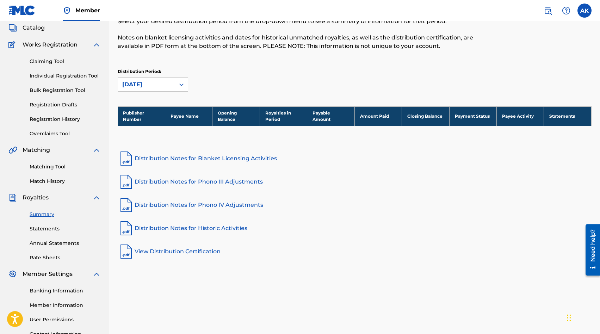
click at [181, 86] on icon at bounding box center [181, 84] width 7 height 7
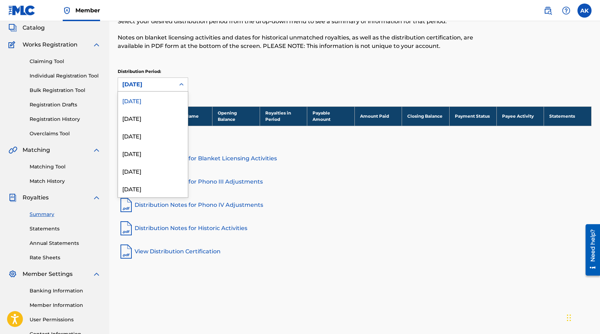
click at [163, 118] on div "[DATE]" at bounding box center [153, 118] width 70 height 18
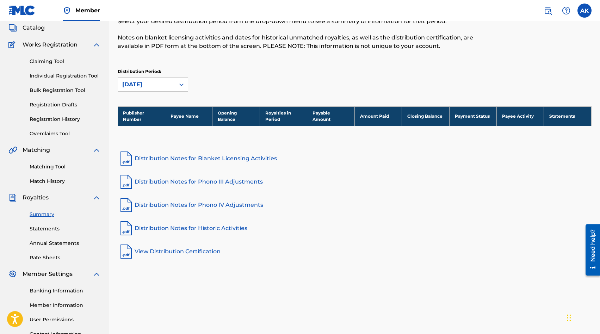
click at [174, 84] on div "[DATE]" at bounding box center [146, 84] width 57 height 13
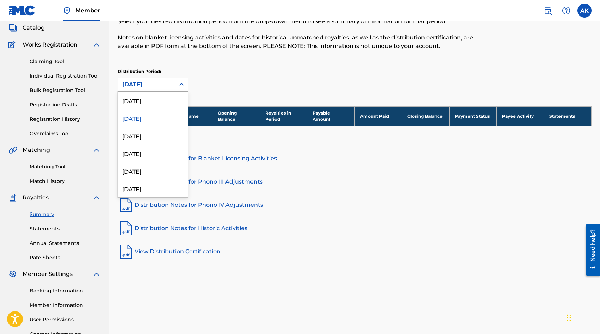
drag, startPoint x: 37, startPoint y: 239, endPoint x: 168, endPoint y: 134, distance: 167.3
click at [168, 134] on div "[DATE]" at bounding box center [153, 136] width 70 height 18
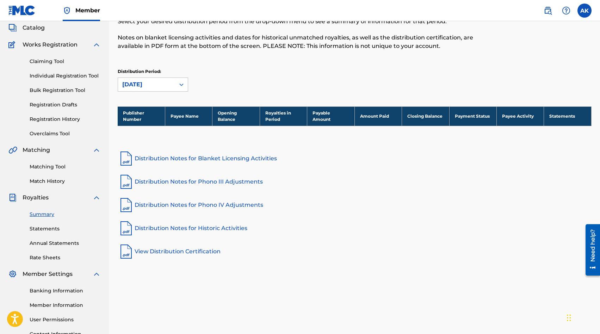
click at [176, 80] on div at bounding box center [181, 84] width 13 height 13
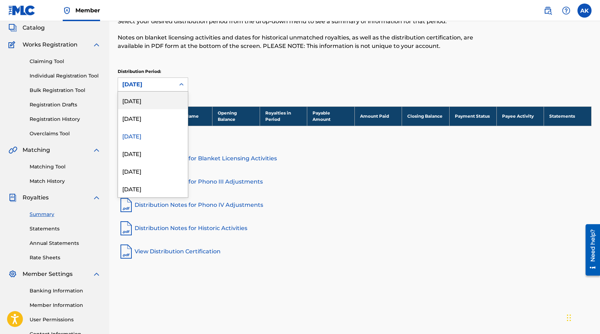
click at [165, 106] on div "[DATE]" at bounding box center [153, 101] width 70 height 18
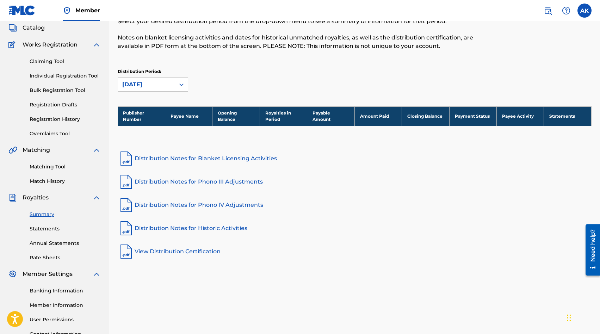
click at [53, 231] on link "Statements" at bounding box center [65, 228] width 71 height 7
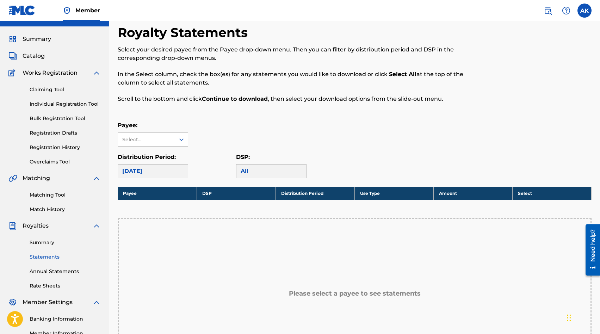
scroll to position [28, 0]
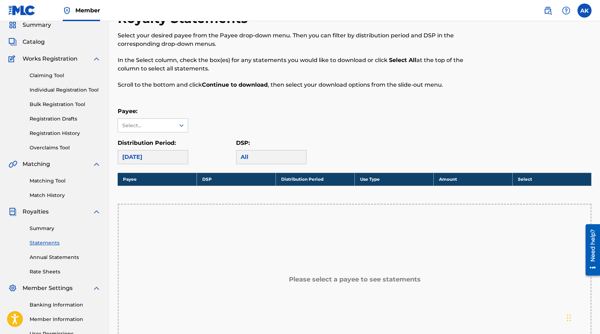
drag, startPoint x: 168, startPoint y: 134, endPoint x: 51, endPoint y: 254, distance: 167.3
click at [51, 254] on link "Annual Statements" at bounding box center [65, 256] width 71 height 7
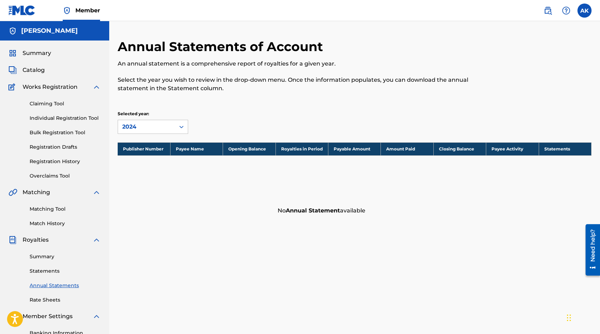
click at [80, 242] on div "Royalties" at bounding box center [54, 240] width 92 height 8
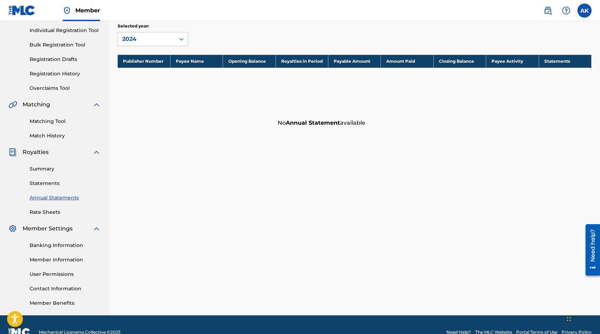
scroll to position [99, 0]
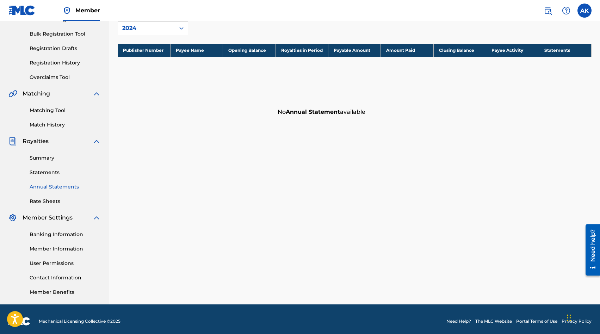
click at [48, 199] on link "Rate Sheets" at bounding box center [65, 200] width 71 height 7
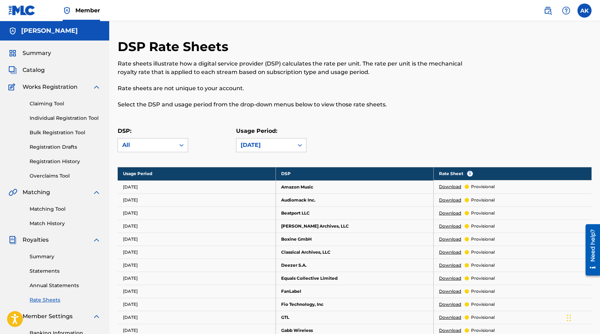
click at [476, 186] on p "provisional" at bounding box center [483, 186] width 24 height 6
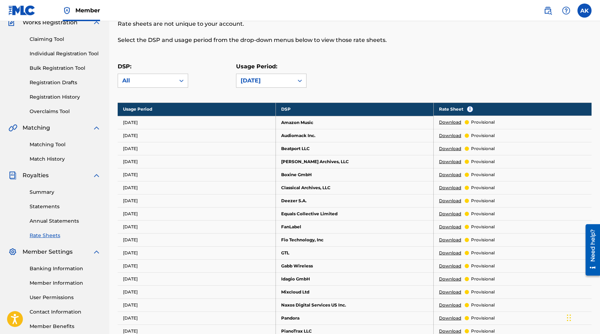
scroll to position [56, 0]
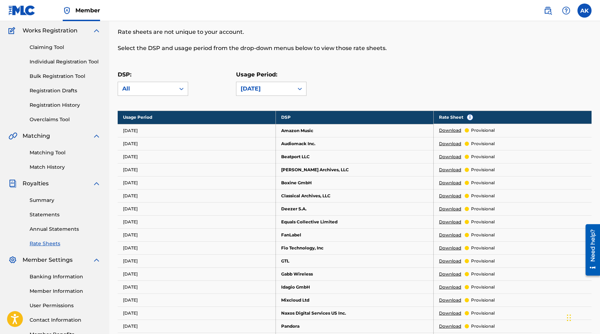
click at [444, 130] on link "Download" at bounding box center [450, 130] width 22 height 6
click at [53, 290] on link "Member Information" at bounding box center [65, 290] width 71 height 7
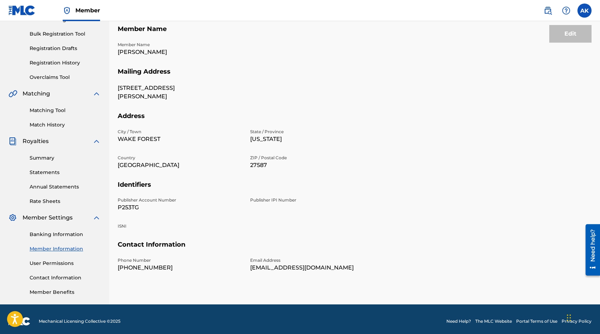
scroll to position [103, 0]
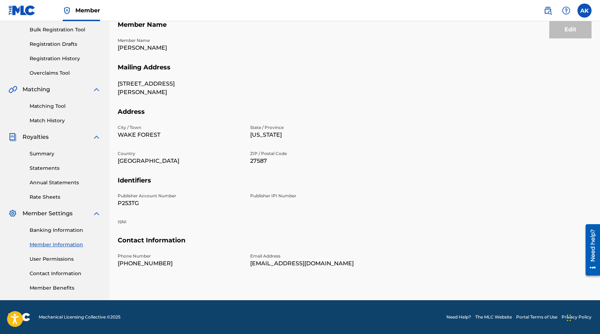
click at [58, 257] on link "User Permissions" at bounding box center [65, 258] width 71 height 7
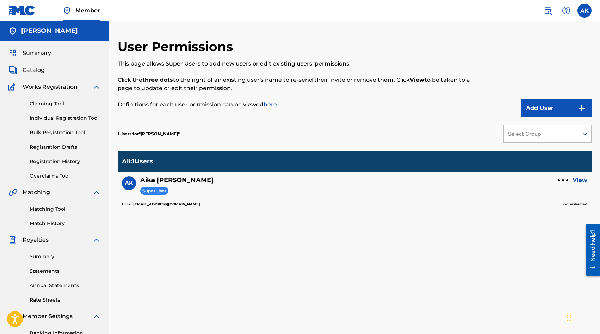
click at [148, 189] on span "Super User" at bounding box center [154, 191] width 28 height 8
click at [582, 182] on link "View" at bounding box center [579, 180] width 15 height 8
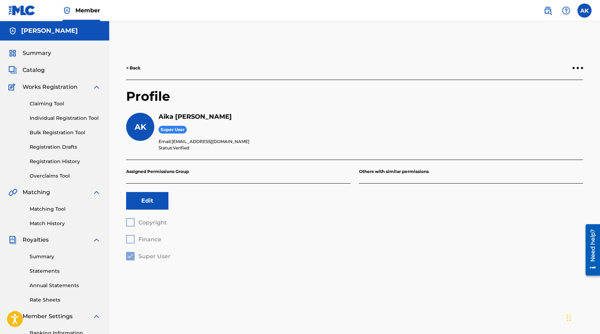
click at [129, 219] on div "Copyright Finance Super User" at bounding box center [238, 239] width 224 height 42
click at [31, 53] on span "Summary" at bounding box center [37, 53] width 29 height 8
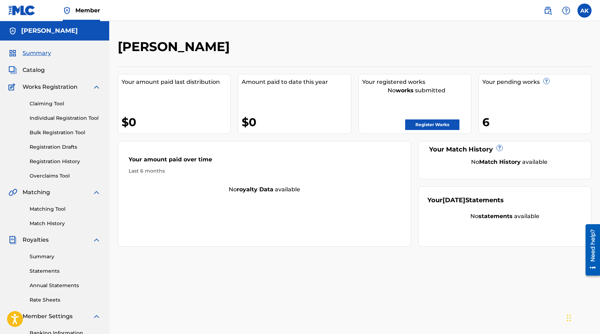
click at [548, 11] on img at bounding box center [547, 10] width 8 height 8
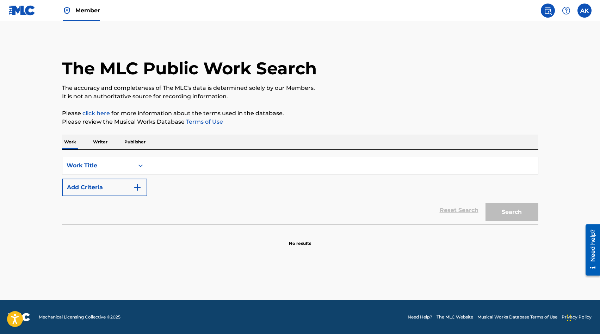
click at [102, 143] on p "Writer" at bounding box center [100, 141] width 19 height 15
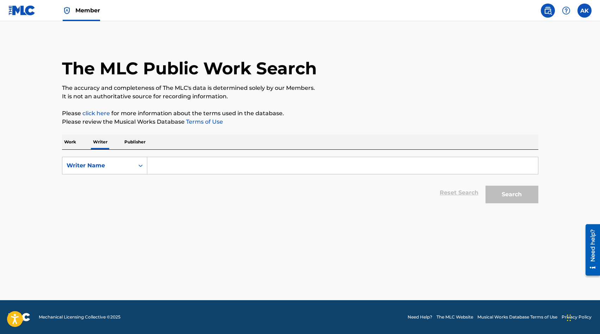
click at [156, 166] on input "Search Form" at bounding box center [342, 165] width 390 height 17
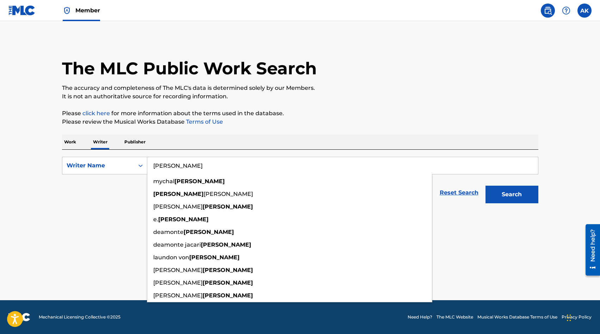
type input "[PERSON_NAME]"
click at [485, 186] on button "Search" at bounding box center [511, 195] width 53 height 18
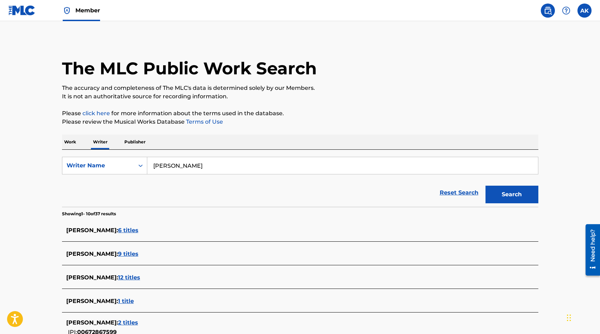
click at [138, 255] on span "9 titles" at bounding box center [128, 253] width 20 height 7
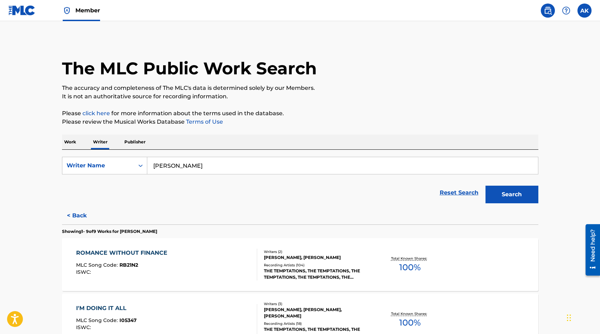
drag, startPoint x: 51, startPoint y: 254, endPoint x: 35, endPoint y: 201, distance: 55.2
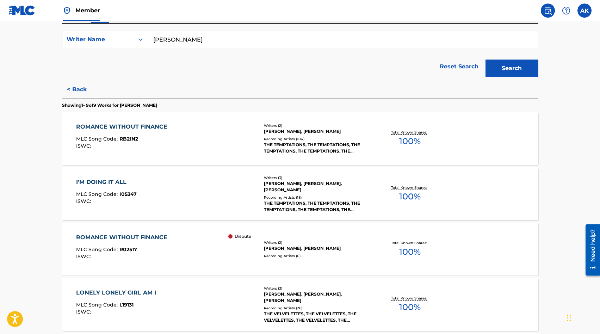
scroll to position [127, 0]
click at [108, 236] on div "ROMANCE WITHOUT FINANCE" at bounding box center [123, 236] width 95 height 8
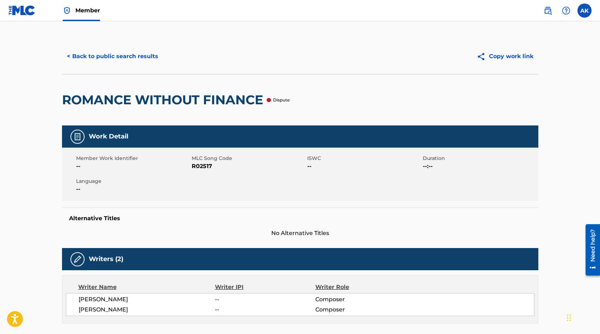
click at [27, 187] on main "< Back to public search results Copy work link ROMANCE WITHOUT FINANCE Dispute …" at bounding box center [300, 295] width 600 height 549
click at [271, 99] on div at bounding box center [269, 100] width 4 height 4
click at [81, 57] on button "< Back to public search results" at bounding box center [112, 57] width 101 height 18
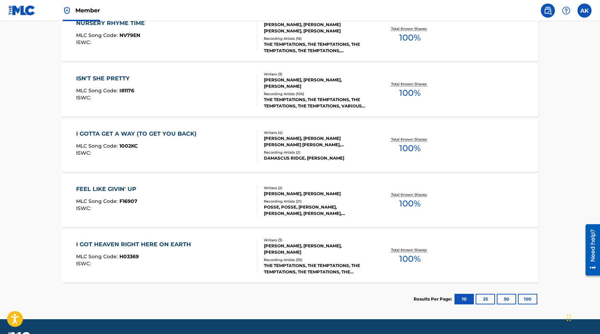
scroll to position [465, 0]
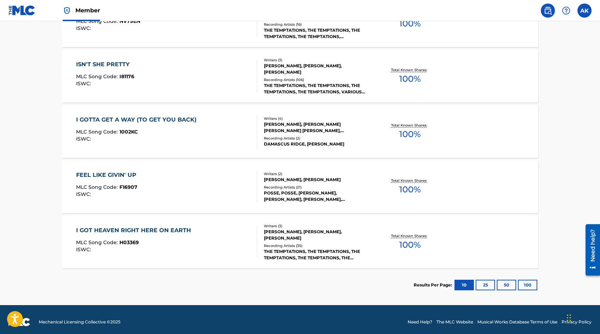
click at [122, 231] on div "I GOT HEAVEN RIGHT HERE ON EARTH" at bounding box center [135, 230] width 118 height 8
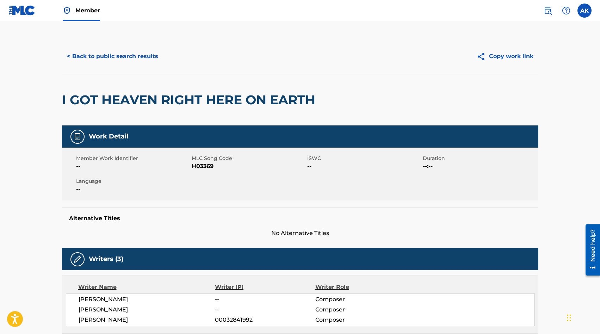
click at [203, 164] on span "H03369" at bounding box center [249, 166] width 114 height 8
drag, startPoint x: 35, startPoint y: 201, endPoint x: 40, endPoint y: 96, distance: 105.7
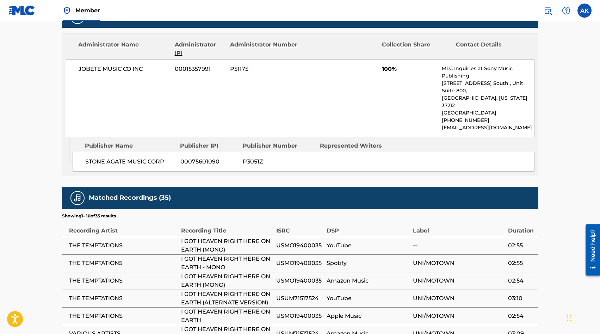
scroll to position [338, 0]
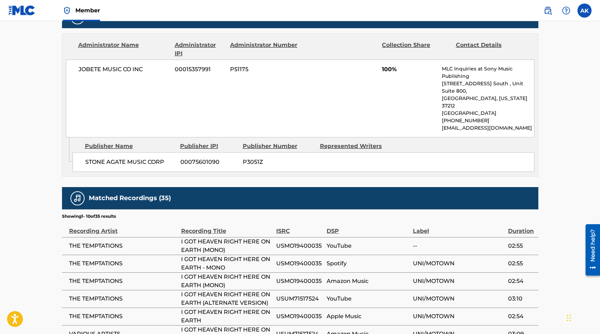
click at [551, 69] on main "< Back to public search results Copy work link I GOT HEAVEN RIGHT HERE ON EARTH…" at bounding box center [300, 70] width 600 height 775
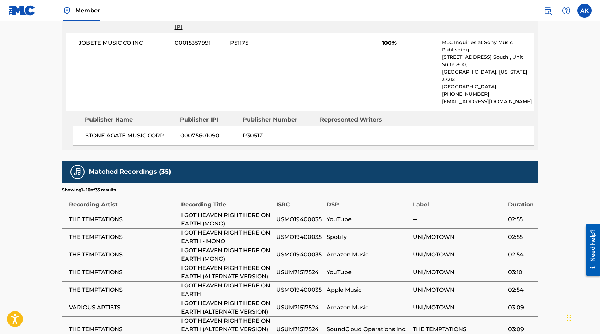
scroll to position [366, 0]
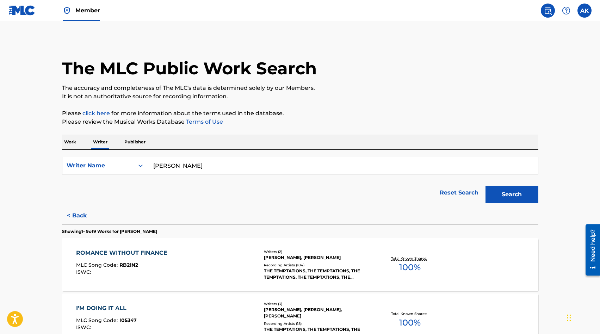
click at [152, 166] on input "[PERSON_NAME]" at bounding box center [342, 165] width 390 height 17
type input "[PERSON_NAME]"
click at [485, 186] on button "Search" at bounding box center [511, 195] width 53 height 18
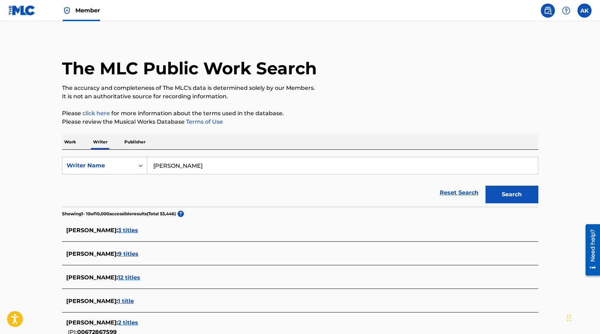
drag, startPoint x: 152, startPoint y: 166, endPoint x: 116, endPoint y: 230, distance: 73.0
click at [118, 230] on span "3 titles" at bounding box center [128, 230] width 20 height 7
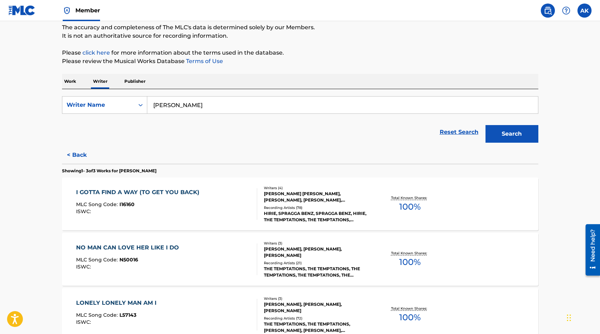
scroll to position [70, 0]
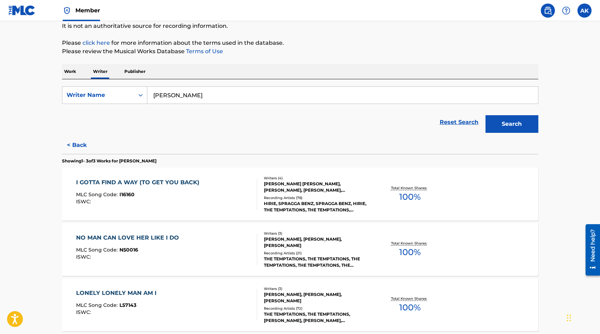
click at [107, 182] on div "I GOTTA FIND A WAY (TO GET YOU BACK)" at bounding box center [139, 182] width 127 height 8
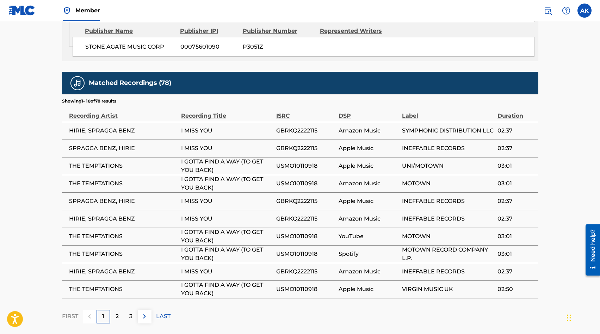
scroll to position [465, 0]
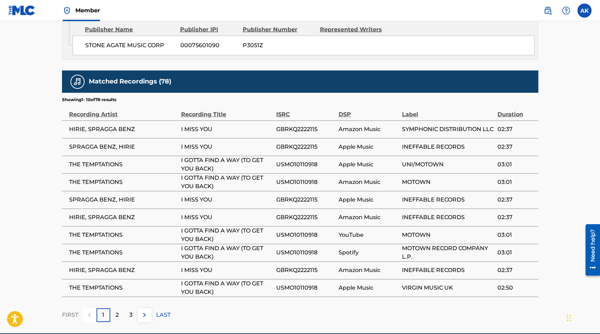
click at [116, 311] on p "2" at bounding box center [116, 315] width 3 height 8
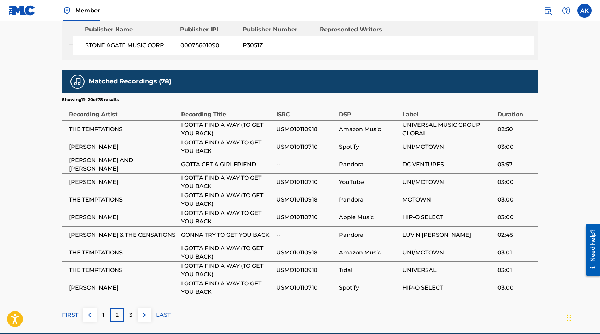
scroll to position [482, 0]
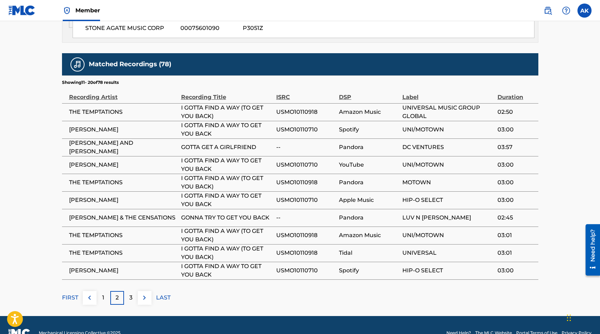
click at [143, 293] on img at bounding box center [144, 297] width 8 height 8
